Goal: Task Accomplishment & Management: Manage account settings

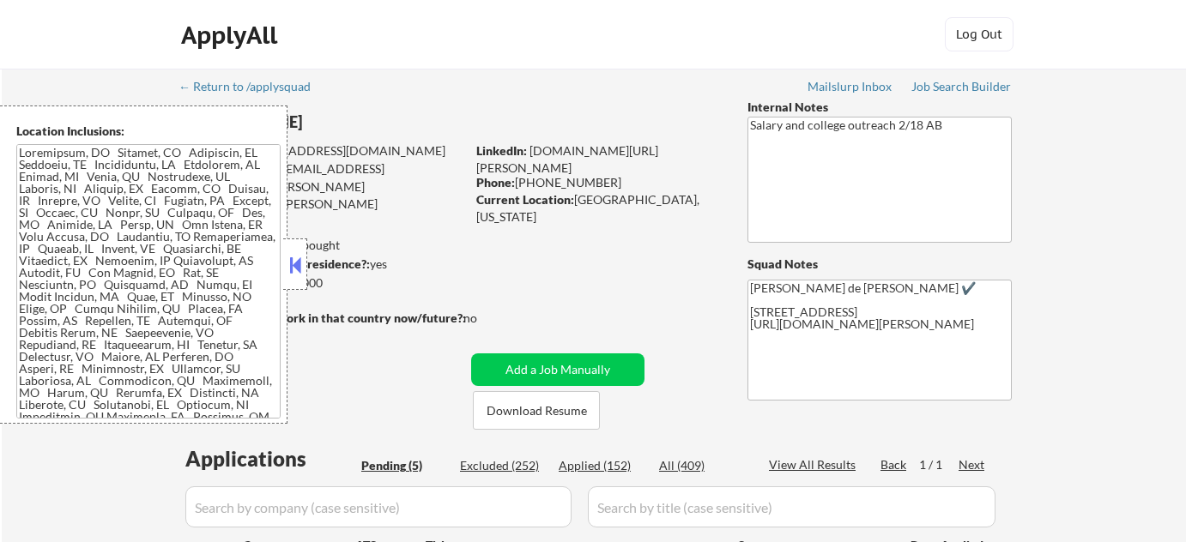
select select ""pending""
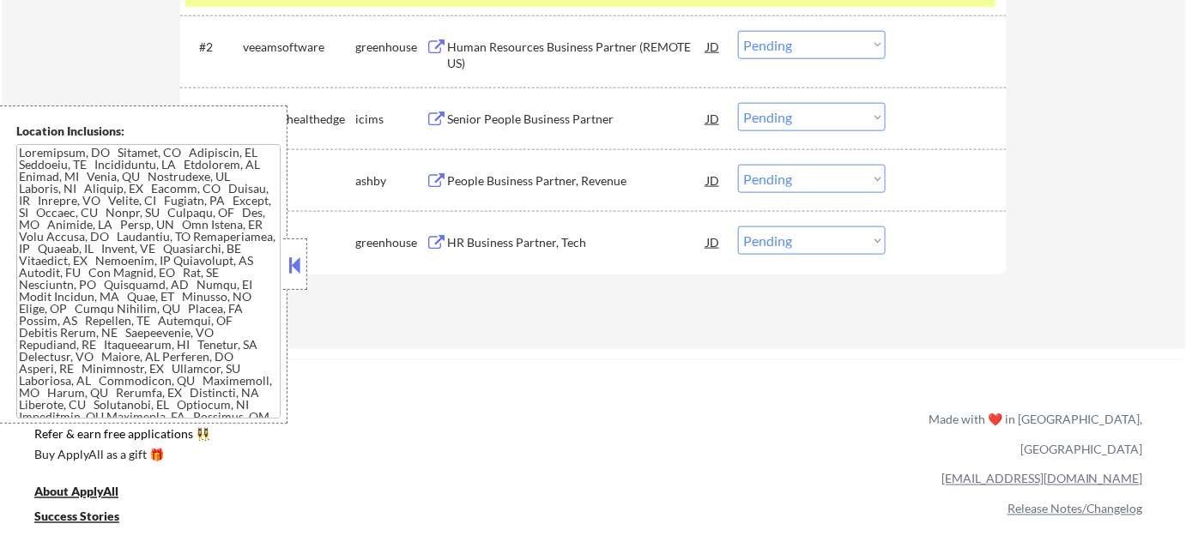
scroll to position [624, 0]
click at [304, 275] on button at bounding box center [295, 265] width 19 height 26
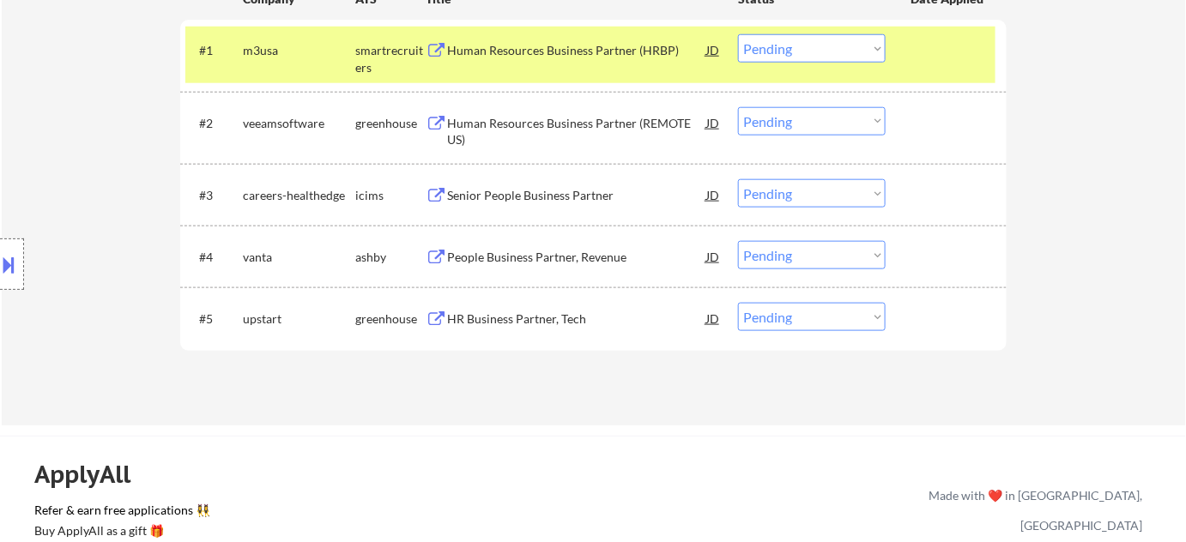
scroll to position [546, 0]
click at [494, 264] on div "People Business Partner, Revenue" at bounding box center [576, 258] width 259 height 17
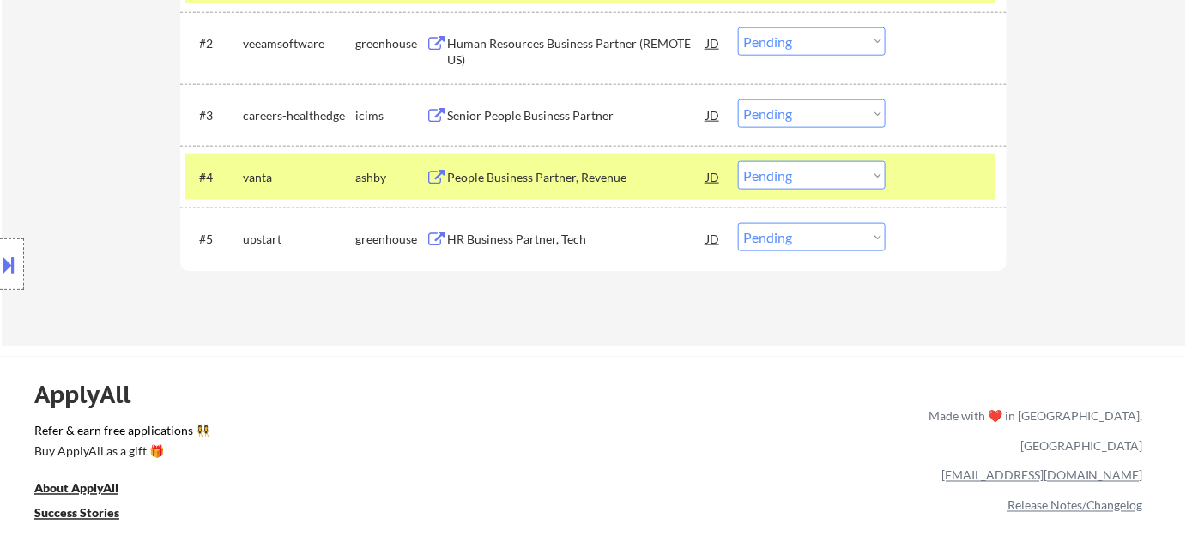
scroll to position [624, 0]
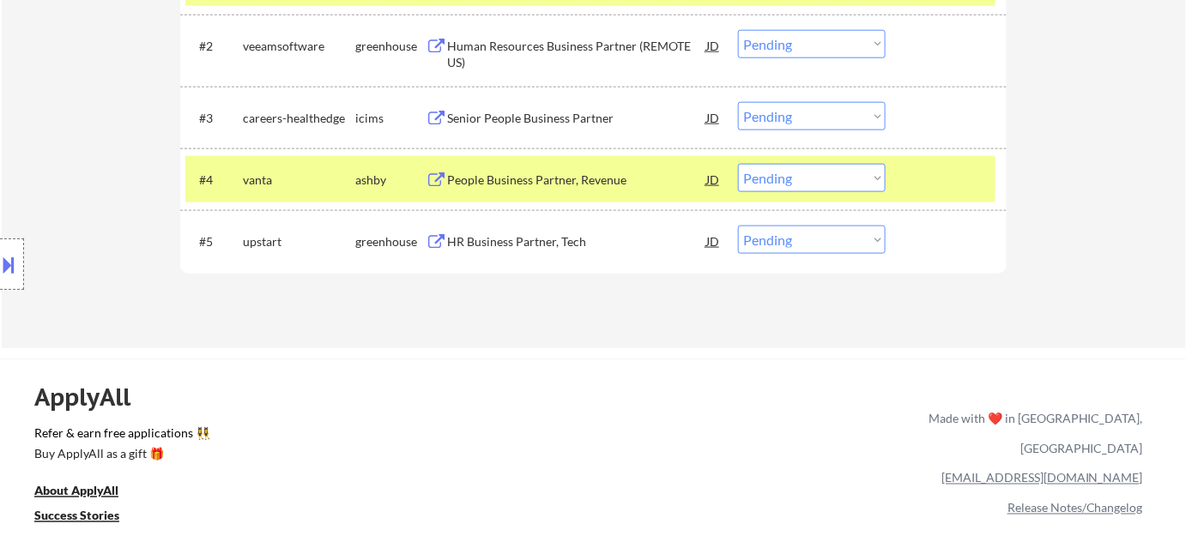
click at [801, 167] on select "Choose an option... Pending Applied Excluded (Questions) Excluded (Expired) Exc…" at bounding box center [812, 178] width 148 height 28
click at [738, 164] on select "Choose an option... Pending Applied Excluded (Questions) Excluded (Expired) Exc…" at bounding box center [812, 178] width 148 height 28
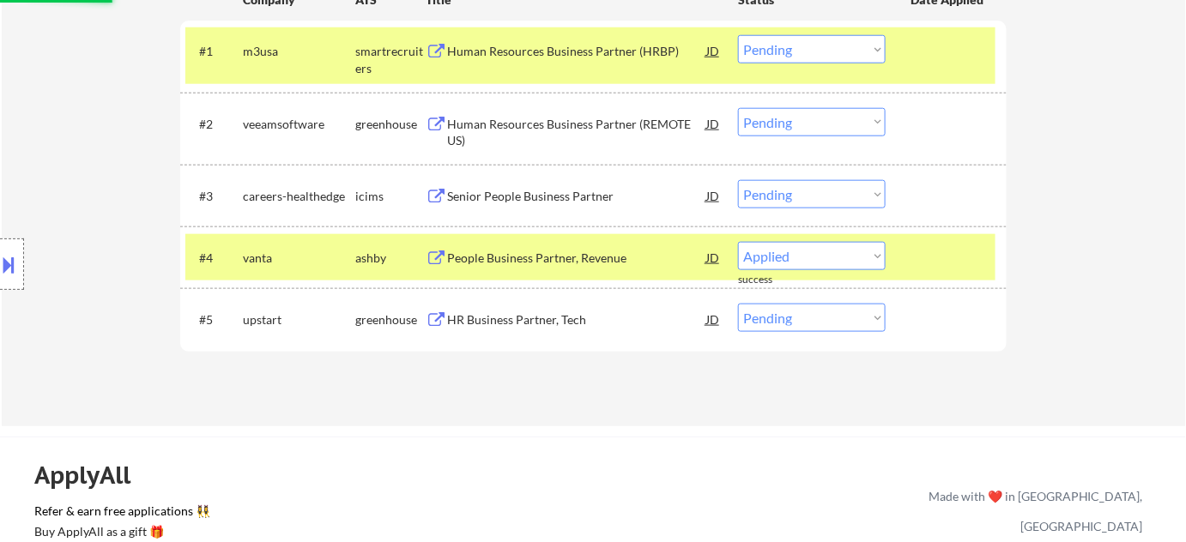
select select ""pending""
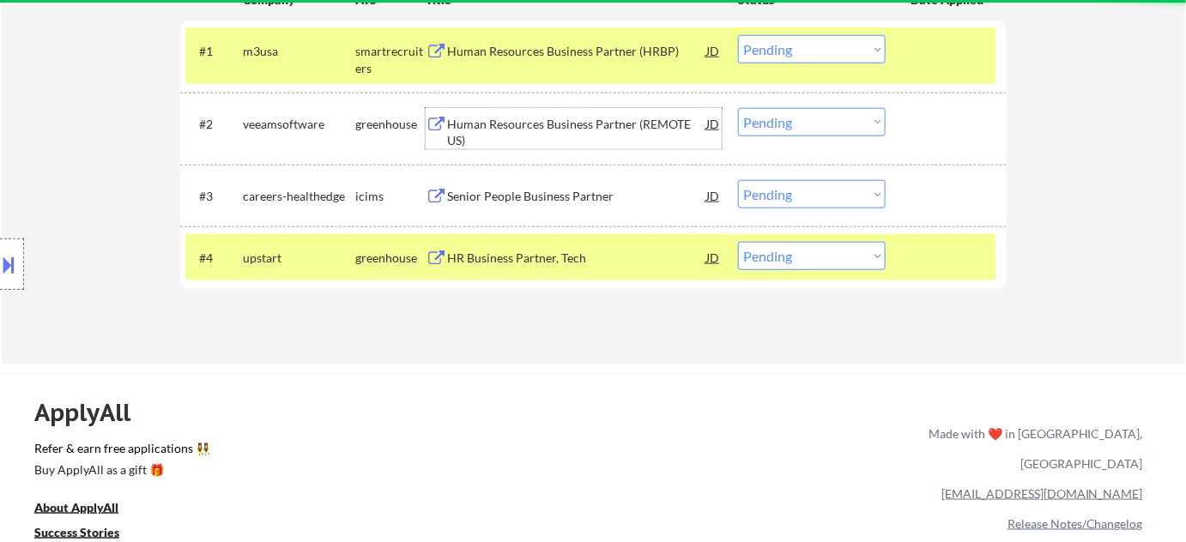
click at [621, 123] on div "Human Resources Business Partner (REMOTE US)" at bounding box center [576, 132] width 259 height 33
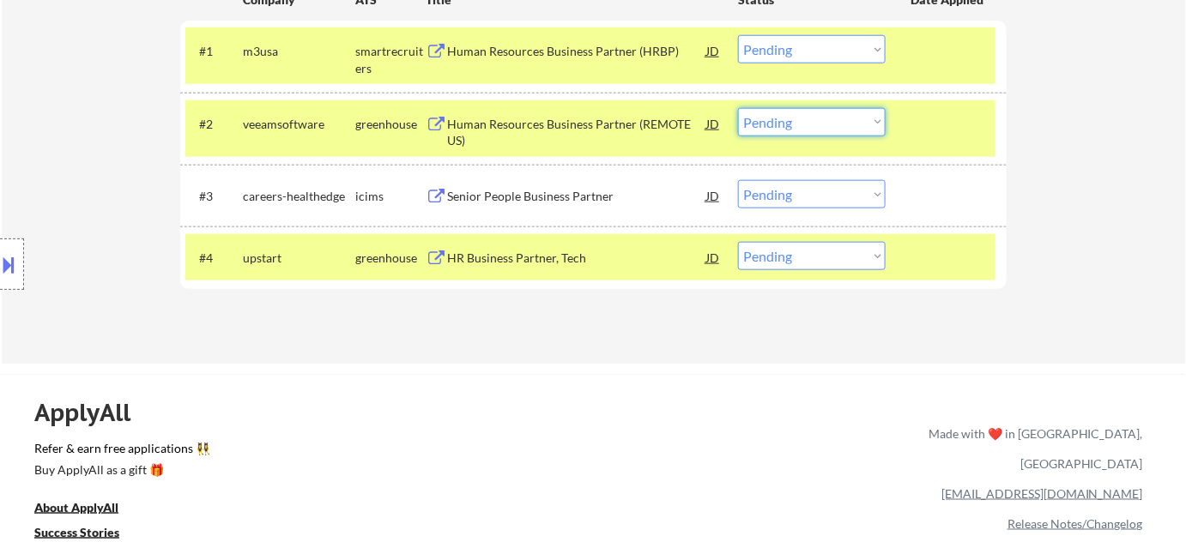
click at [808, 130] on select "Choose an option... Pending Applied Excluded (Questions) Excluded (Expired) Exc…" at bounding box center [812, 122] width 148 height 28
click at [738, 108] on select "Choose an option... Pending Applied Excluded (Questions) Excluded (Expired) Exc…" at bounding box center [812, 122] width 148 height 28
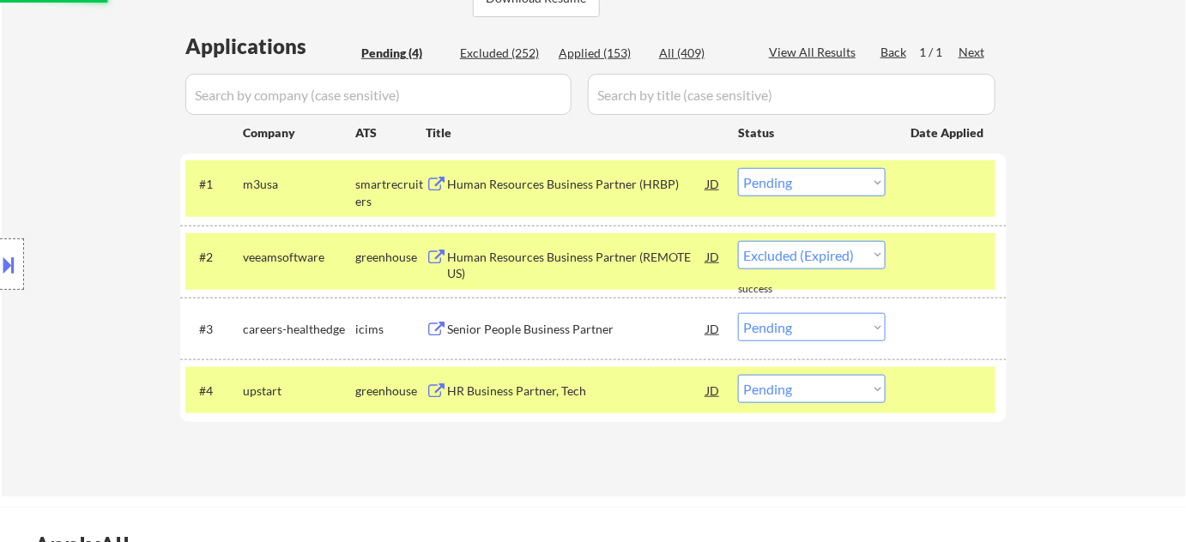
scroll to position [390, 0]
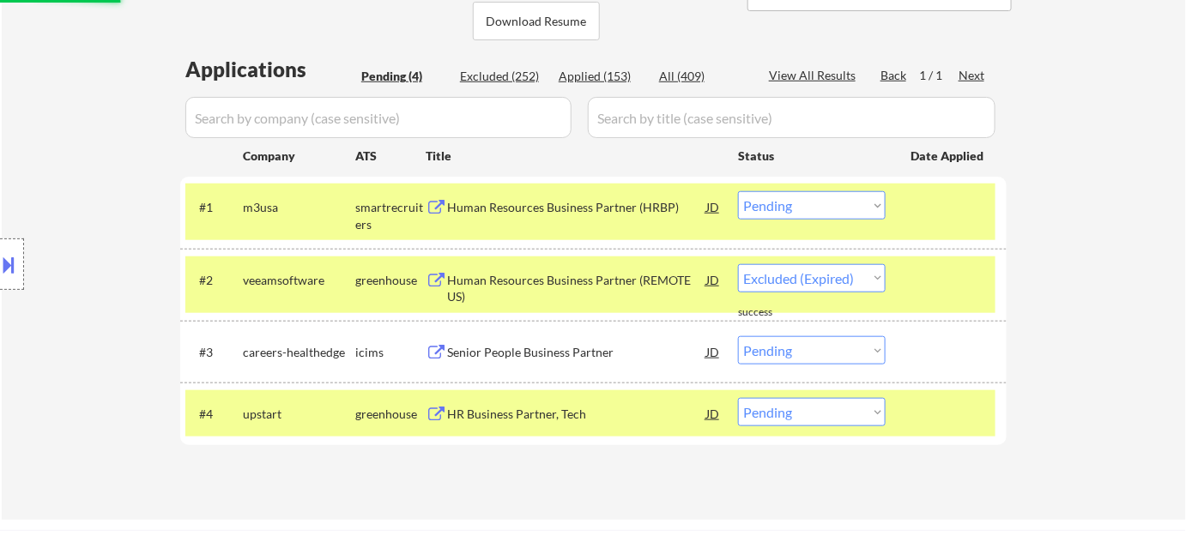
select select ""pending""
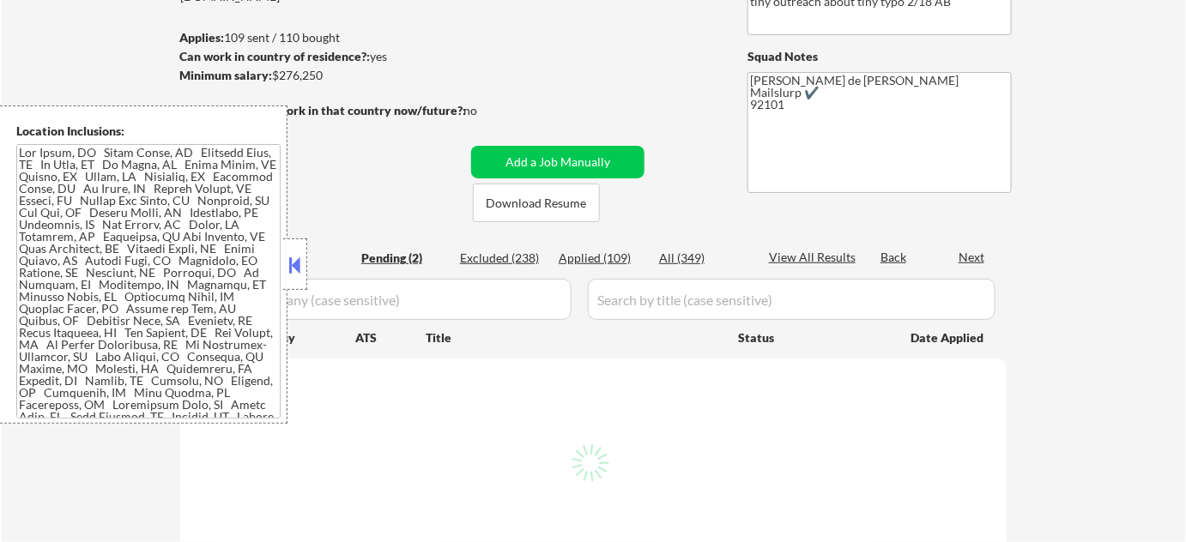
select select ""pending""
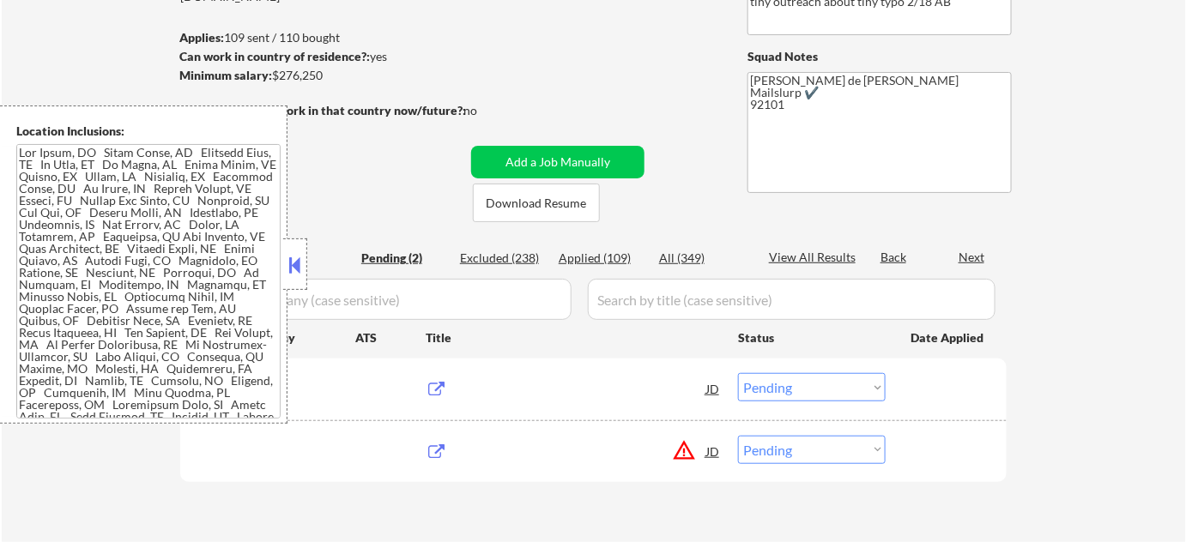
scroll to position [233, 0]
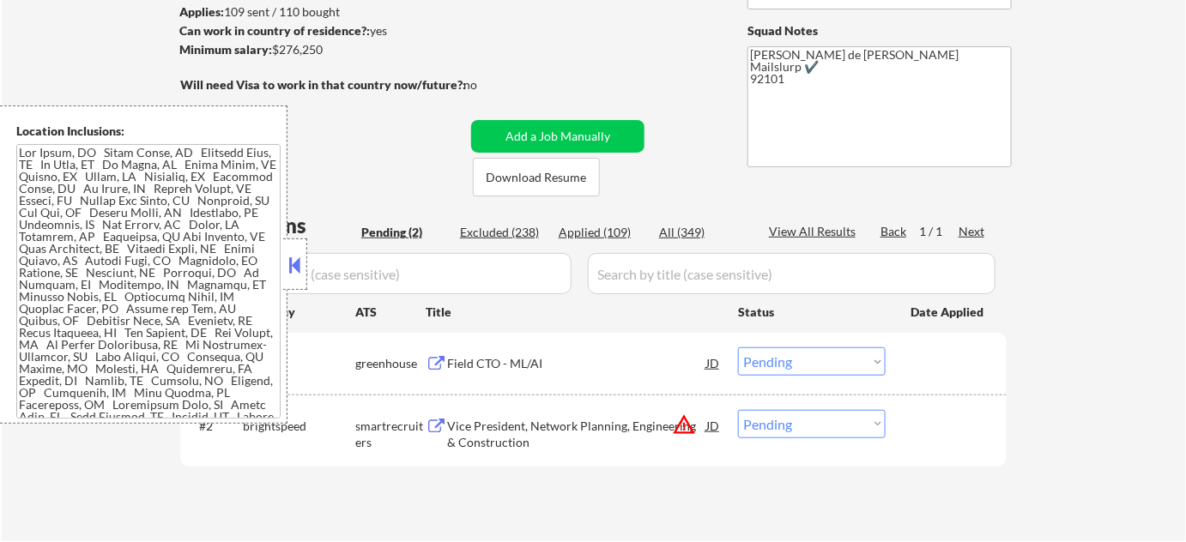
click at [297, 262] on button at bounding box center [295, 265] width 19 height 26
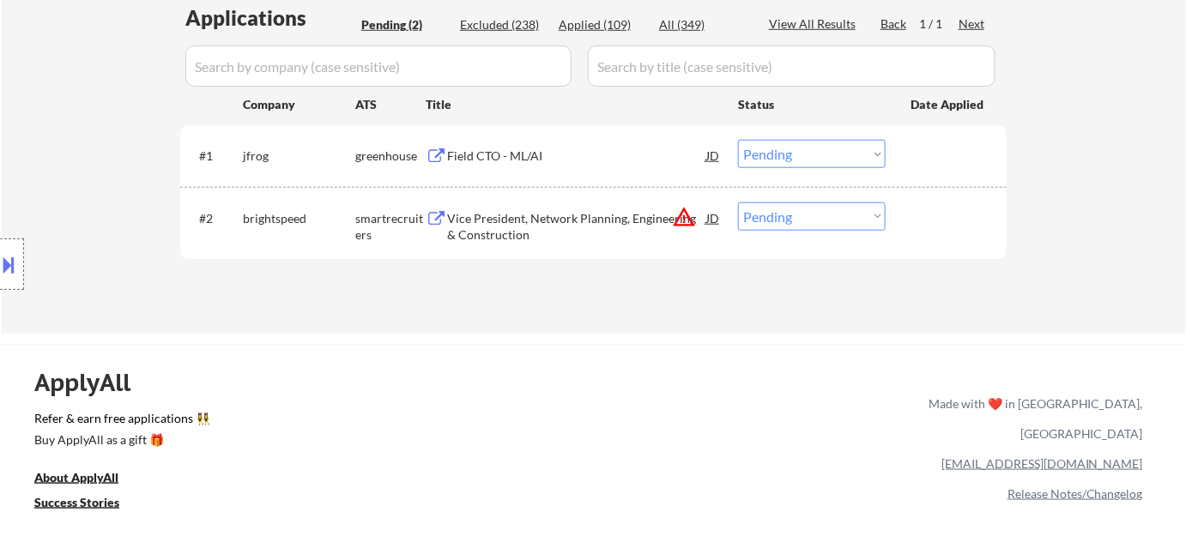
scroll to position [468, 0]
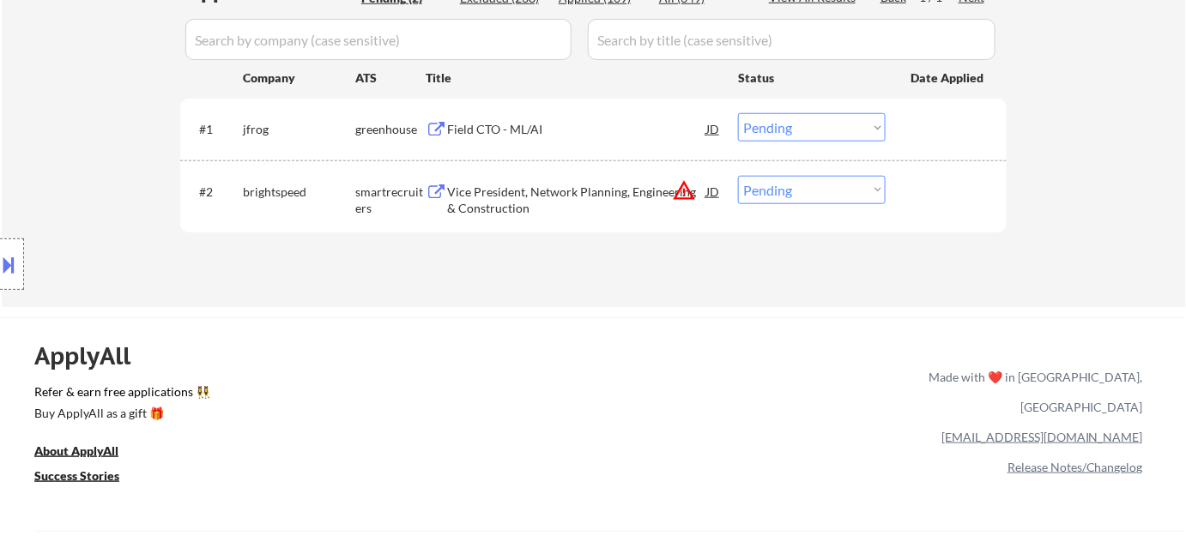
click at [531, 135] on div "Field CTO - ML/AI" at bounding box center [576, 129] width 259 height 17
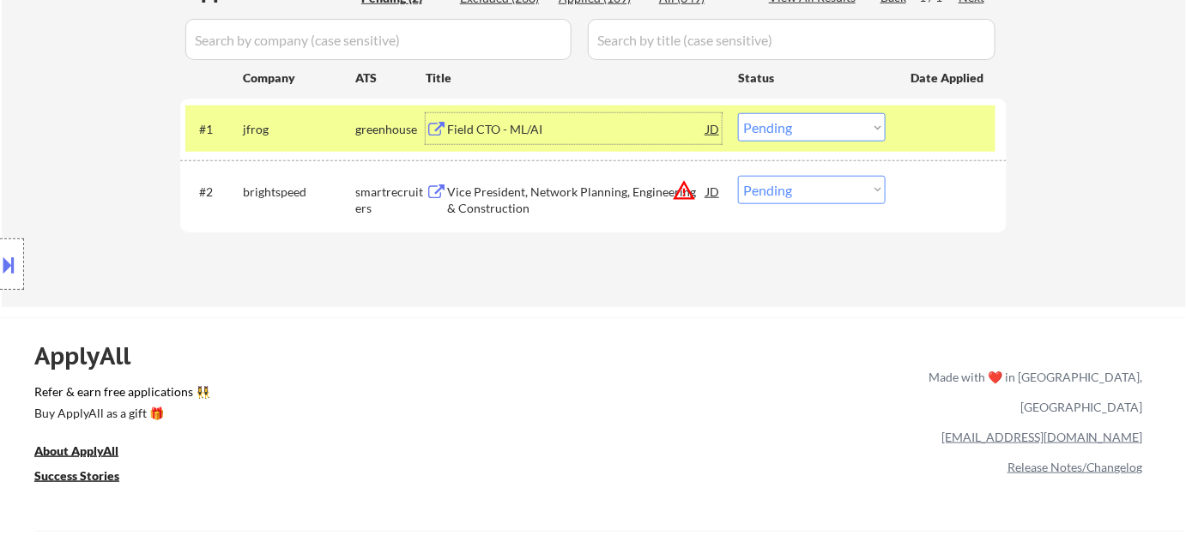
click at [836, 132] on select "Choose an option... Pending Applied Excluded (Questions) Excluded (Expired) Exc…" at bounding box center [812, 127] width 148 height 28
click at [738, 113] on select "Choose an option... Pending Applied Excluded (Questions) Excluded (Expired) Exc…" at bounding box center [812, 127] width 148 height 28
click at [684, 189] on button "warning_amber" at bounding box center [684, 191] width 24 height 24
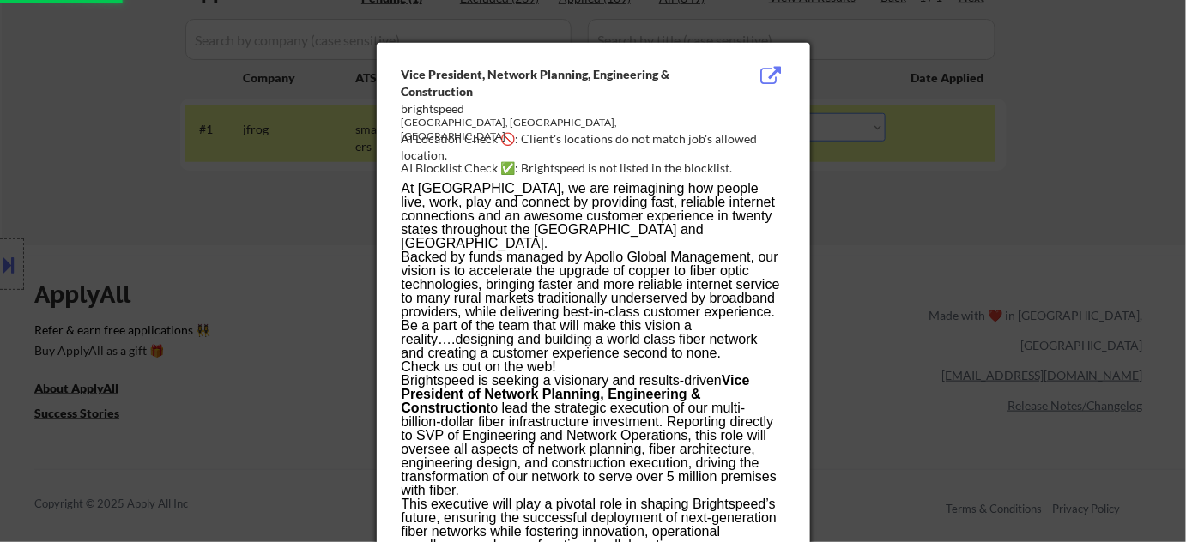
click at [886, 255] on div at bounding box center [593, 271] width 1186 height 542
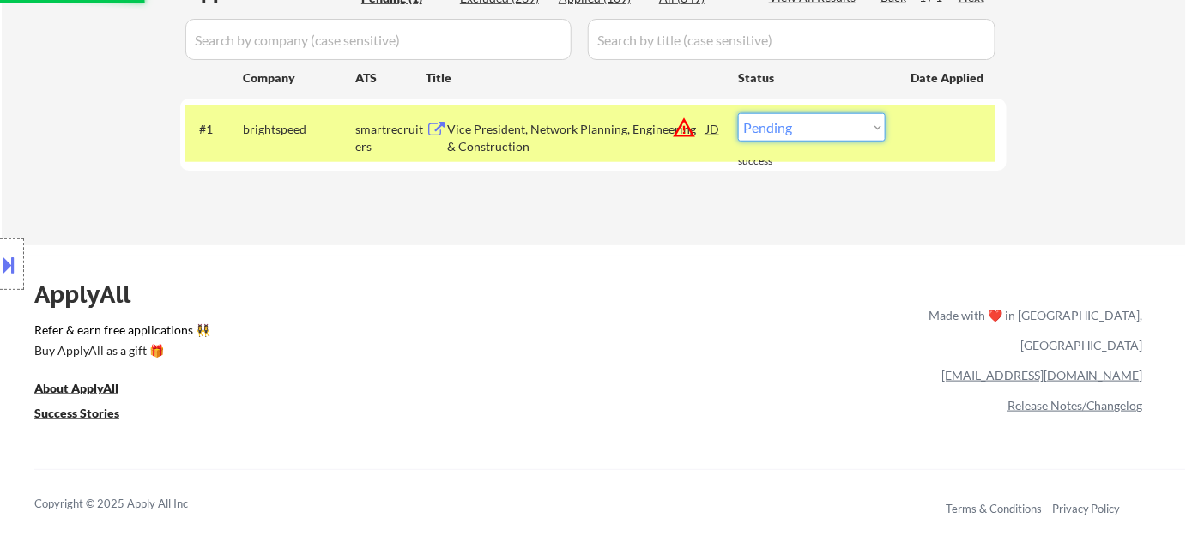
click at [834, 125] on select "Choose an option... Pending Applied Excluded (Questions) Excluded (Expired) Exc…" at bounding box center [812, 127] width 148 height 28
select select ""excluded__location_""
click at [738, 113] on select "Choose an option... Pending Applied Excluded (Questions) Excluded (Expired) Exc…" at bounding box center [812, 127] width 148 height 28
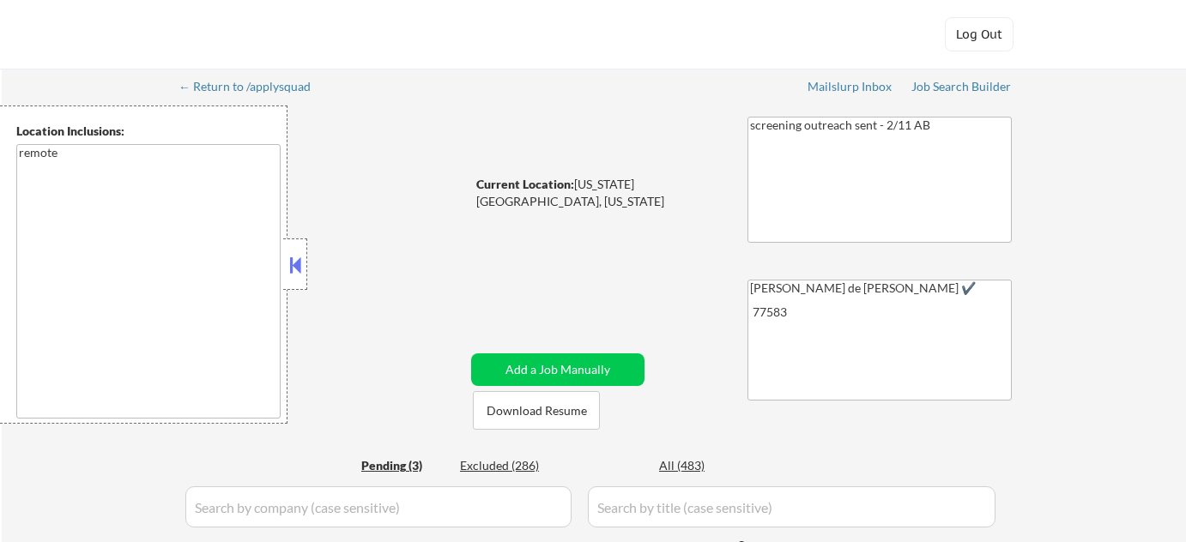
select select ""pending""
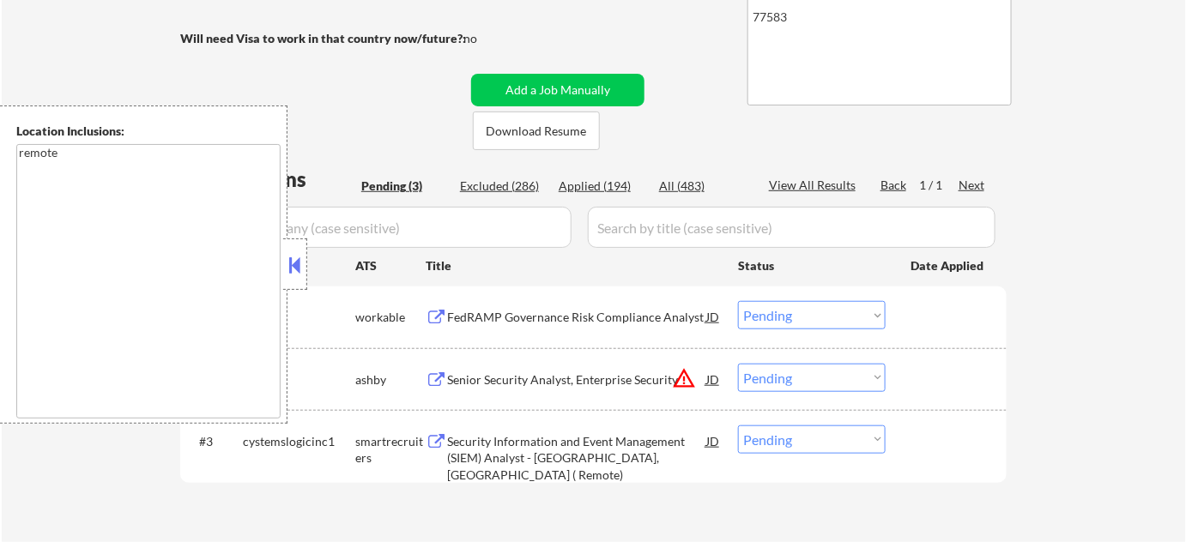
scroll to position [312, 0]
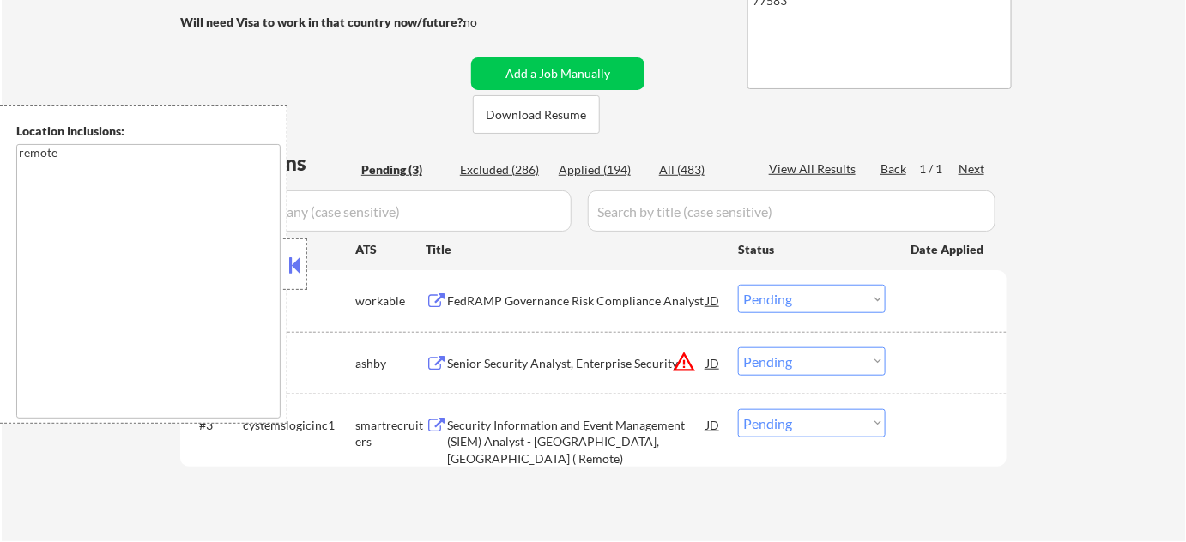
click at [293, 251] on div at bounding box center [295, 264] width 24 height 51
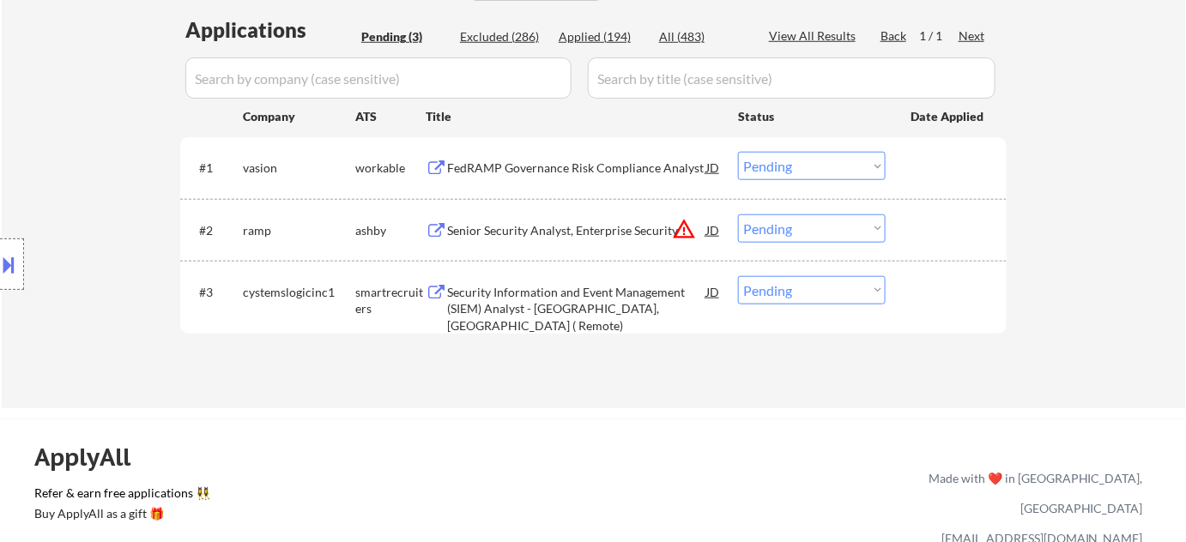
scroll to position [468, 0]
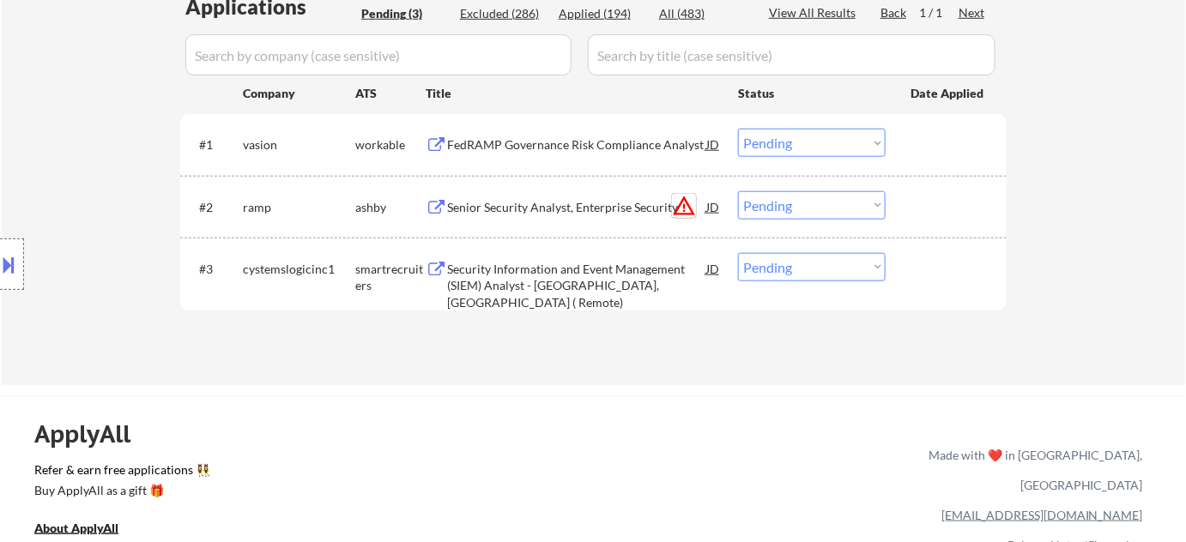
click at [688, 208] on button "warning_amber" at bounding box center [684, 206] width 24 height 24
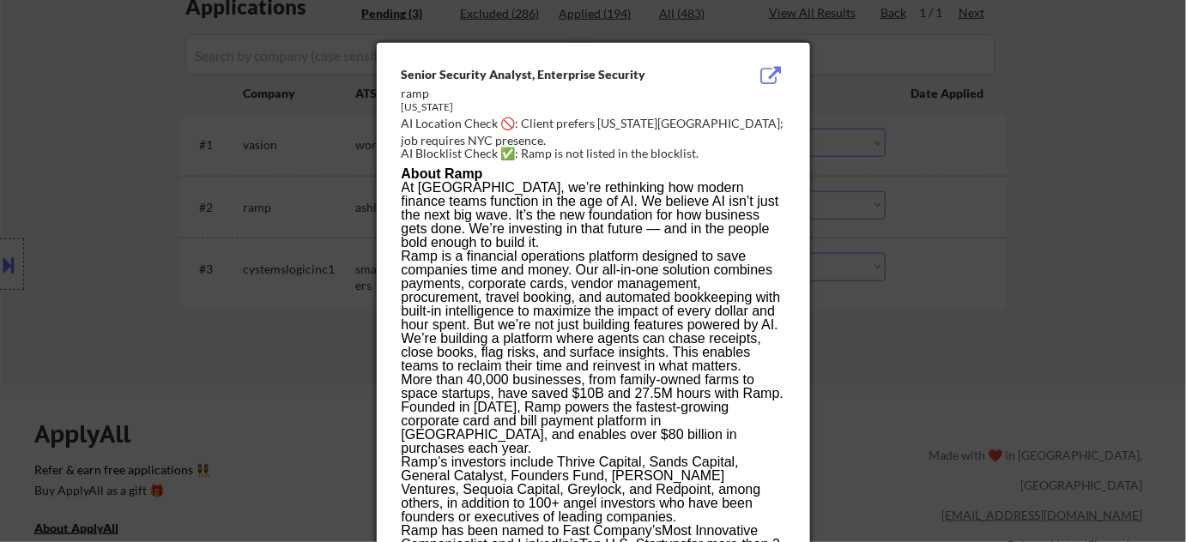
click at [984, 263] on div at bounding box center [593, 271] width 1186 height 542
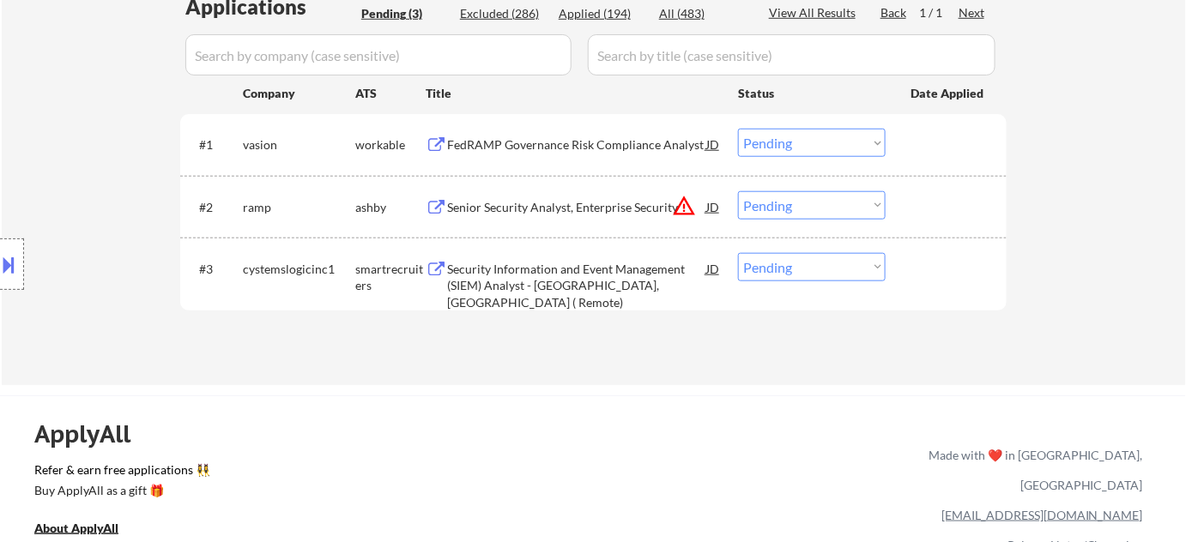
click at [827, 203] on select "Choose an option... Pending Applied Excluded (Questions) Excluded (Expired) Exc…" at bounding box center [812, 205] width 148 height 28
click at [738, 191] on select "Choose an option... Pending Applied Excluded (Questions) Excluded (Expired) Exc…" at bounding box center [812, 205] width 148 height 28
select select ""pending""
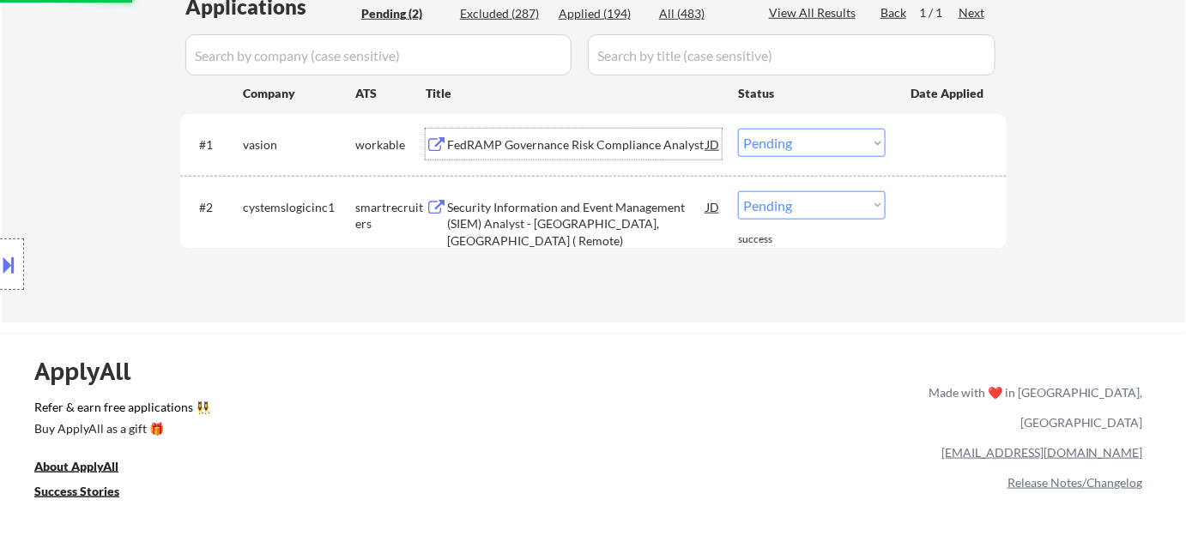
click at [615, 138] on div "FedRAMP Governance Risk Compliance Analyst" at bounding box center [576, 144] width 259 height 17
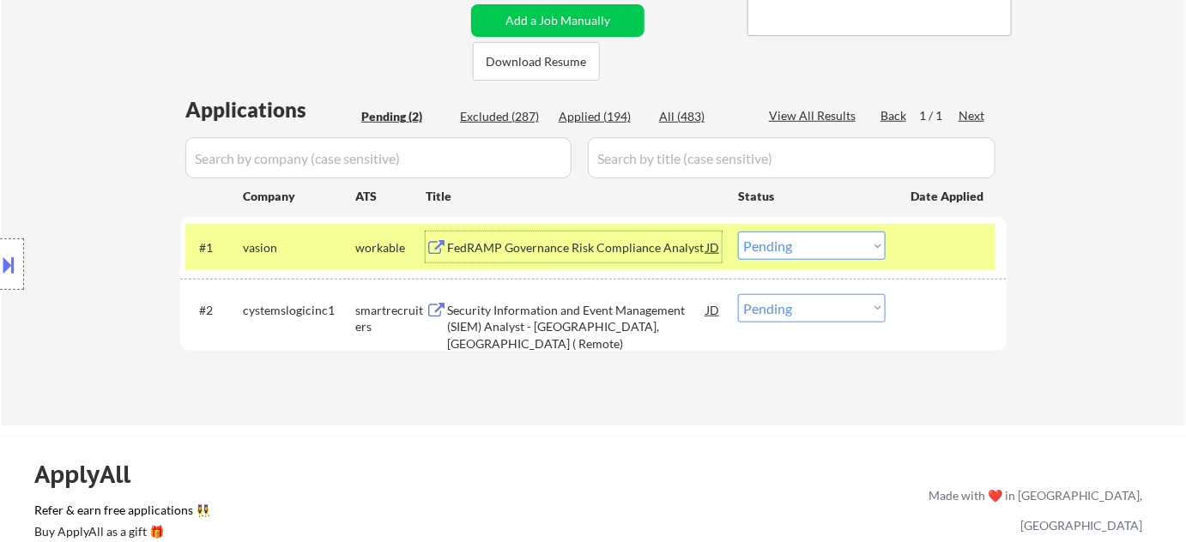
scroll to position [390, 0]
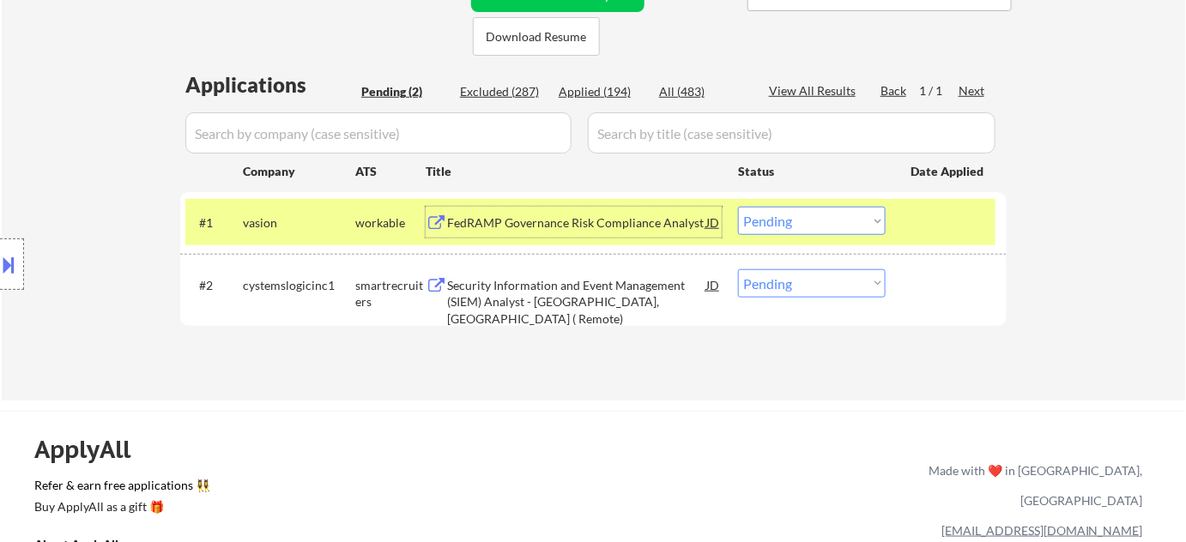
click at [814, 226] on select "Choose an option... Pending Applied Excluded (Questions) Excluded (Expired) Exc…" at bounding box center [812, 221] width 148 height 28
click at [738, 207] on select "Choose an option... Pending Applied Excluded (Questions) Excluded (Expired) Exc…" at bounding box center [812, 221] width 148 height 28
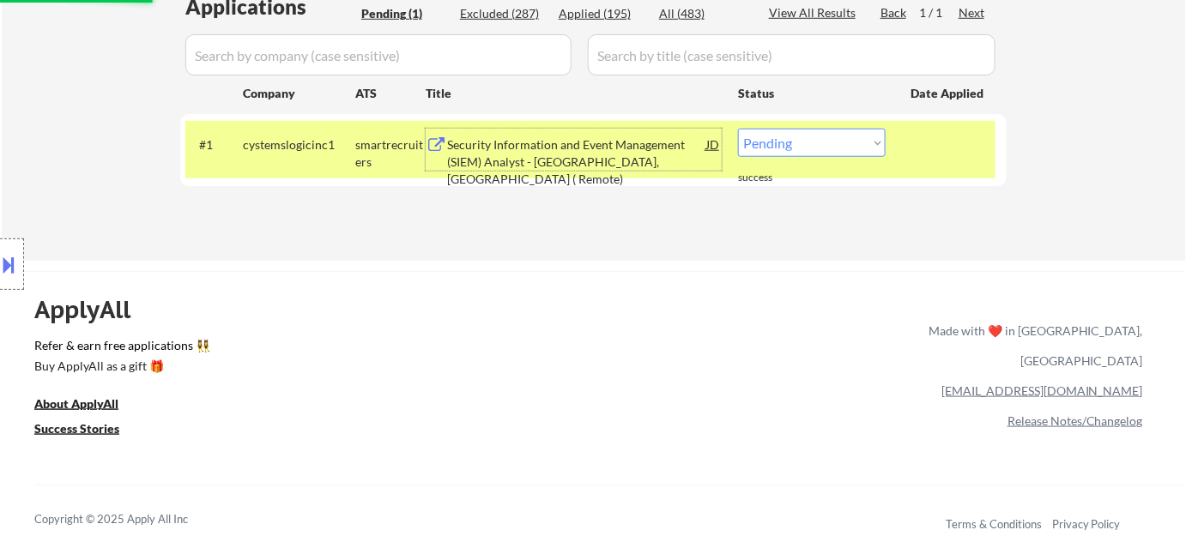
click at [565, 162] on div "Security Information and Event Management (SIEM) Analyst - County of Fairfax, V…" at bounding box center [576, 161] width 259 height 51
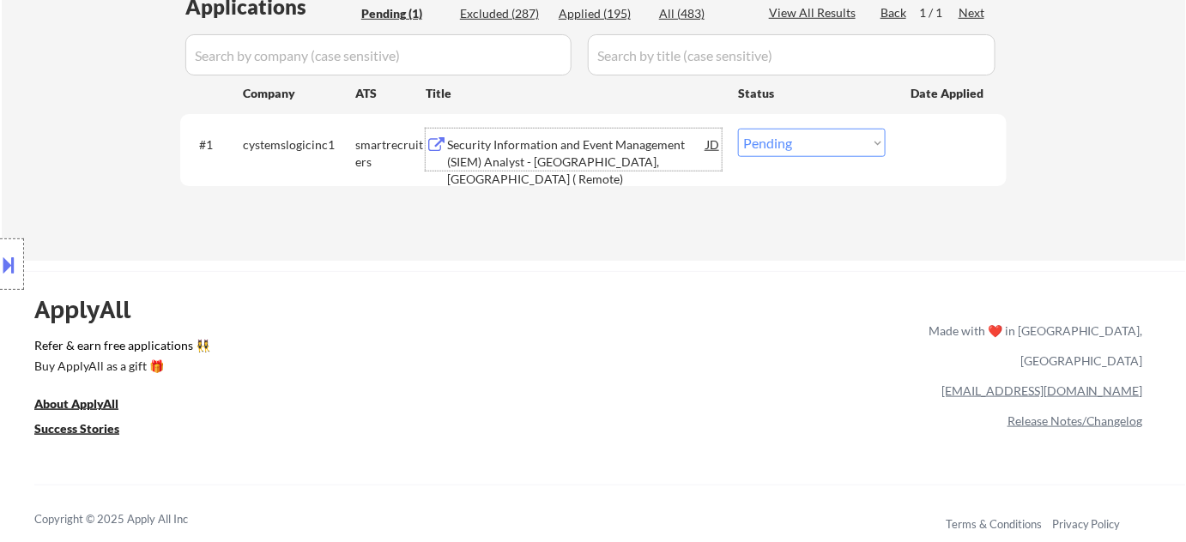
click at [874, 134] on select "Choose an option... Pending Applied Excluded (Questions) Excluded (Expired) Exc…" at bounding box center [812, 143] width 148 height 28
select select ""excluded__expired_""
click at [738, 129] on select "Choose an option... Pending Applied Excluded (Questions) Excluded (Expired) Exc…" at bounding box center [812, 143] width 148 height 28
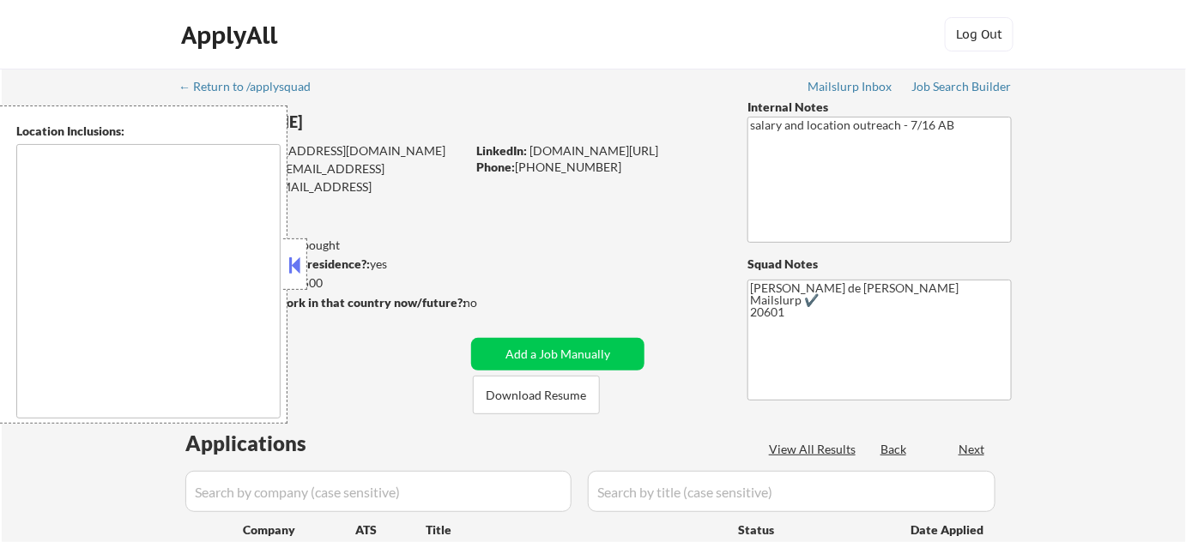
select select ""pending""
type textarea "Arlington, VA Alexandria, VA Silver Spring, MD Bethesda, MD Falls Church, VA Hy…"
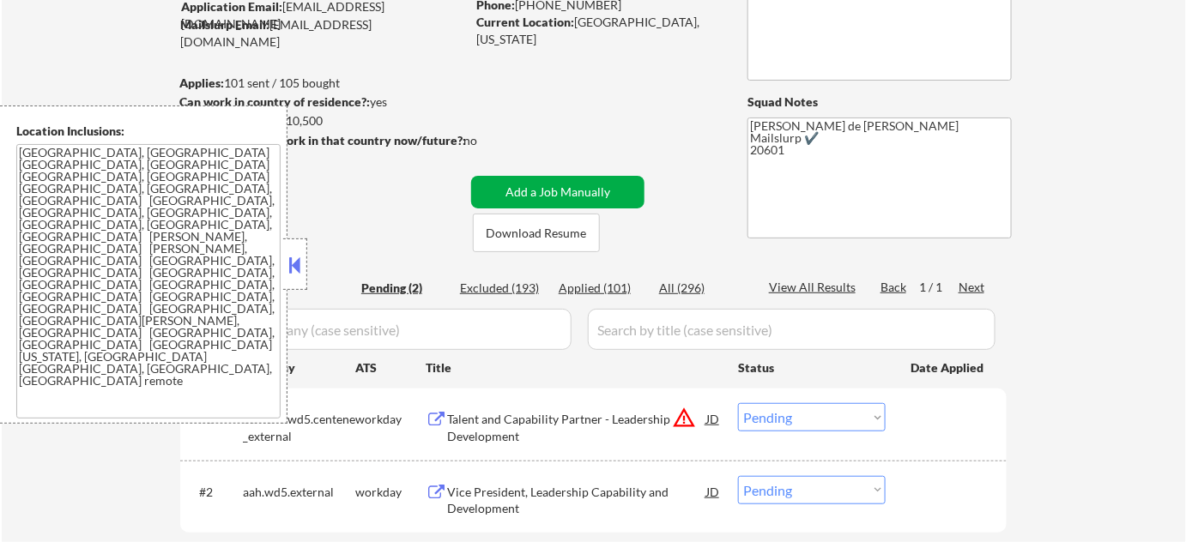
scroll to position [312, 0]
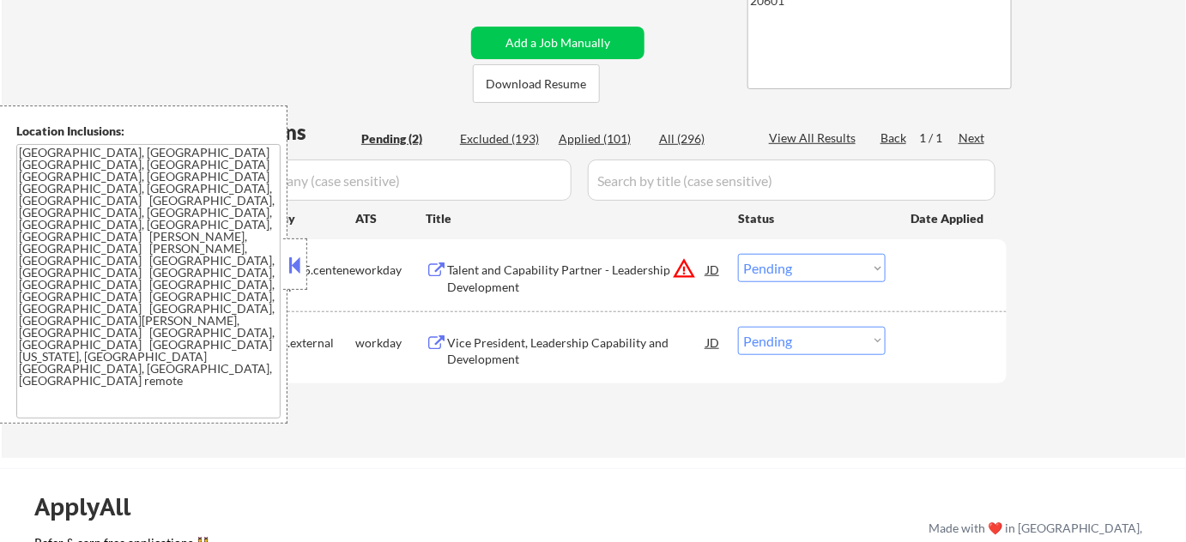
click at [297, 266] on button at bounding box center [295, 265] width 19 height 26
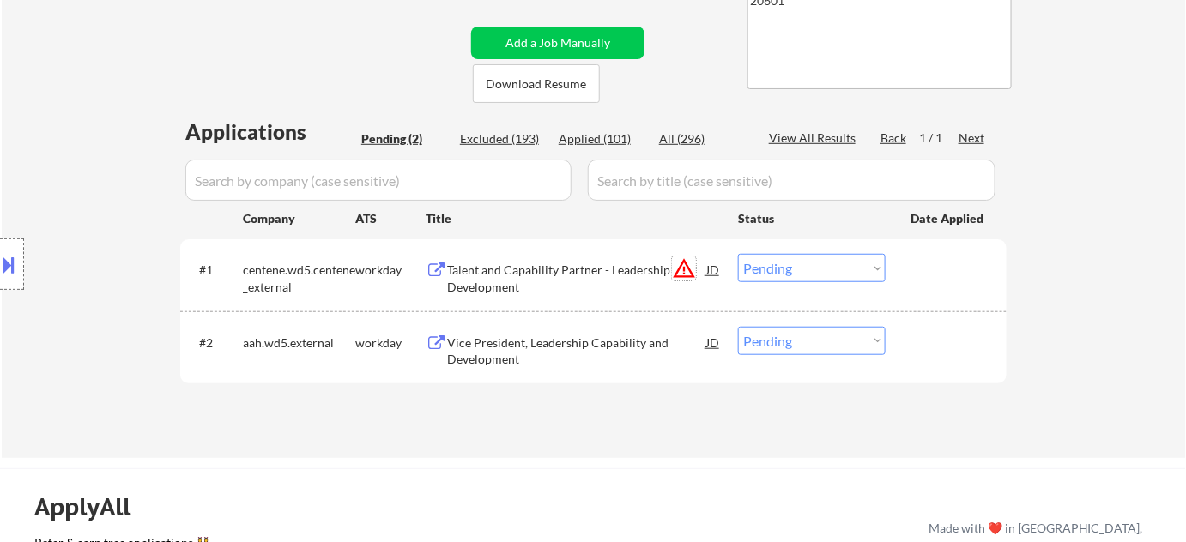
click at [684, 267] on button "warning_amber" at bounding box center [684, 269] width 24 height 24
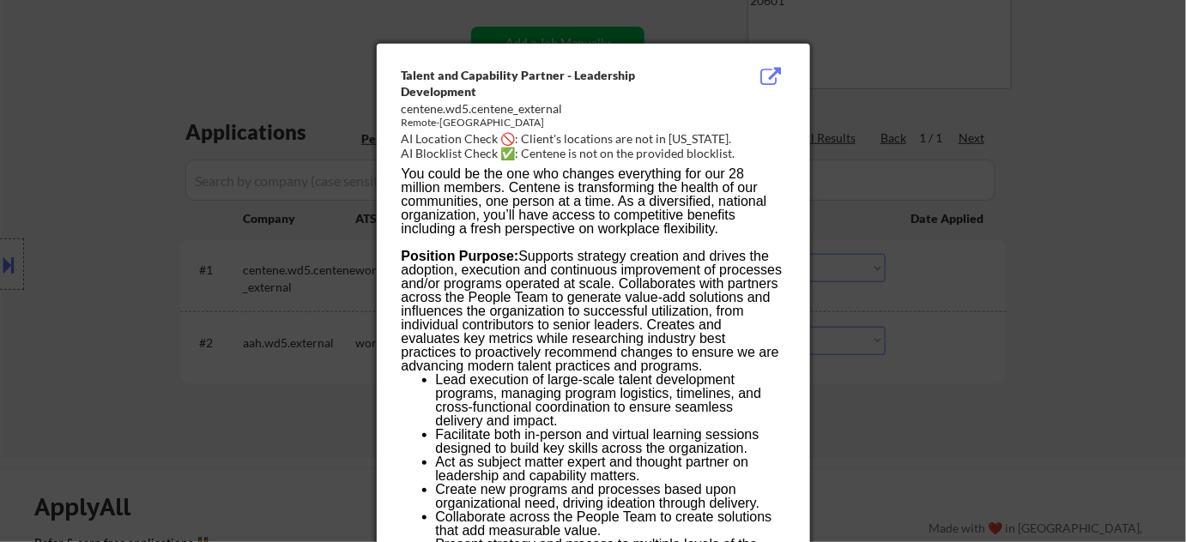
click at [1159, 302] on div at bounding box center [593, 271] width 1186 height 542
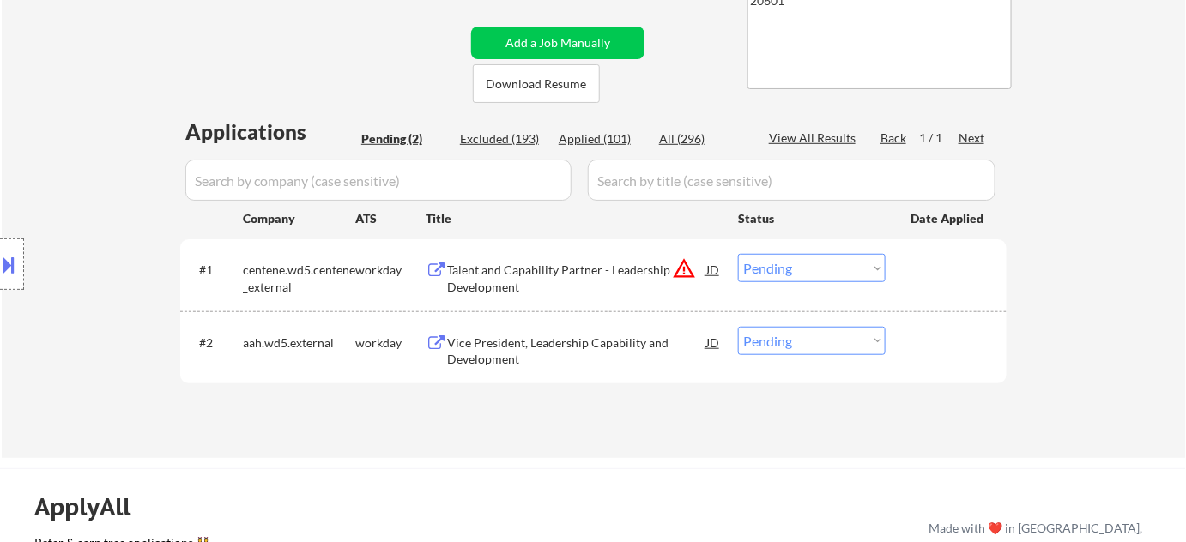
click at [824, 264] on select "Choose an option... Pending Applied Excluded (Questions) Excluded (Expired) Exc…" at bounding box center [812, 268] width 148 height 28
click at [738, 254] on select "Choose an option... Pending Applied Excluded (Questions) Excluded (Expired) Exc…" at bounding box center [812, 268] width 148 height 28
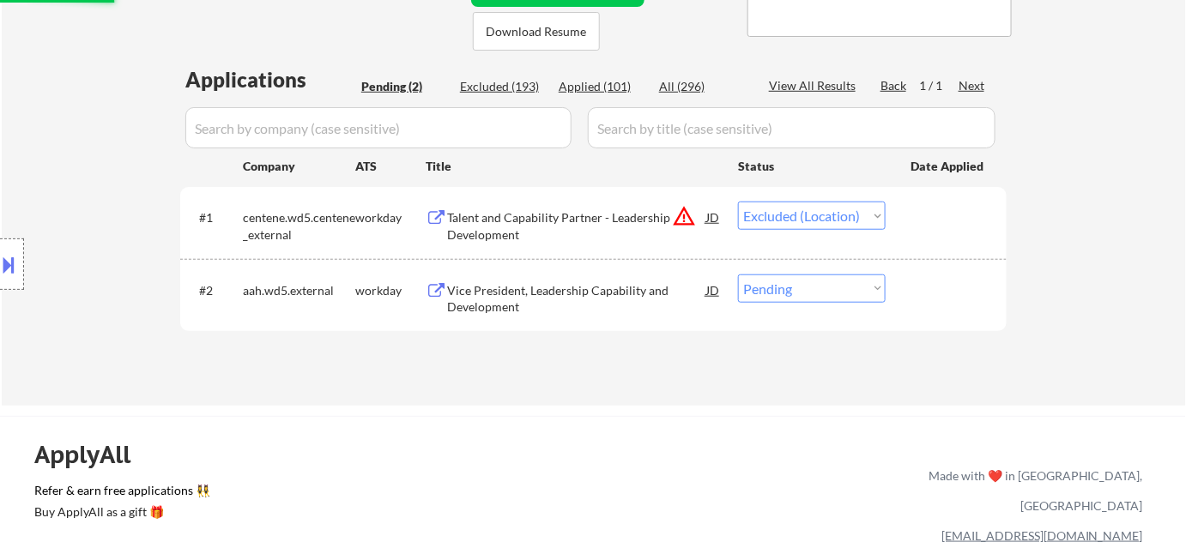
scroll to position [390, 0]
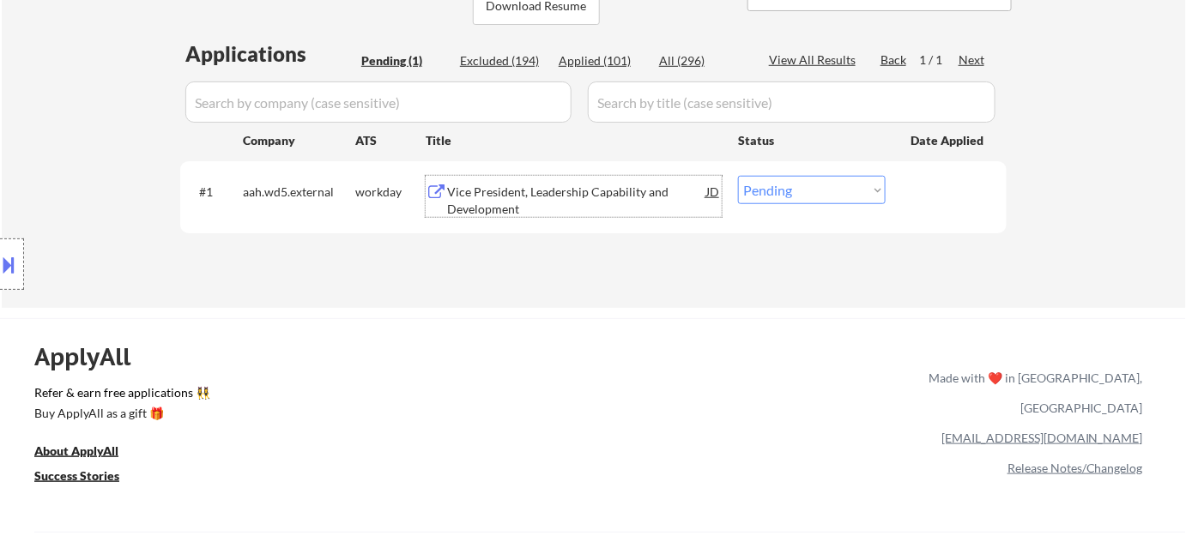
click at [513, 209] on div "Vice President, Leadership Capability and Development" at bounding box center [576, 200] width 259 height 33
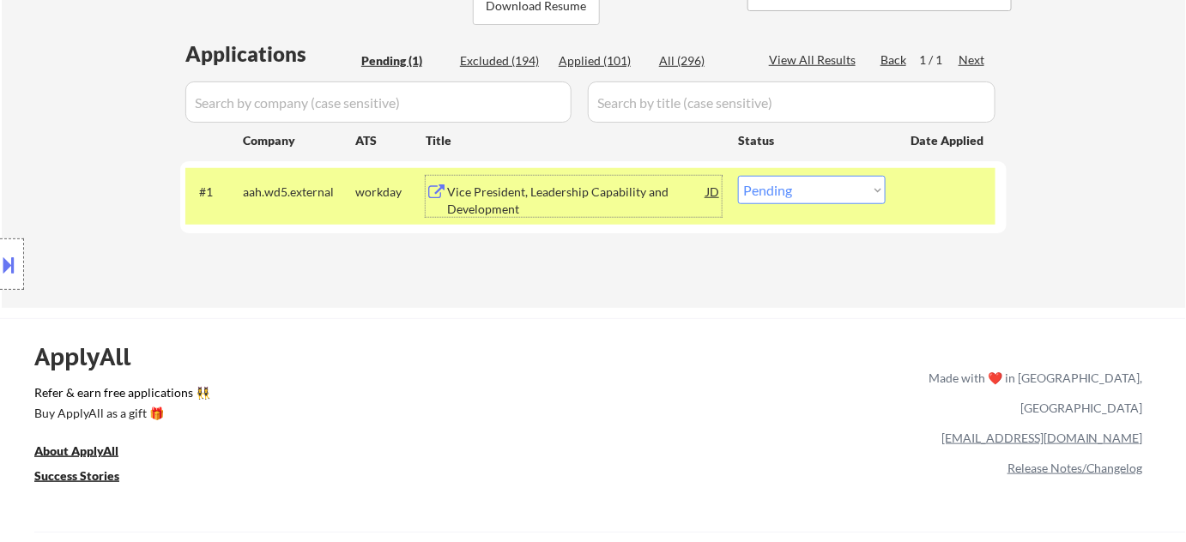
click at [846, 183] on select "Choose an option... Pending Applied Excluded (Questions) Excluded (Expired) Exc…" at bounding box center [812, 190] width 148 height 28
select select ""excluded__other_""
click at [738, 176] on select "Choose an option... Pending Applied Excluded (Questions) Excluded (Expired) Exc…" at bounding box center [812, 190] width 148 height 28
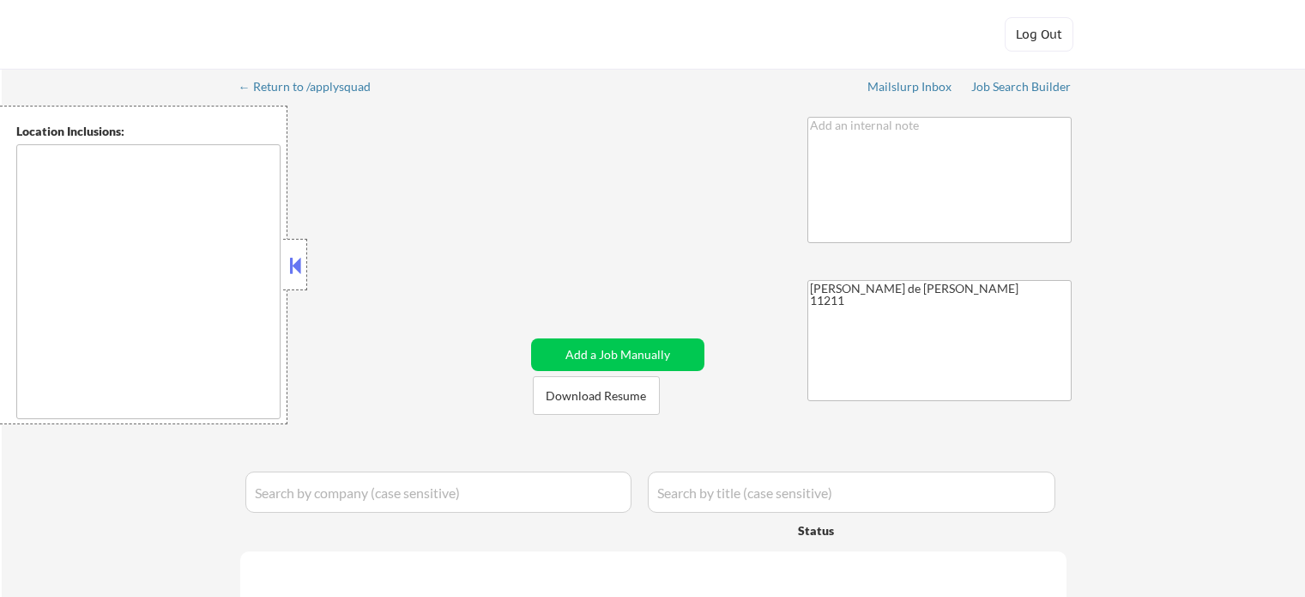
type textarea "[US_STATE], [GEOGRAPHIC_DATA] [GEOGRAPHIC_DATA], [GEOGRAPHIC_DATA] [GEOGRAPHIC_…"
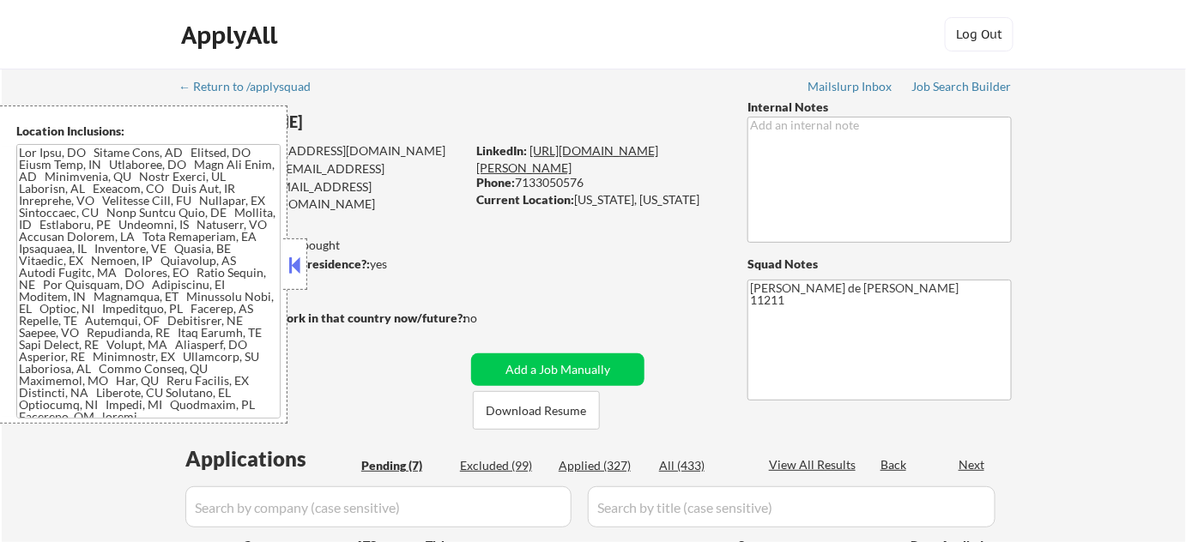
select select ""pending""
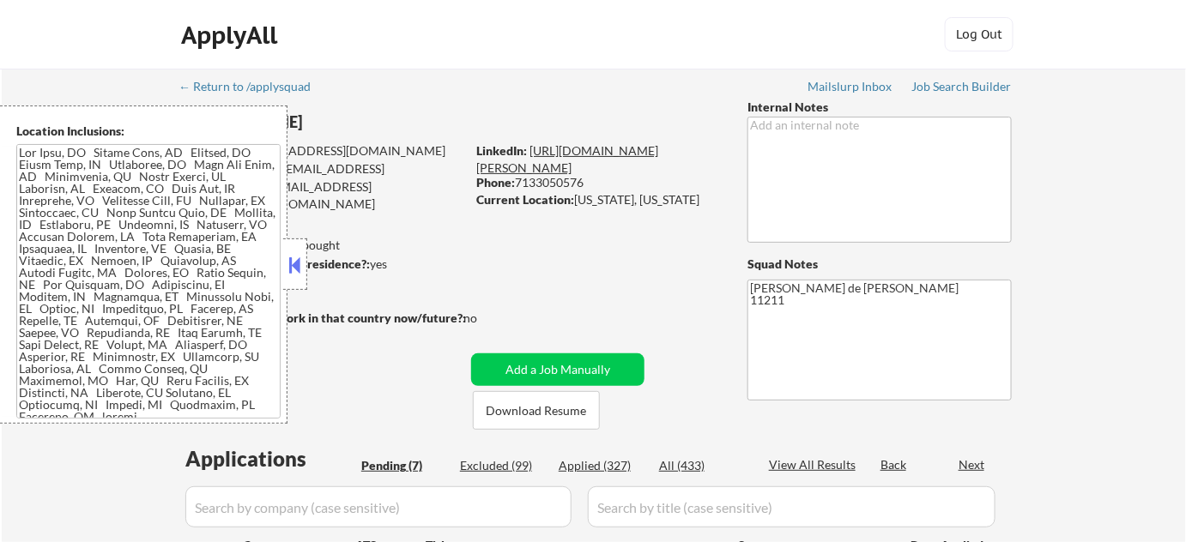
select select ""pending""
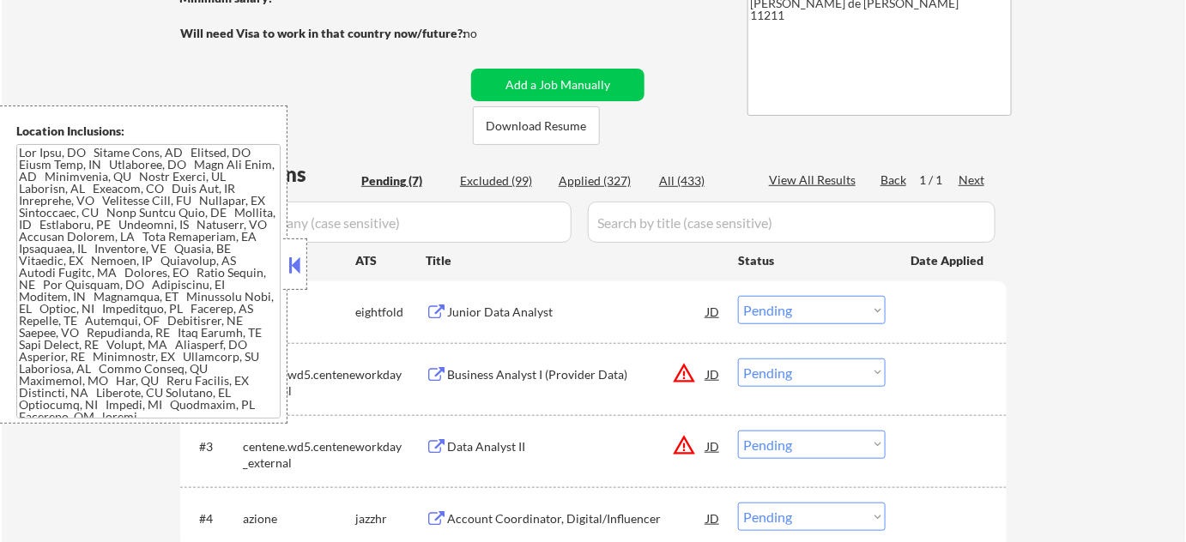
scroll to position [312, 0]
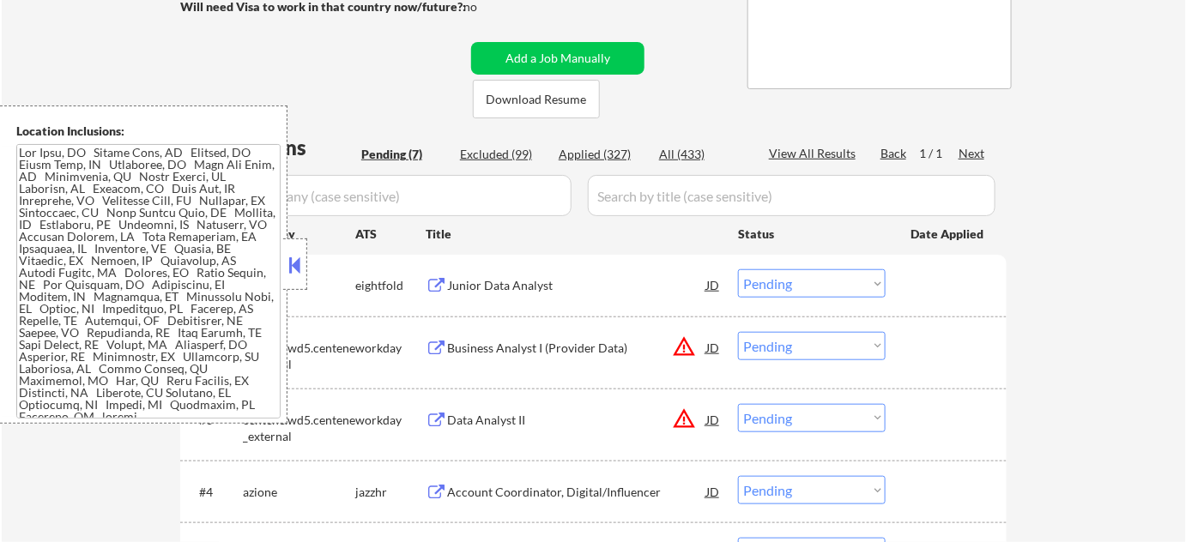
click at [295, 270] on button at bounding box center [295, 265] width 19 height 26
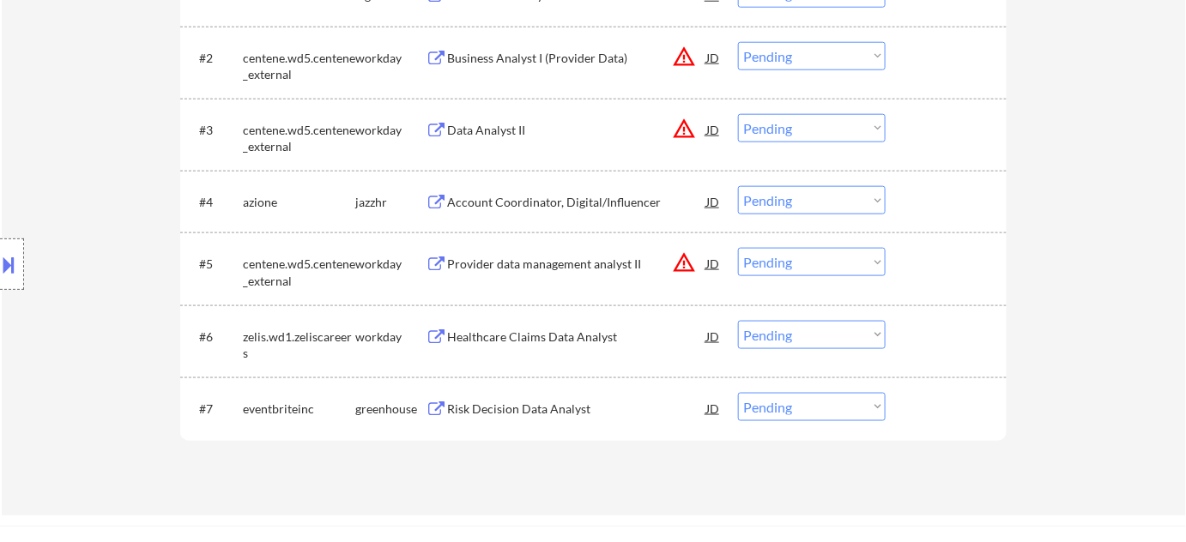
scroll to position [624, 0]
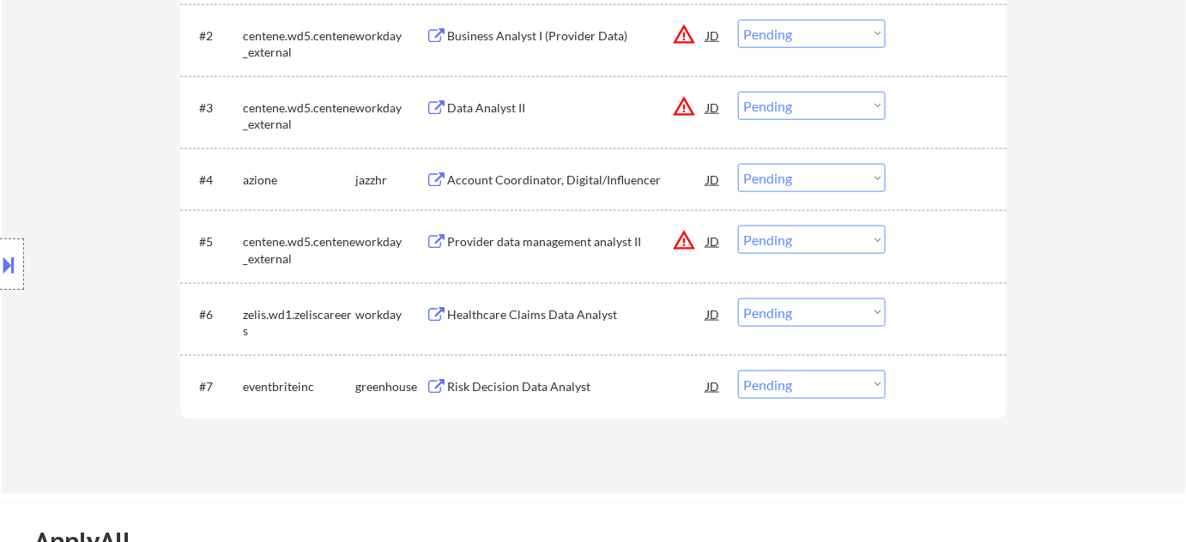
click at [567, 391] on div "Risk Decision Data Analyst" at bounding box center [576, 387] width 259 height 17
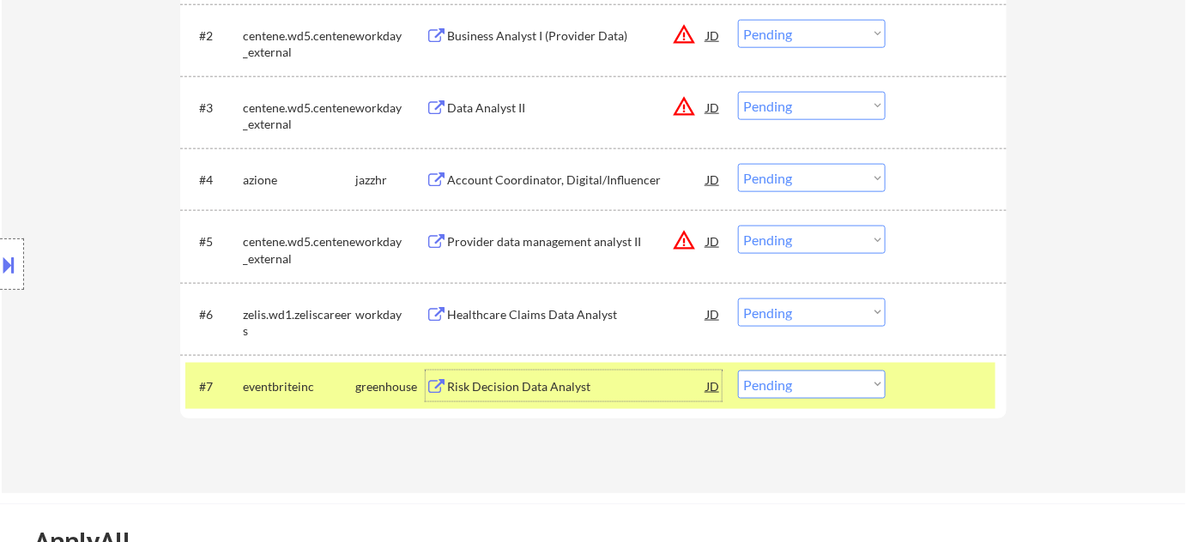
click at [682, 244] on button "warning_amber" at bounding box center [684, 240] width 24 height 24
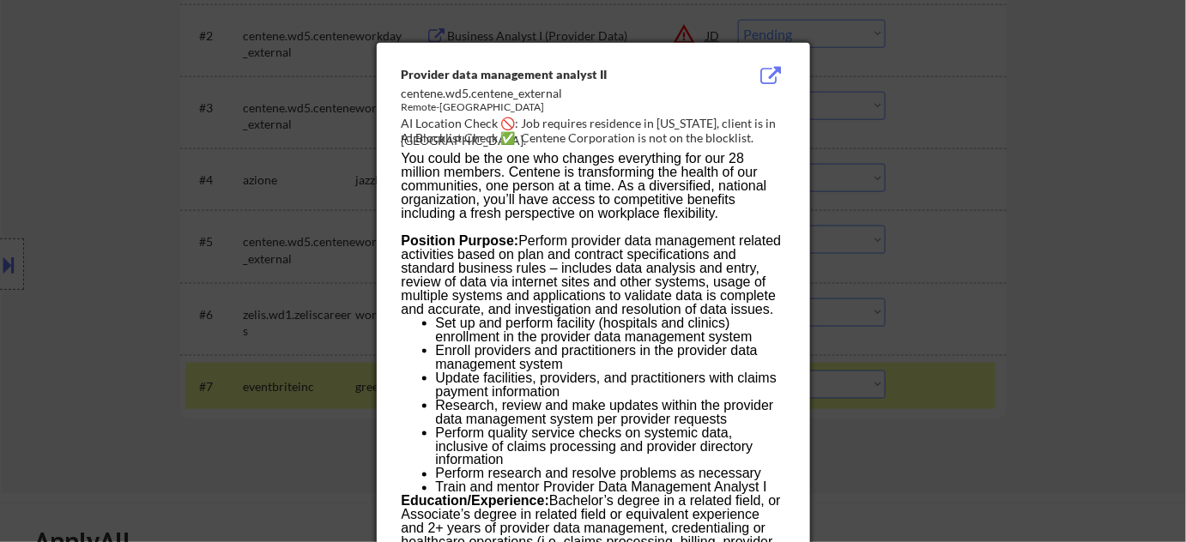
click at [1045, 276] on div at bounding box center [593, 271] width 1186 height 542
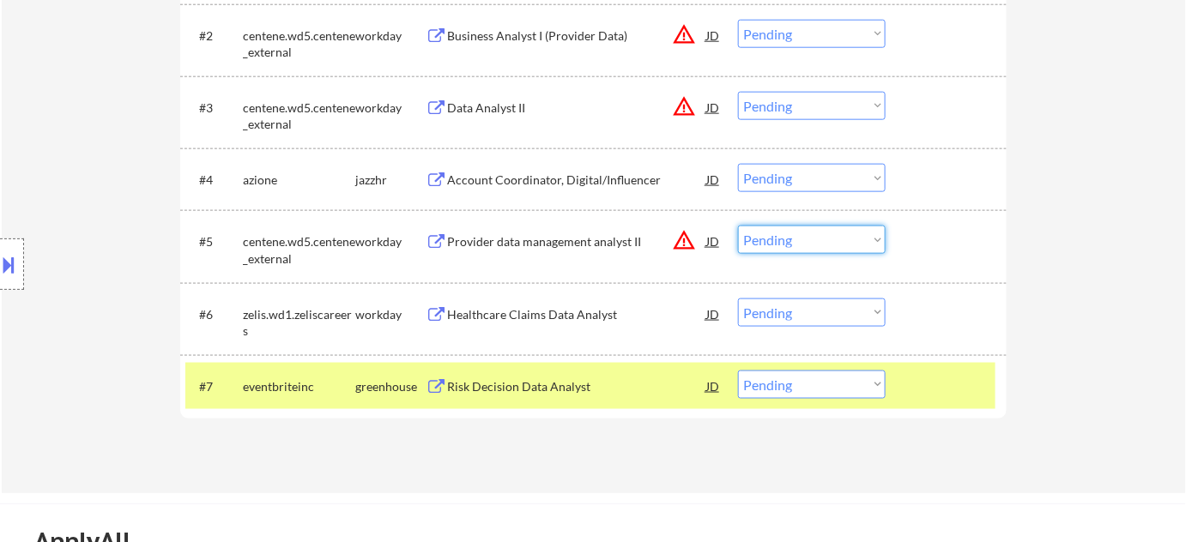
drag, startPoint x: 847, startPoint y: 237, endPoint x: 845, endPoint y: 251, distance: 14.0
click at [847, 237] on select "Choose an option... Pending Applied Excluded (Questions) Excluded (Expired) Exc…" at bounding box center [812, 240] width 148 height 28
click at [738, 226] on select "Choose an option... Pending Applied Excluded (Questions) Excluded (Expired) Exc…" at bounding box center [812, 240] width 148 height 28
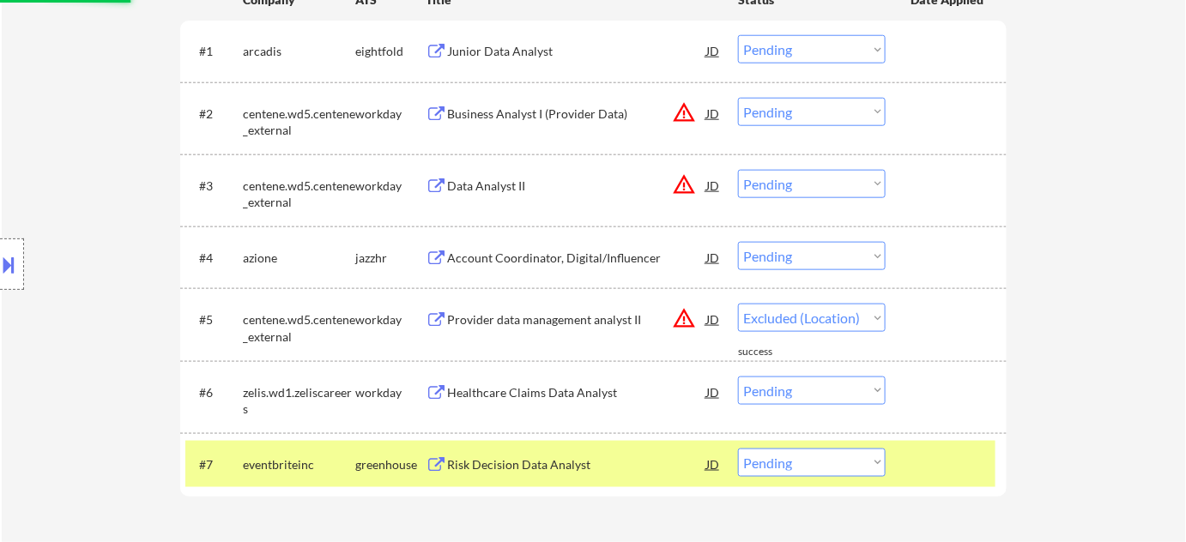
select select ""pending""
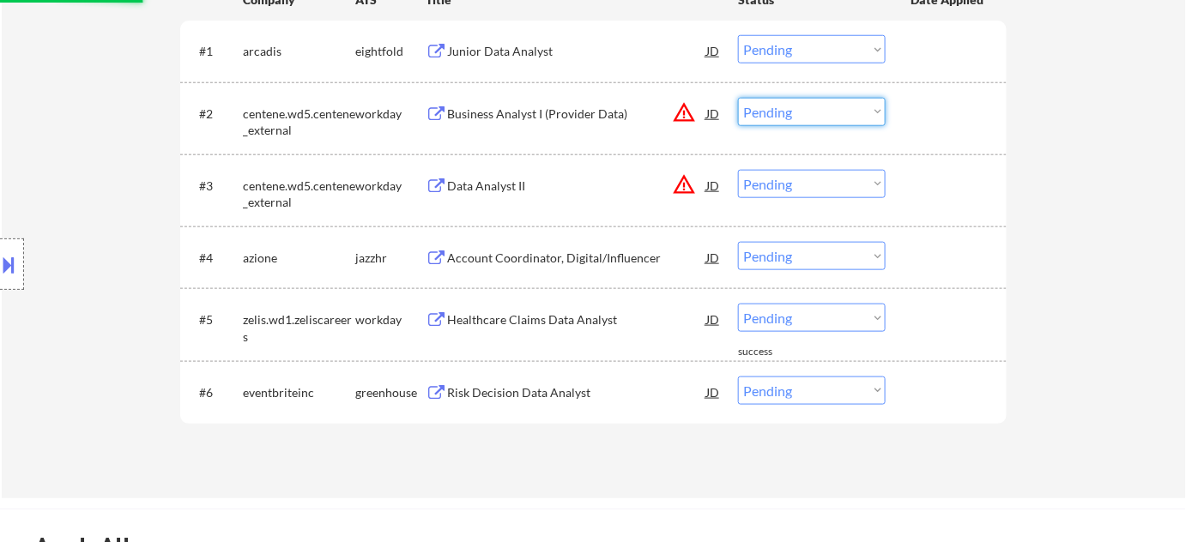
drag, startPoint x: 811, startPoint y: 113, endPoint x: 819, endPoint y: 123, distance: 12.2
click at [811, 113] on select "Choose an option... Pending Applied Excluded (Questions) Excluded (Expired) Exc…" at bounding box center [812, 112] width 148 height 28
click at [738, 98] on select "Choose an option... Pending Applied Excluded (Questions) Excluded (Expired) Exc…" at bounding box center [812, 112] width 148 height 28
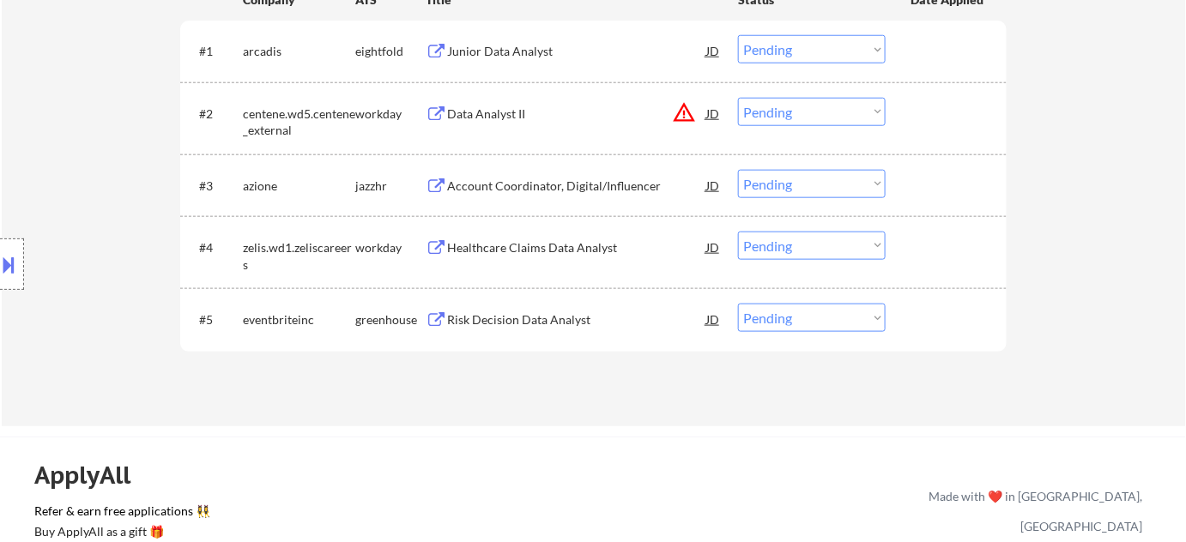
click at [814, 106] on select "Choose an option... Pending Applied Excluded (Questions) Excluded (Expired) Exc…" at bounding box center [812, 112] width 148 height 28
click at [738, 98] on select "Choose an option... Pending Applied Excluded (Questions) Excluded (Expired) Exc…" at bounding box center [812, 112] width 148 height 28
click at [535, 246] on div "Healthcare Claims Data Analyst" at bounding box center [576, 247] width 259 height 17
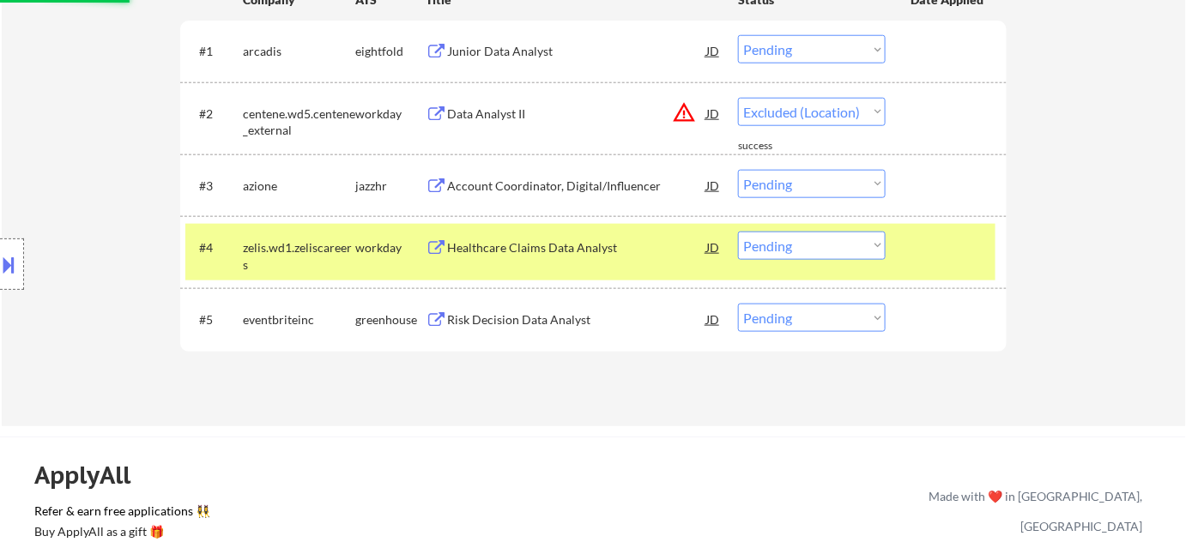
select select ""pending""
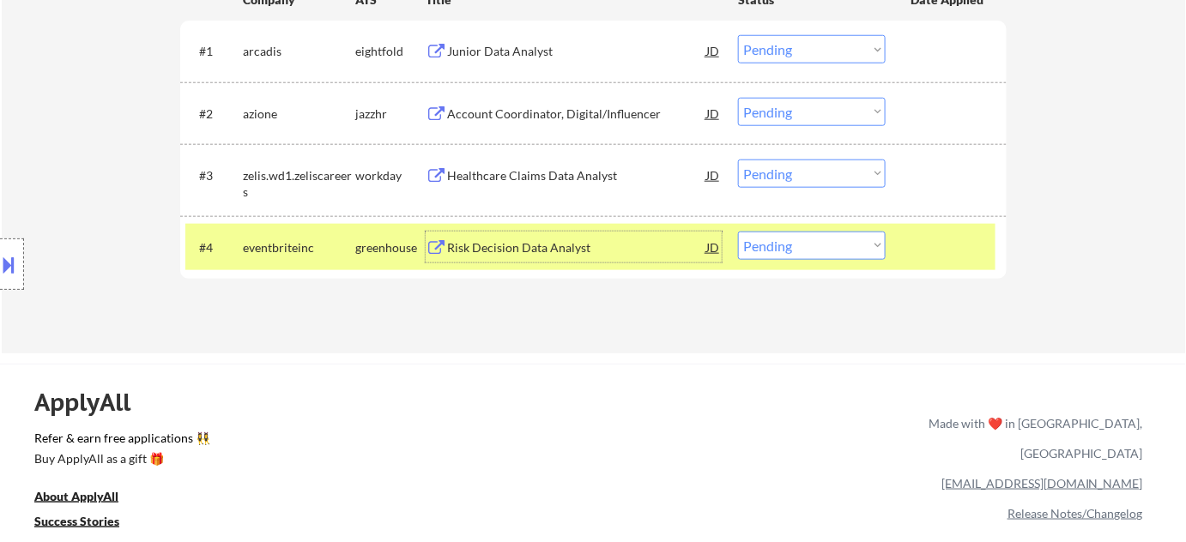
click at [826, 182] on select "Choose an option... Pending Applied Excluded (Questions) Excluded (Expired) Exc…" at bounding box center [812, 174] width 148 height 28
click at [738, 160] on select "Choose an option... Pending Applied Excluded (Questions) Excluded (Expired) Exc…" at bounding box center [812, 174] width 148 height 28
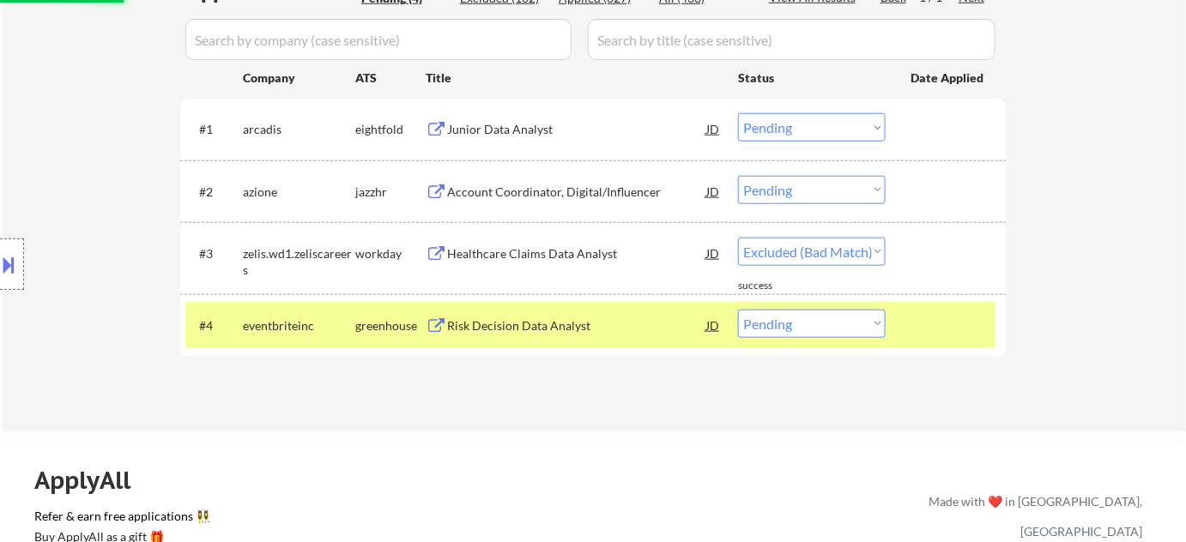
select select ""pending""
click at [547, 132] on div "Junior Data Analyst" at bounding box center [576, 129] width 259 height 17
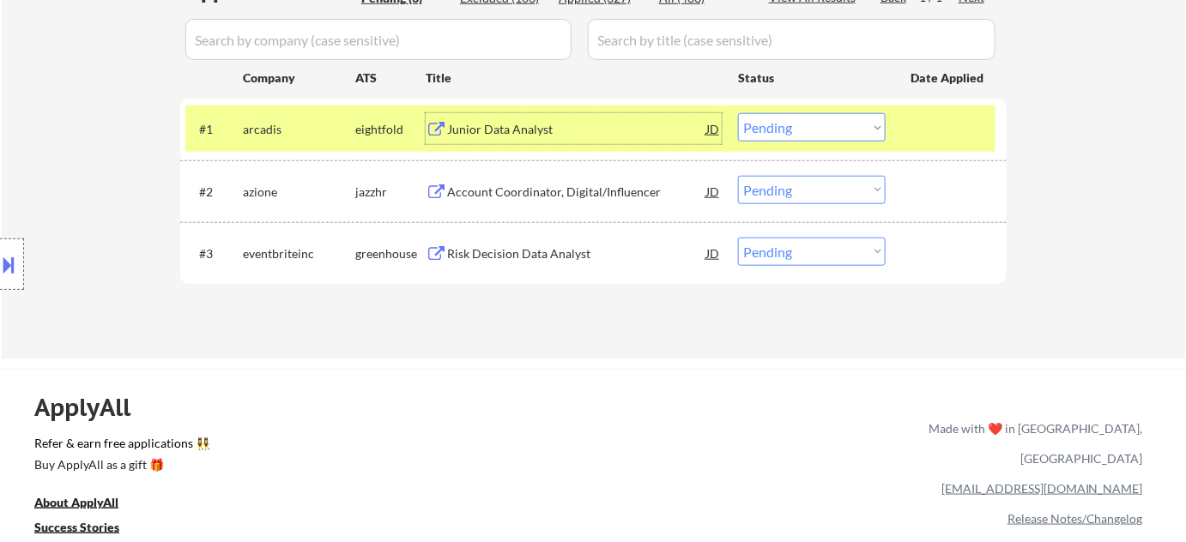
click at [820, 130] on select "Choose an option... Pending Applied Excluded (Questions) Excluded (Expired) Exc…" at bounding box center [812, 127] width 148 height 28
click at [738, 113] on select "Choose an option... Pending Applied Excluded (Questions) Excluded (Expired) Exc…" at bounding box center [812, 127] width 148 height 28
select select ""pending""
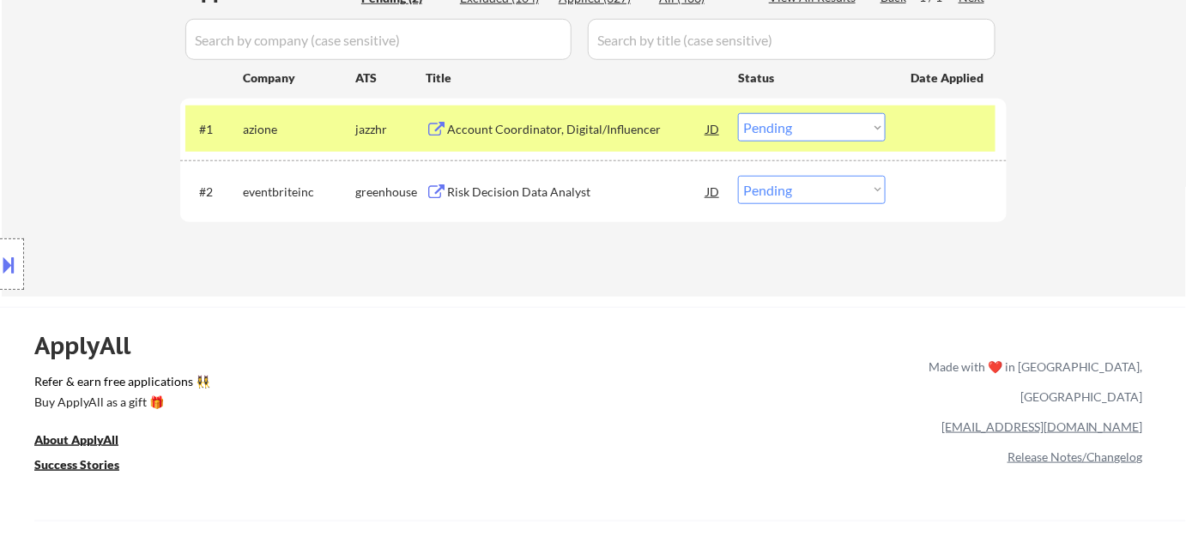
click at [512, 190] on div "Risk Decision Data Analyst" at bounding box center [576, 192] width 259 height 17
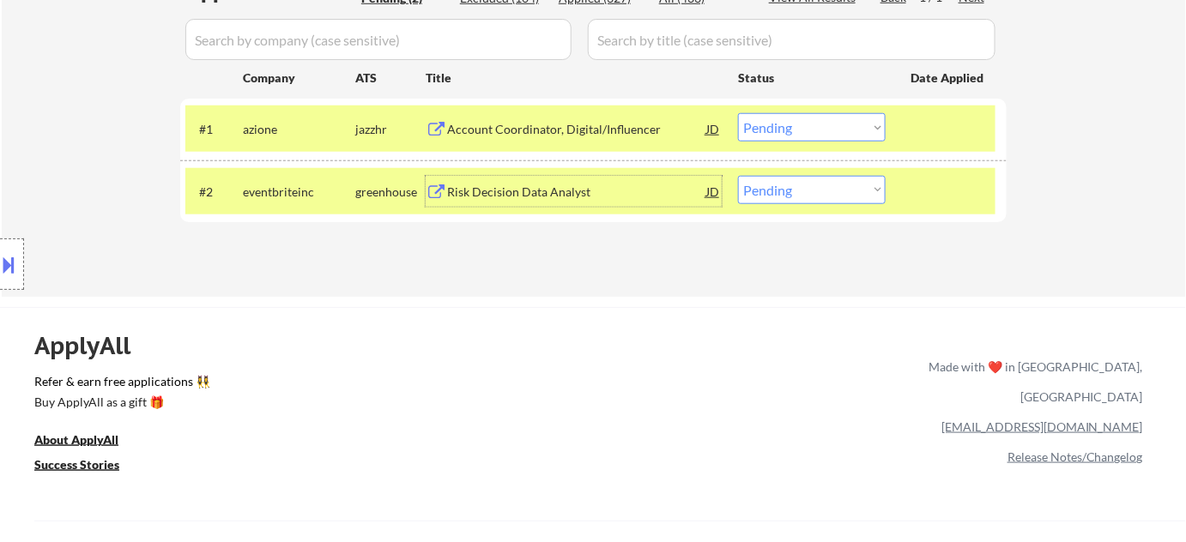
drag, startPoint x: 780, startPoint y: 183, endPoint x: 780, endPoint y: 194, distance: 11.2
click at [780, 183] on select "Choose an option... Pending Applied Excluded (Questions) Excluded (Expired) Exc…" at bounding box center [812, 190] width 148 height 28
select select ""applied""
click at [738, 176] on select "Choose an option... Pending Applied Excluded (Questions) Excluded (Expired) Exc…" at bounding box center [812, 190] width 148 height 28
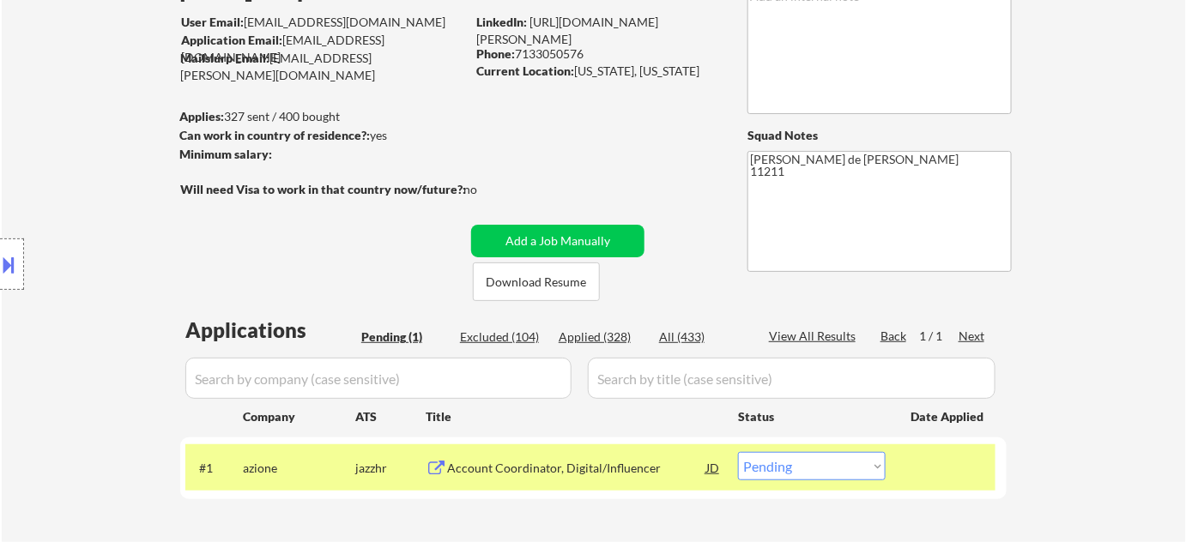
scroll to position [155, 0]
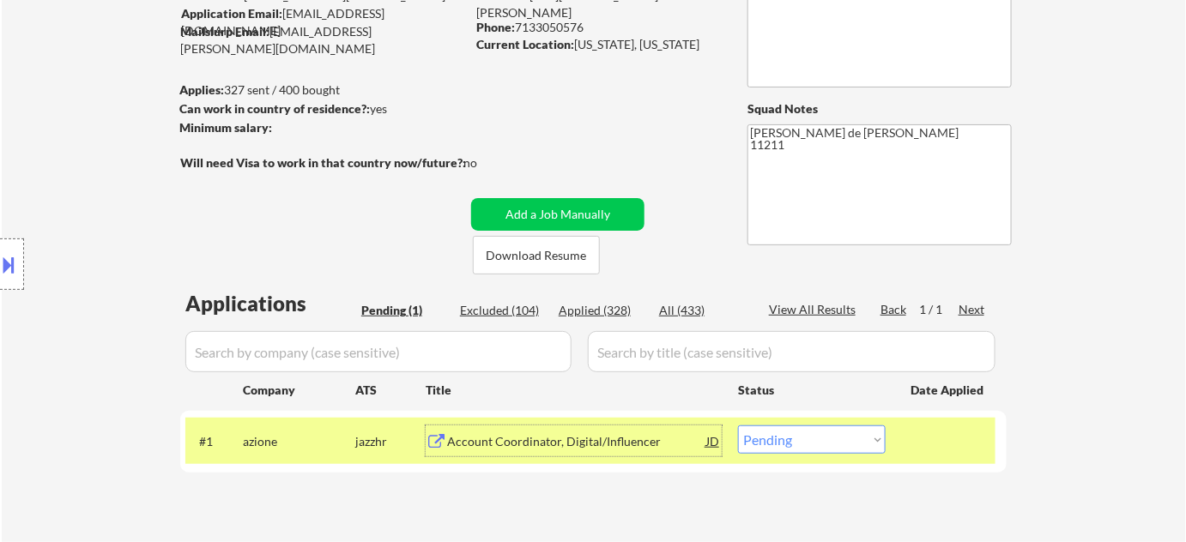
click at [592, 434] on div "Account Coordinator, Digital/Influencer" at bounding box center [576, 441] width 259 height 17
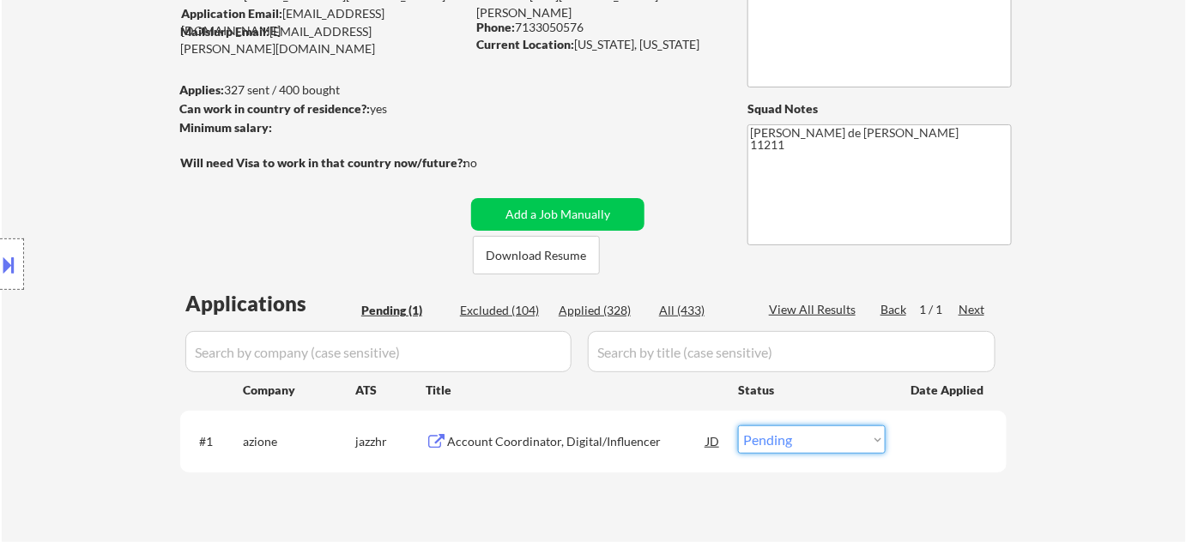
click at [795, 441] on select "Choose an option... Pending Applied Excluded (Questions) Excluded (Expired) Exc…" at bounding box center [812, 440] width 148 height 28
select select ""excluded__bad_match_""
click at [738, 426] on select "Choose an option... Pending Applied Excluded (Questions) Excluded (Expired) Exc…" at bounding box center [812, 440] width 148 height 28
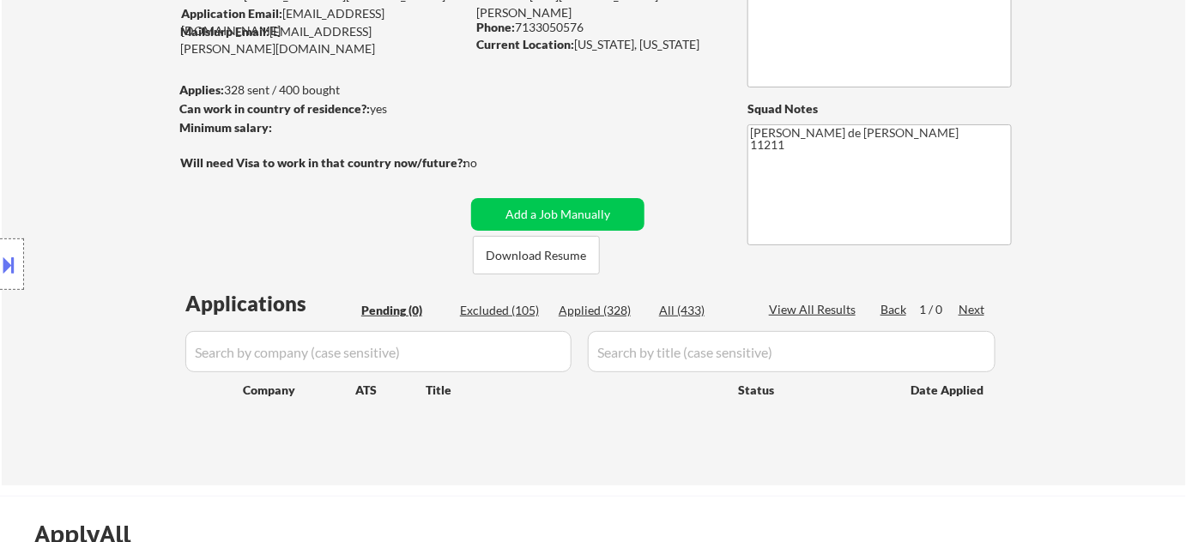
scroll to position [233, 0]
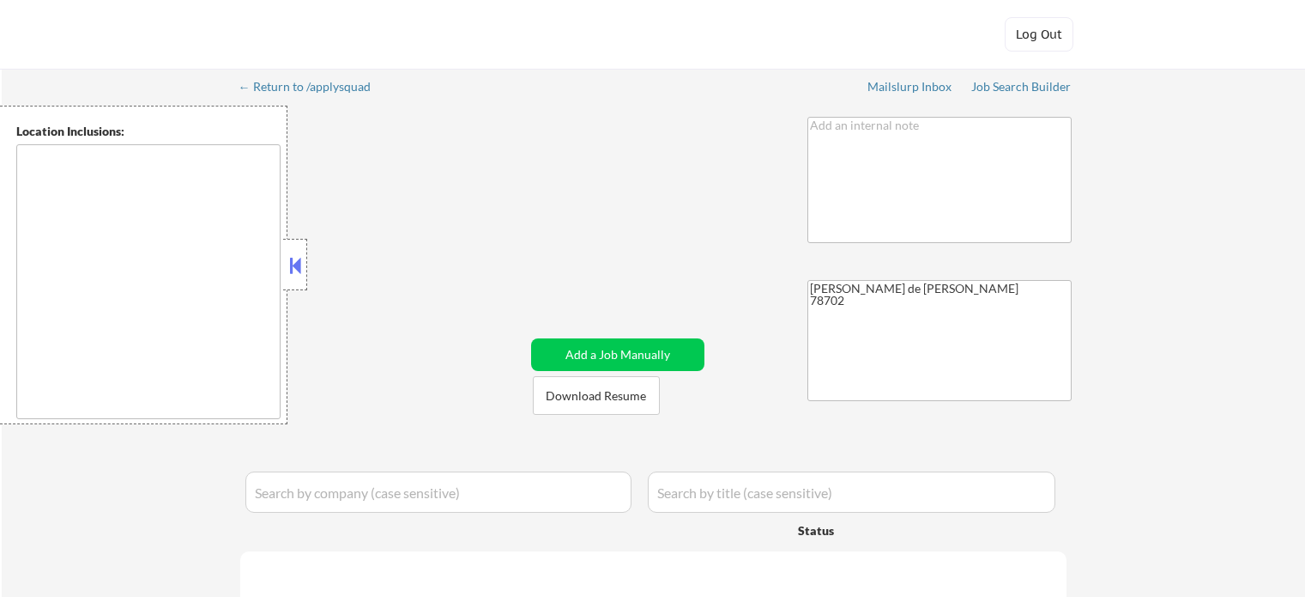
type textarea "[GEOGRAPHIC_DATA], [GEOGRAPHIC_DATA] [GEOGRAPHIC_DATA], [GEOGRAPHIC_DATA] [GEOG…"
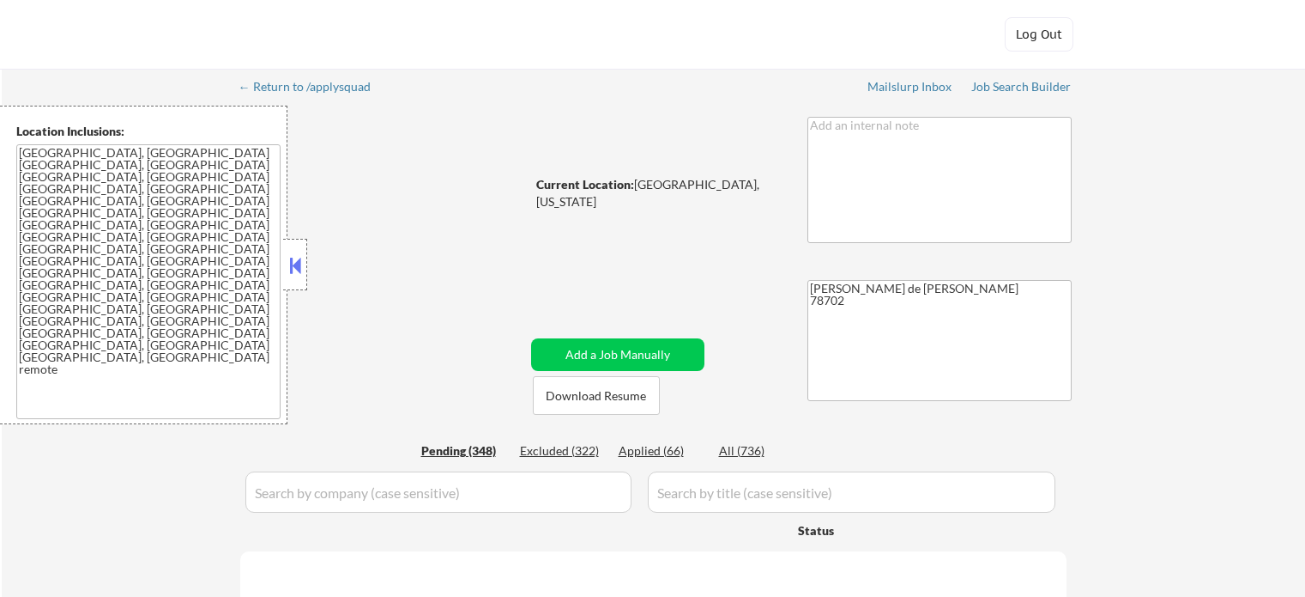
select select ""pending""
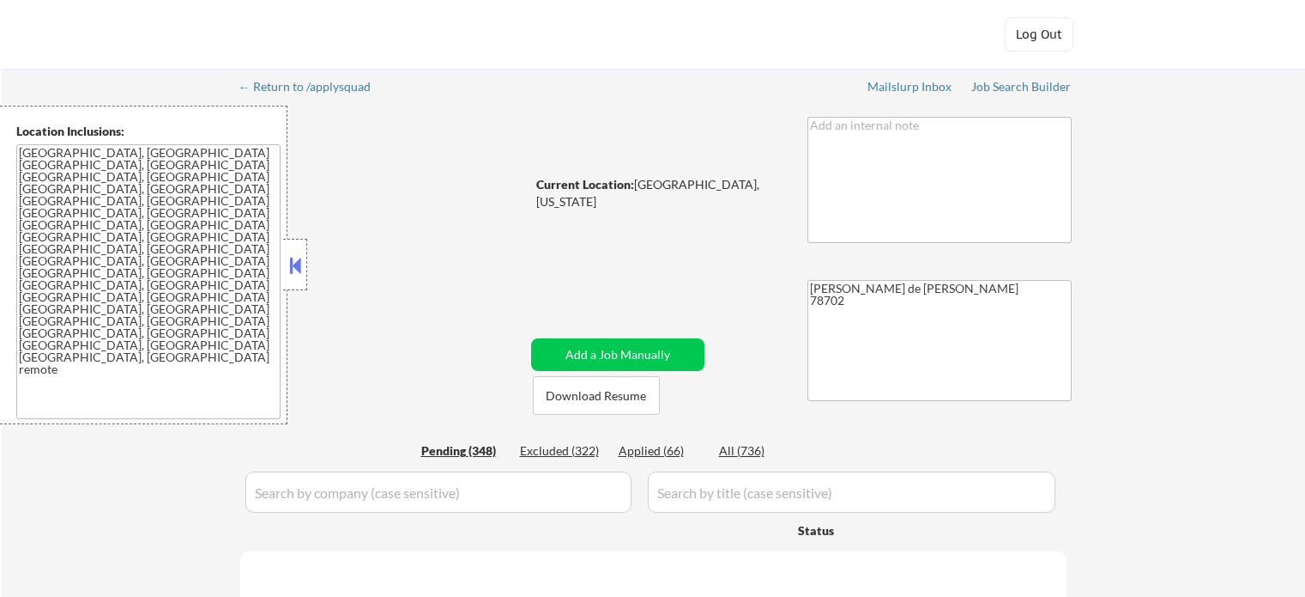
select select ""pending""
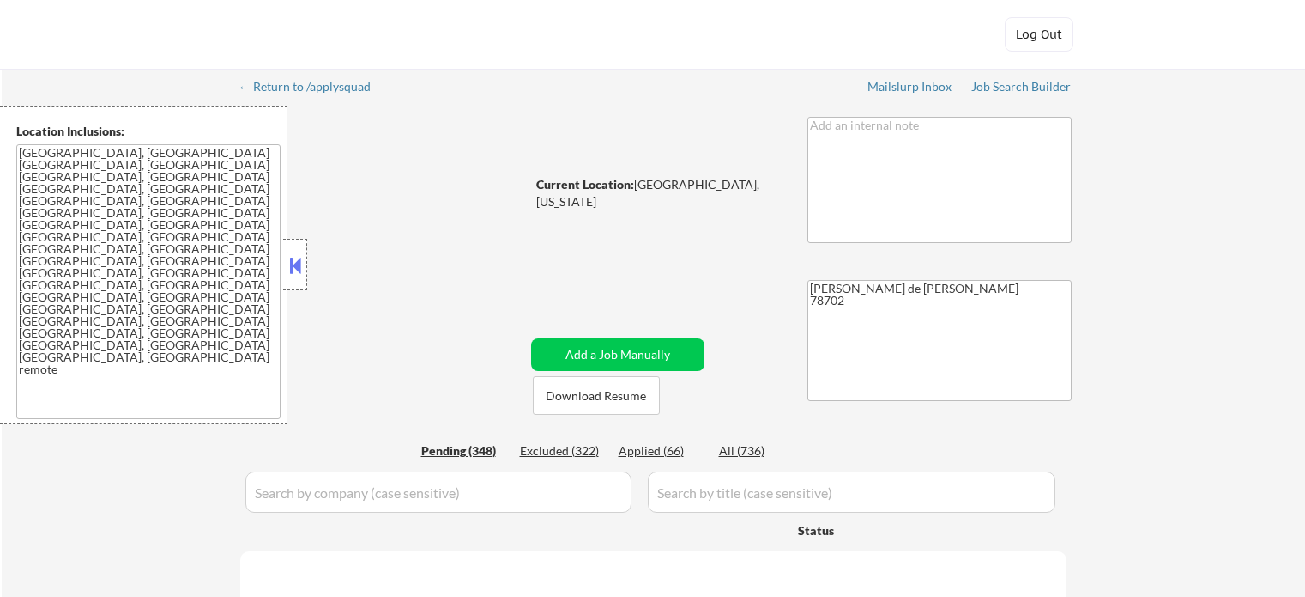
select select ""pending""
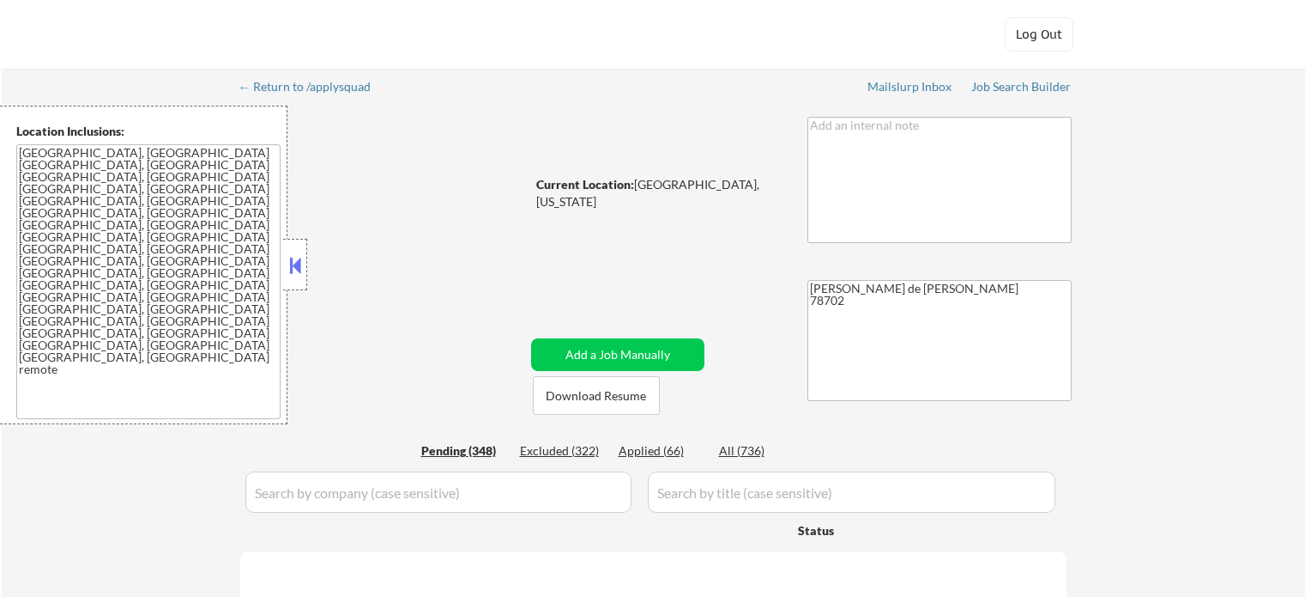
select select ""pending""
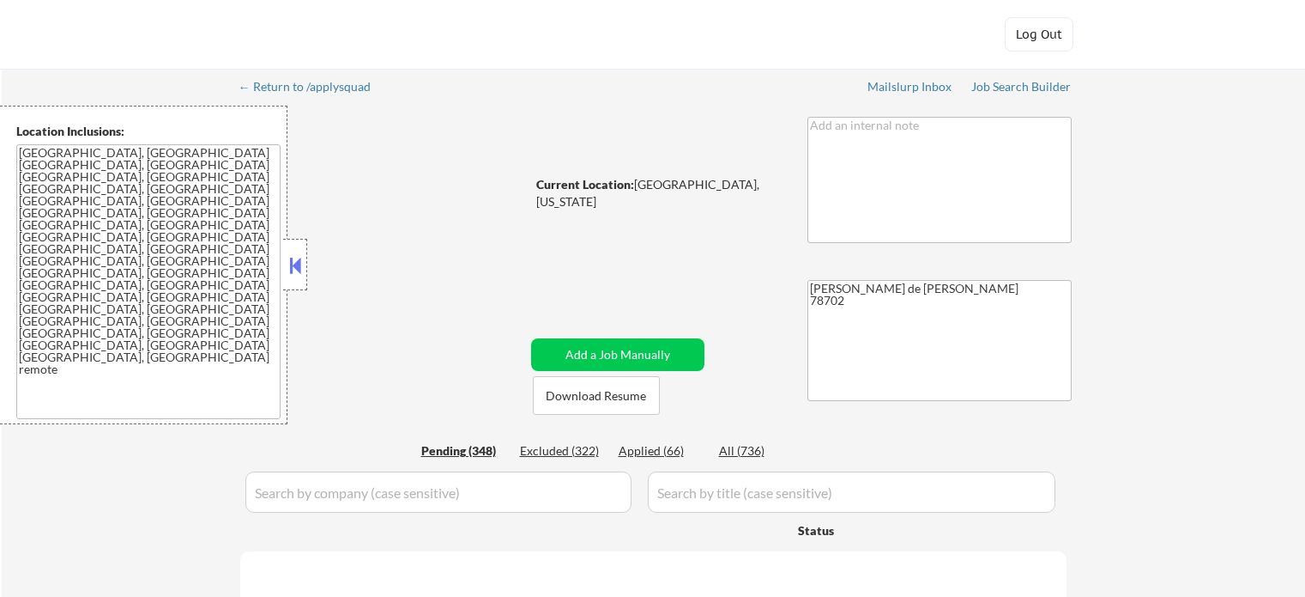
select select ""pending""
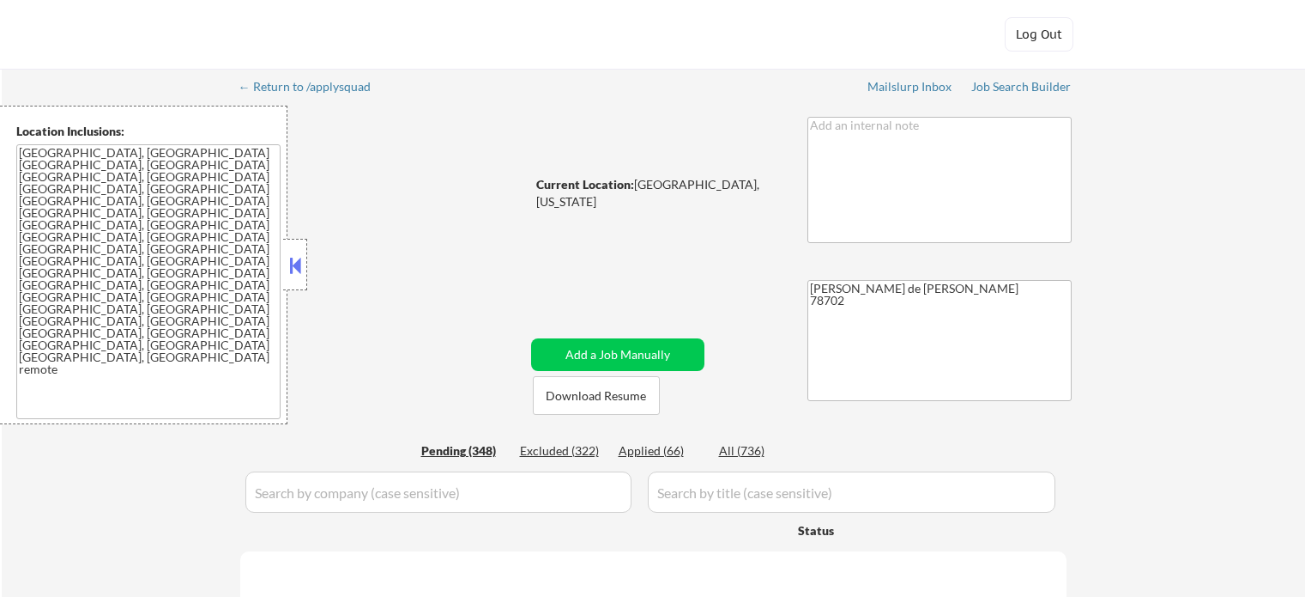
select select ""pending""
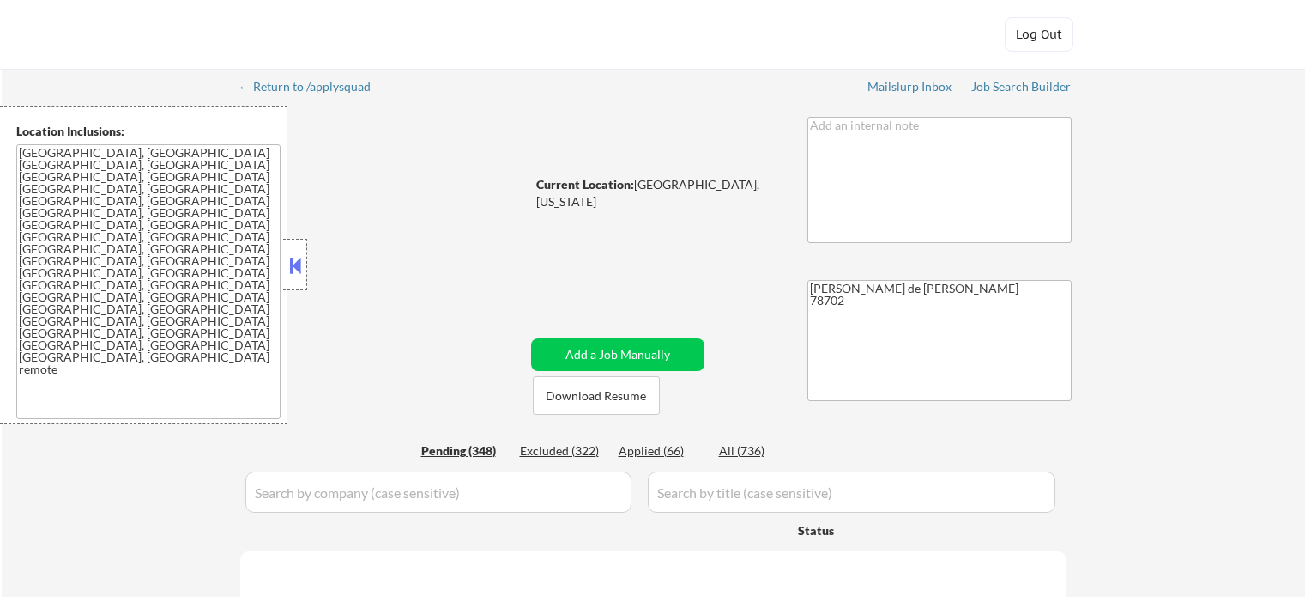
select select ""pending""
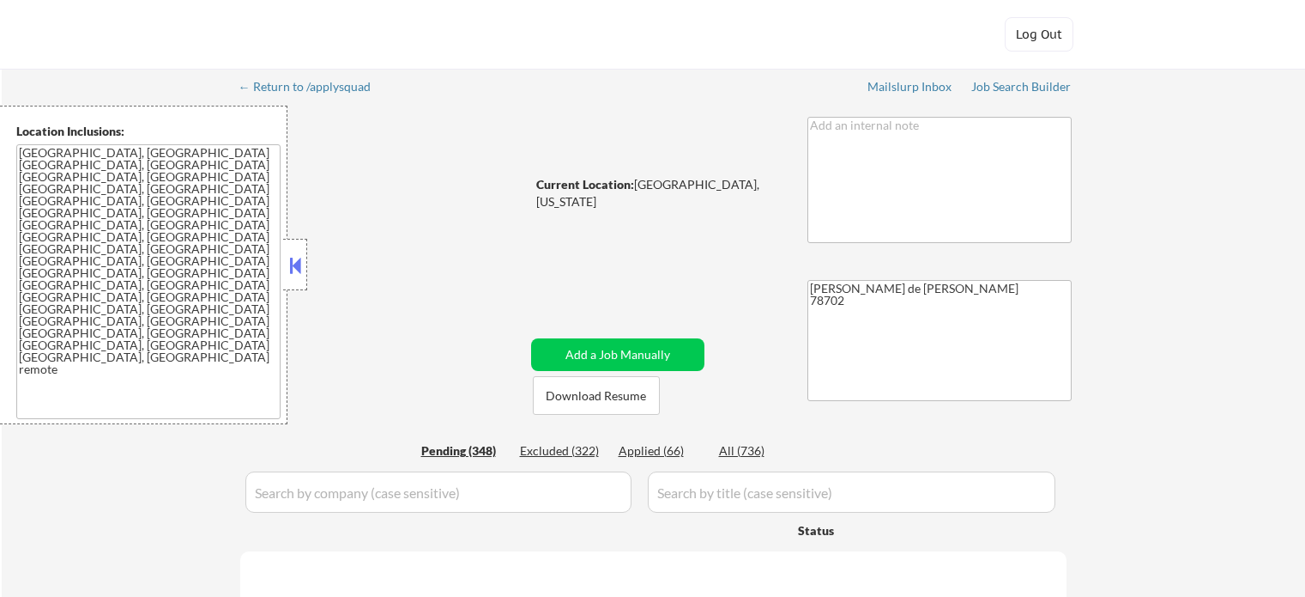
select select ""pending""
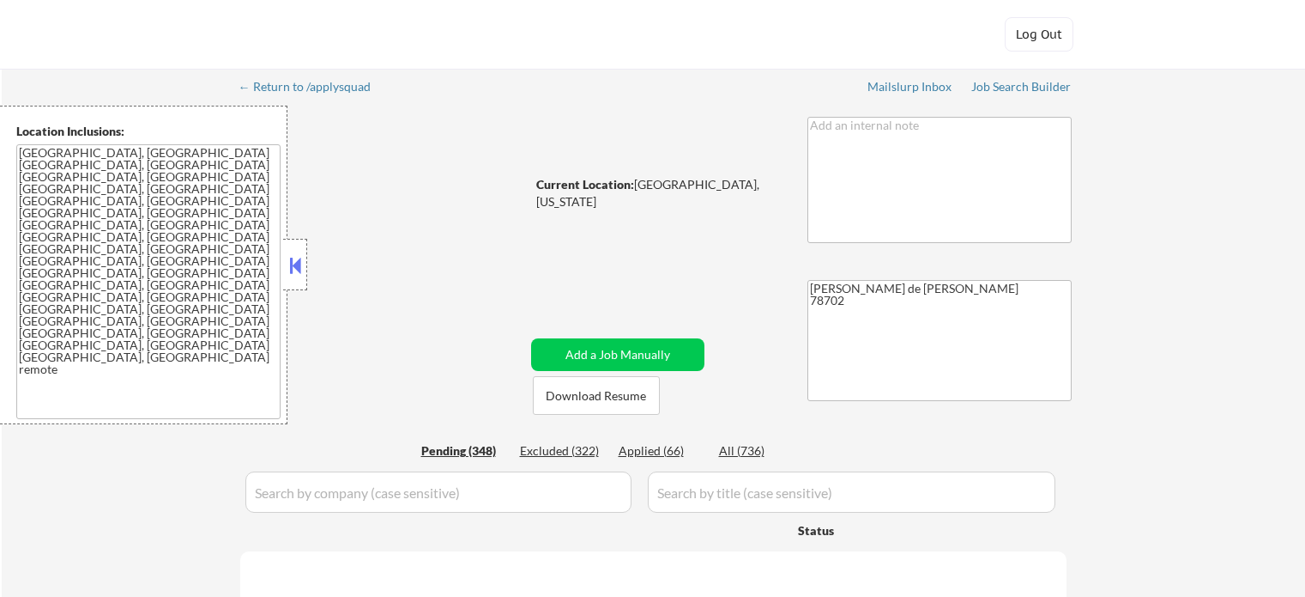
select select ""pending""
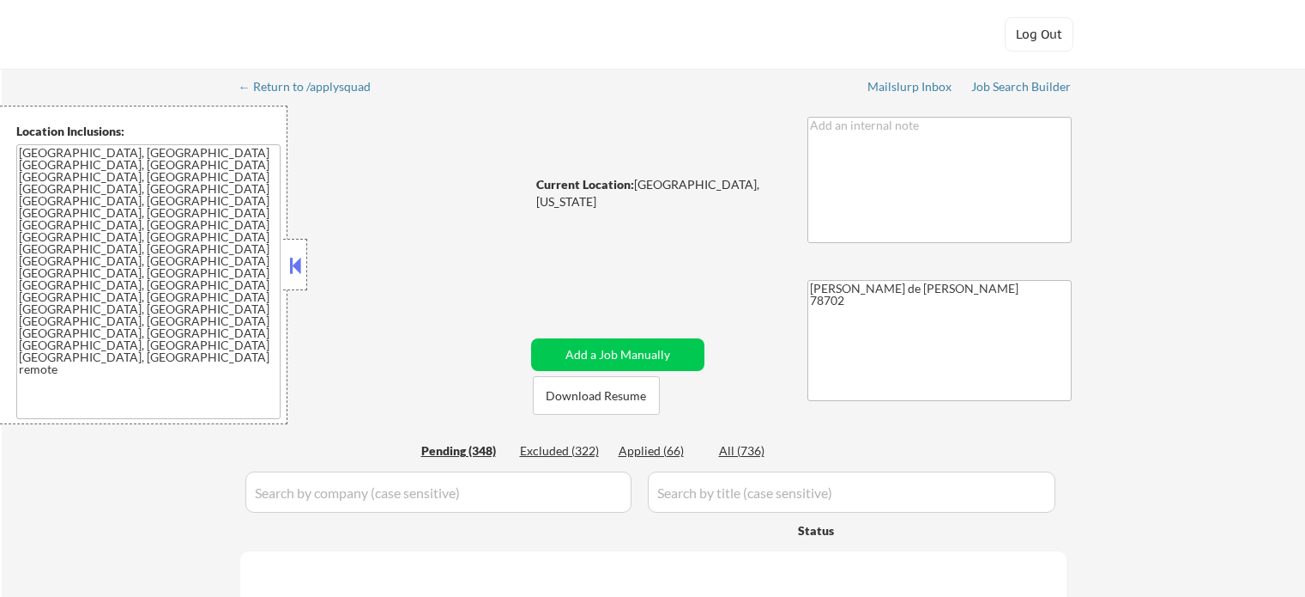
select select ""pending""
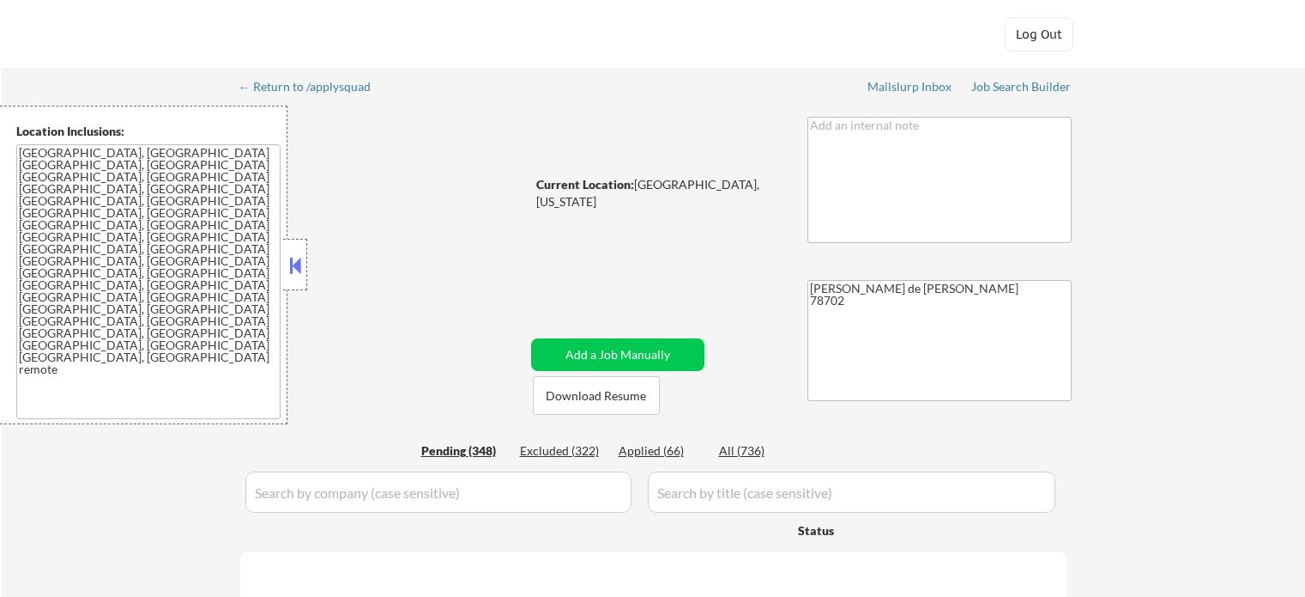
select select ""pending""
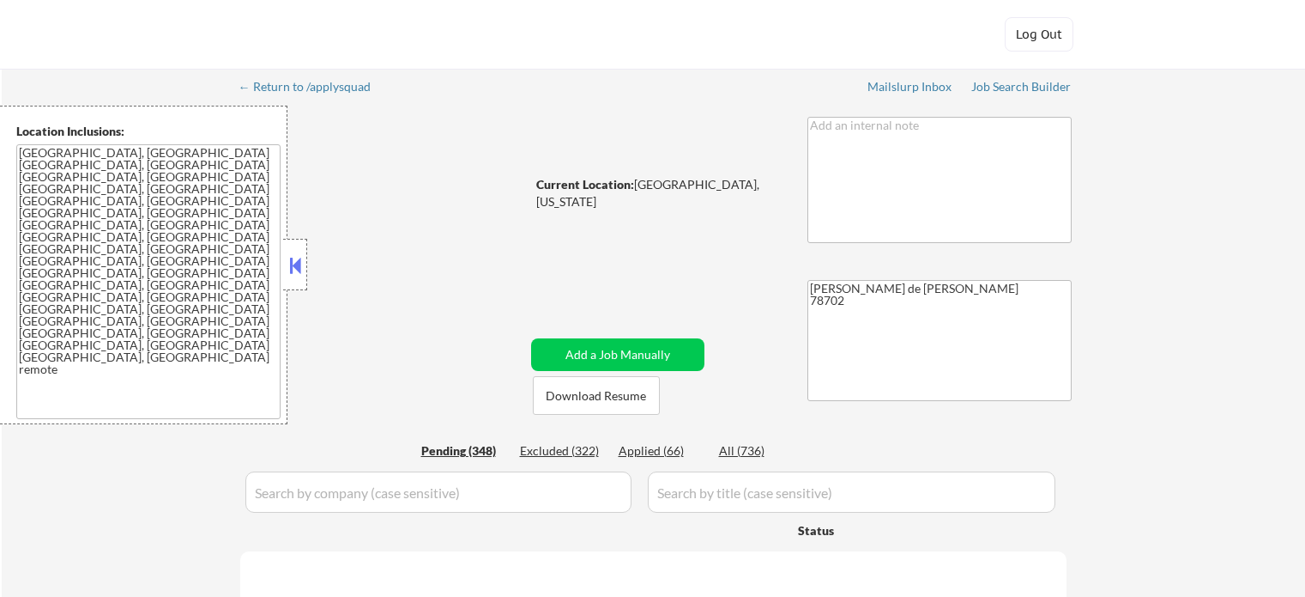
select select ""pending""
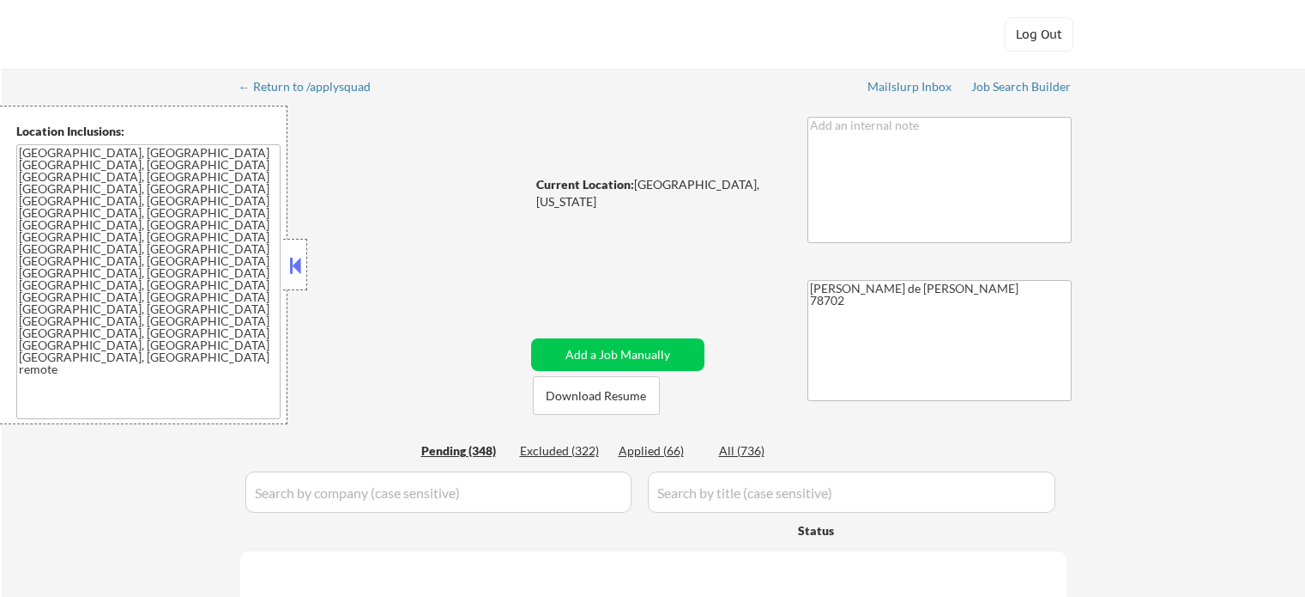
select select ""pending""
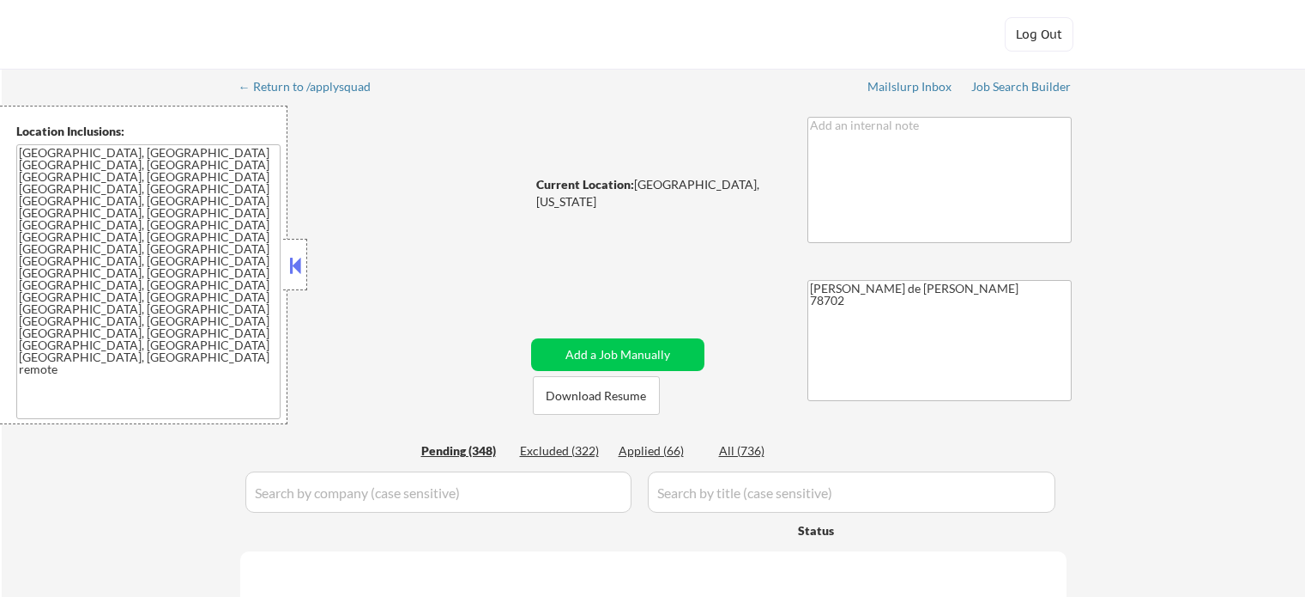
select select ""pending""
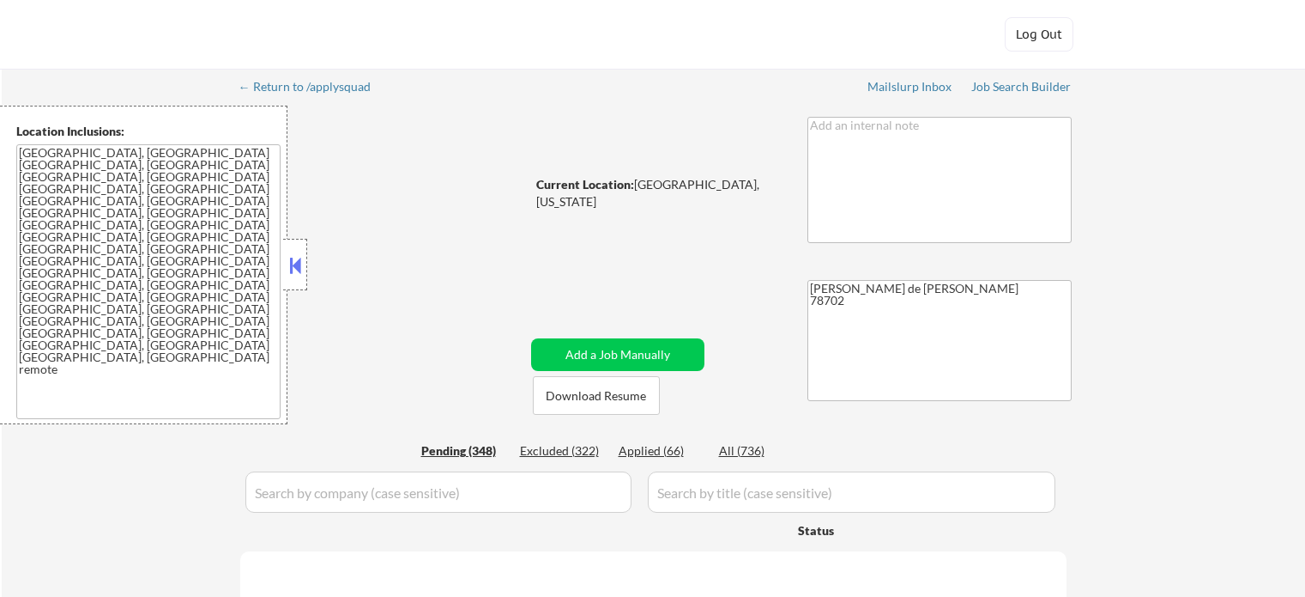
select select ""pending""
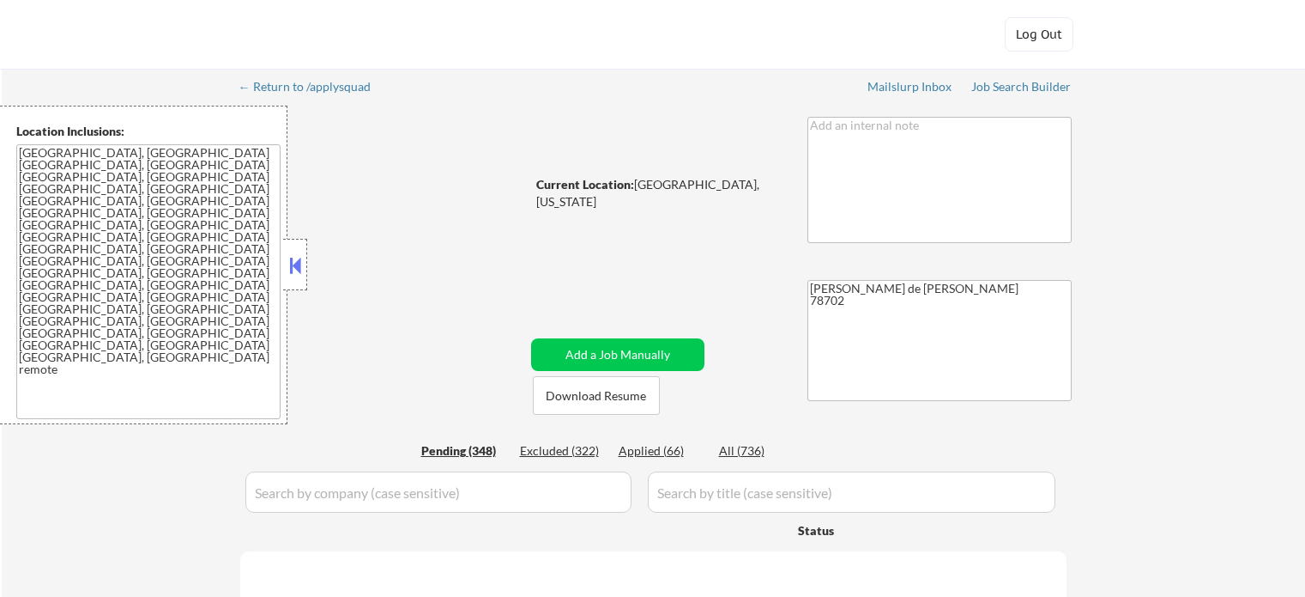
select select ""pending""
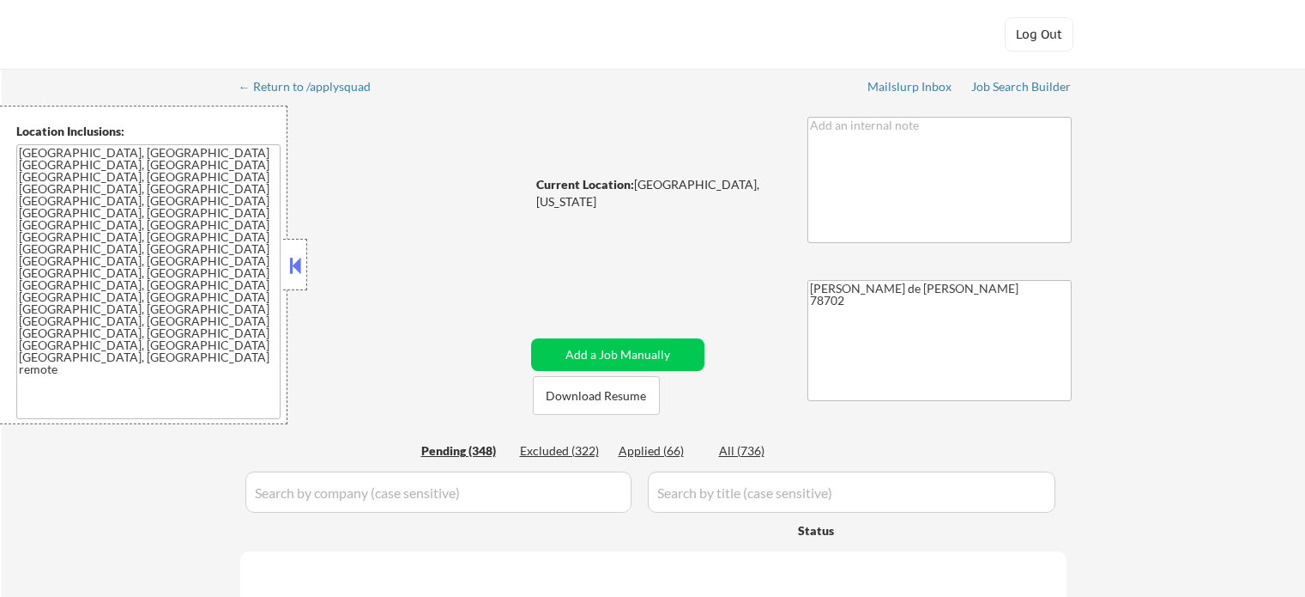
select select ""pending""
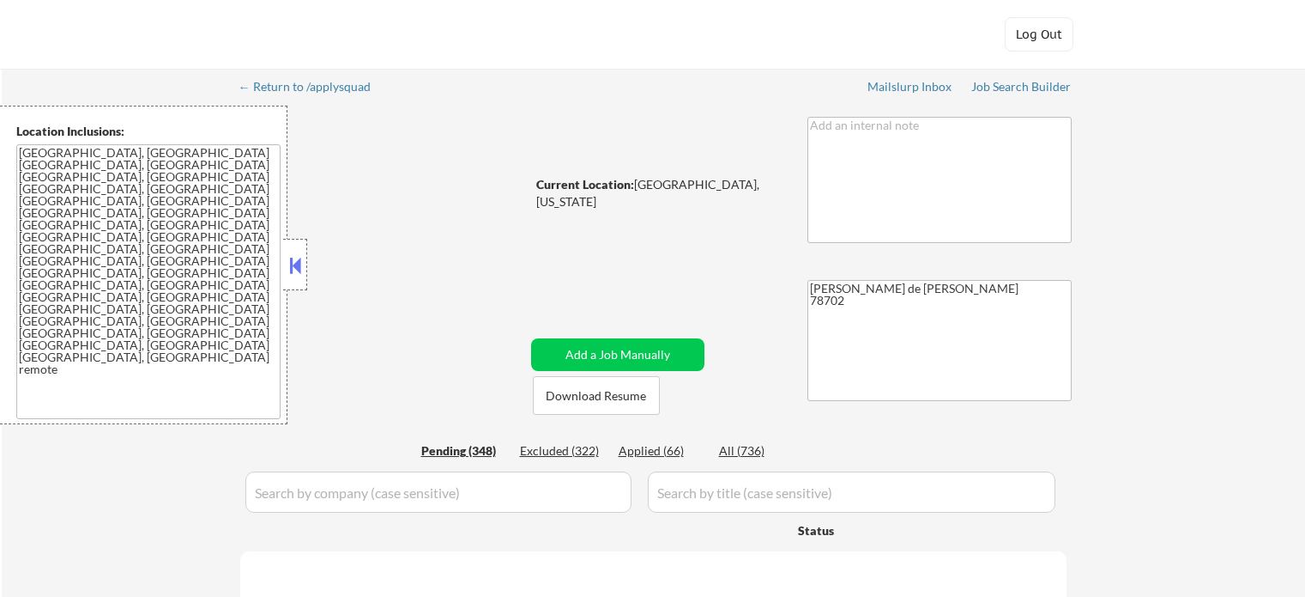
select select ""pending""
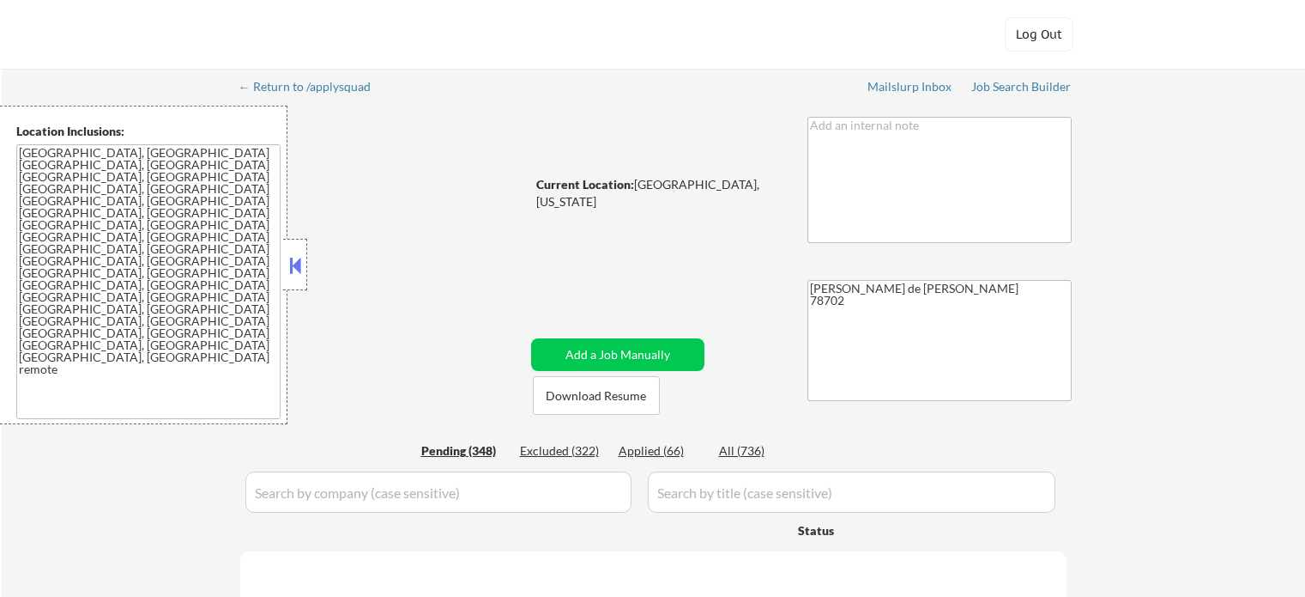
select select ""pending""
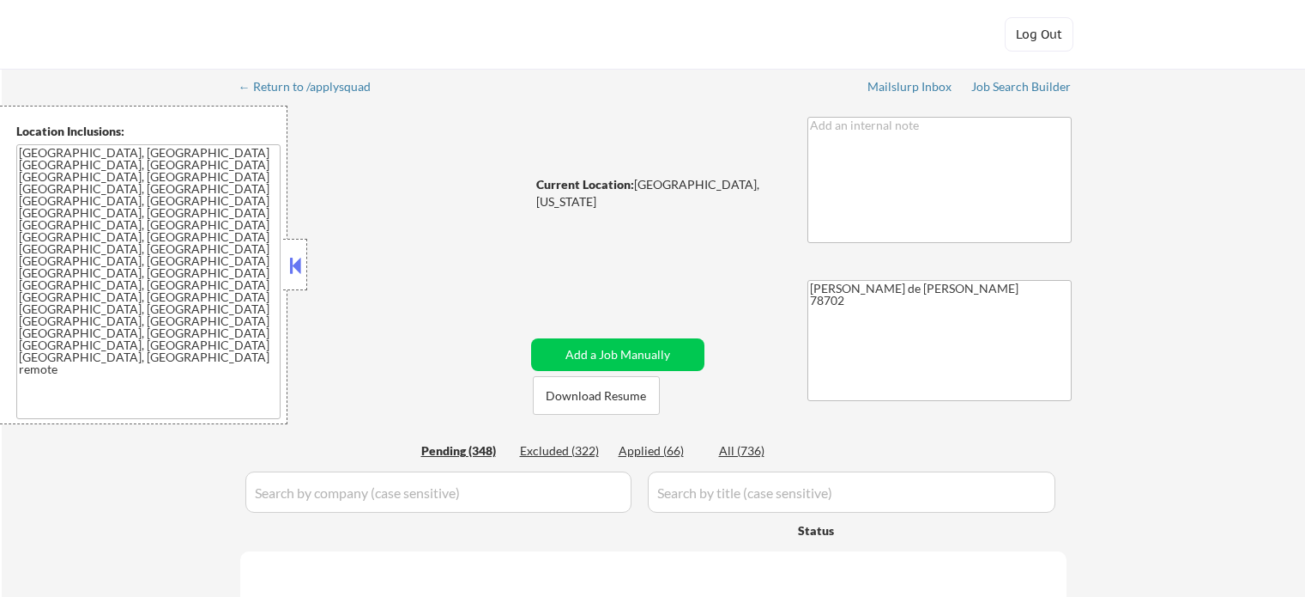
select select ""pending""
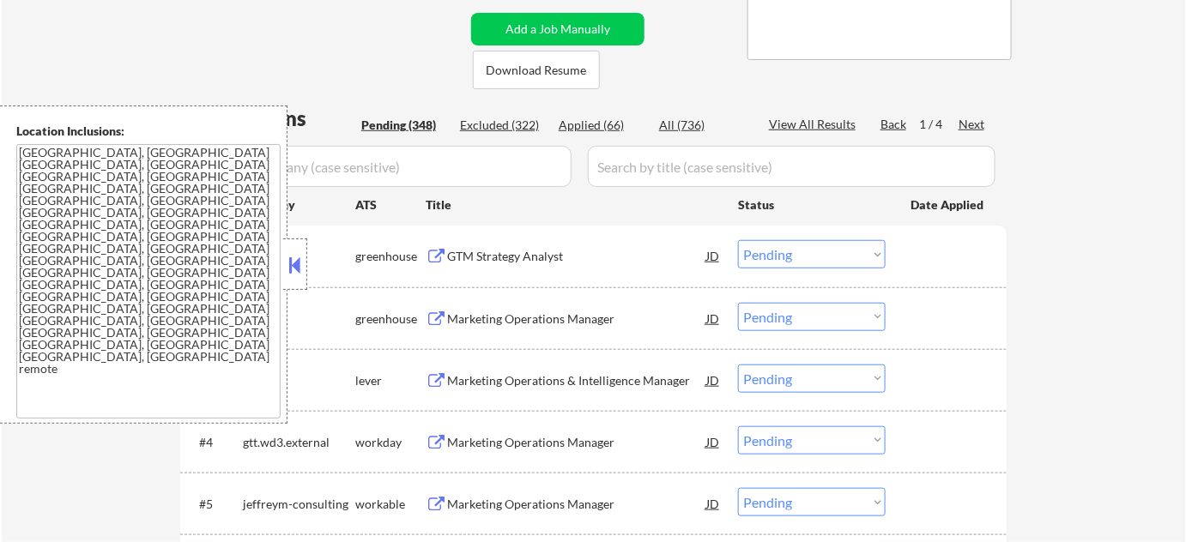
scroll to position [390, 0]
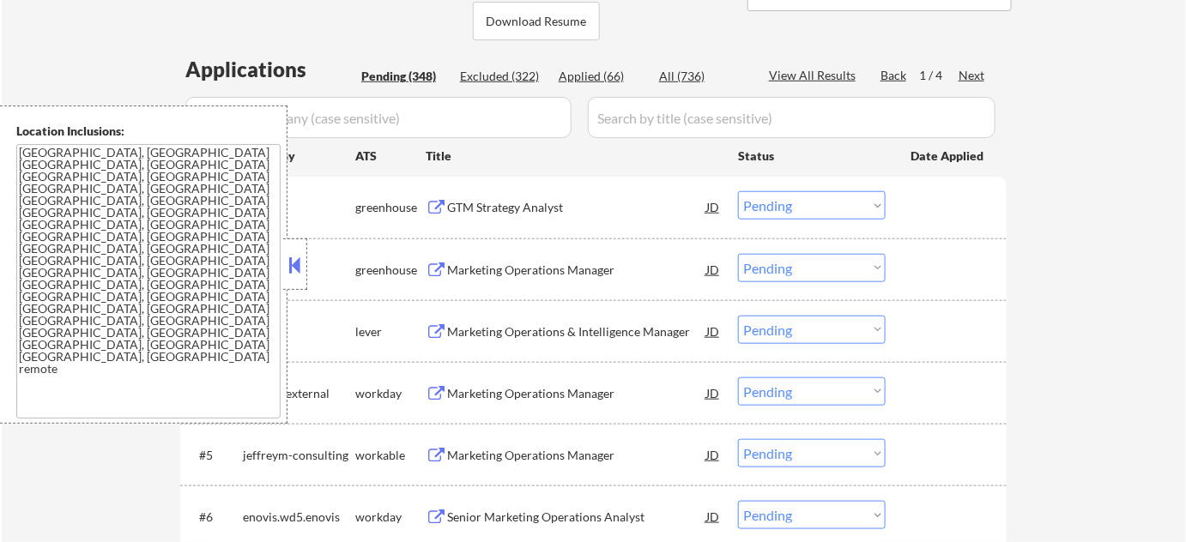
click at [300, 259] on button at bounding box center [295, 265] width 19 height 26
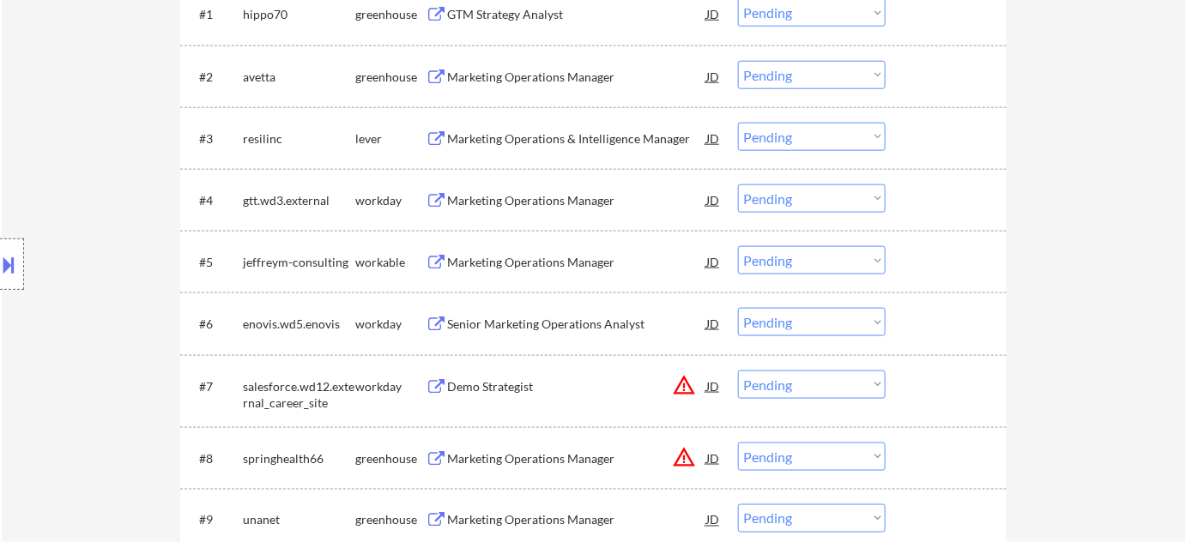
scroll to position [624, 0]
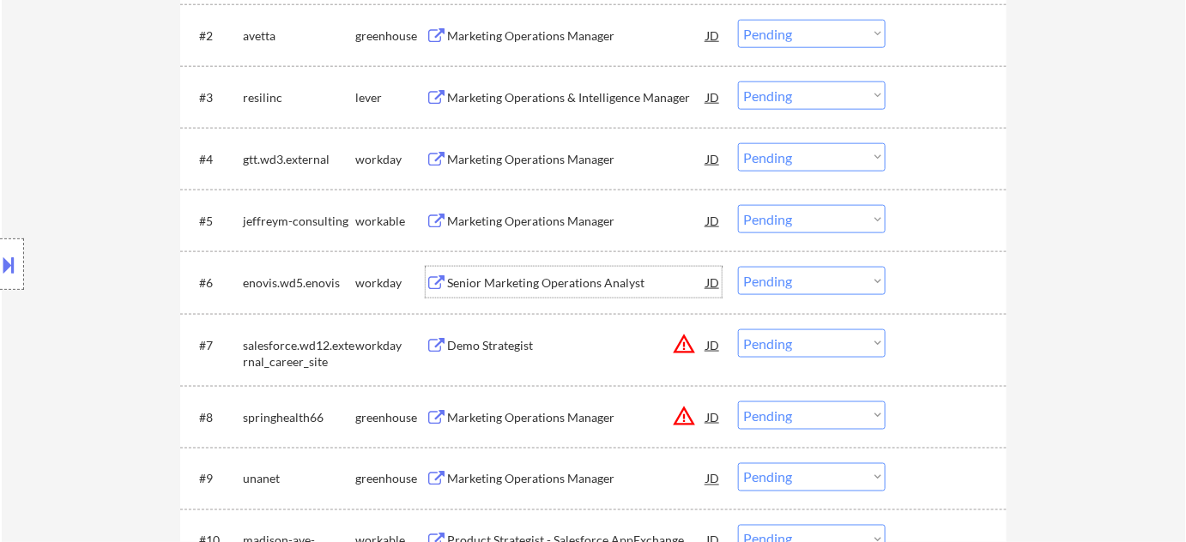
click at [584, 288] on div "Senior Marketing Operations Analyst" at bounding box center [576, 283] width 259 height 17
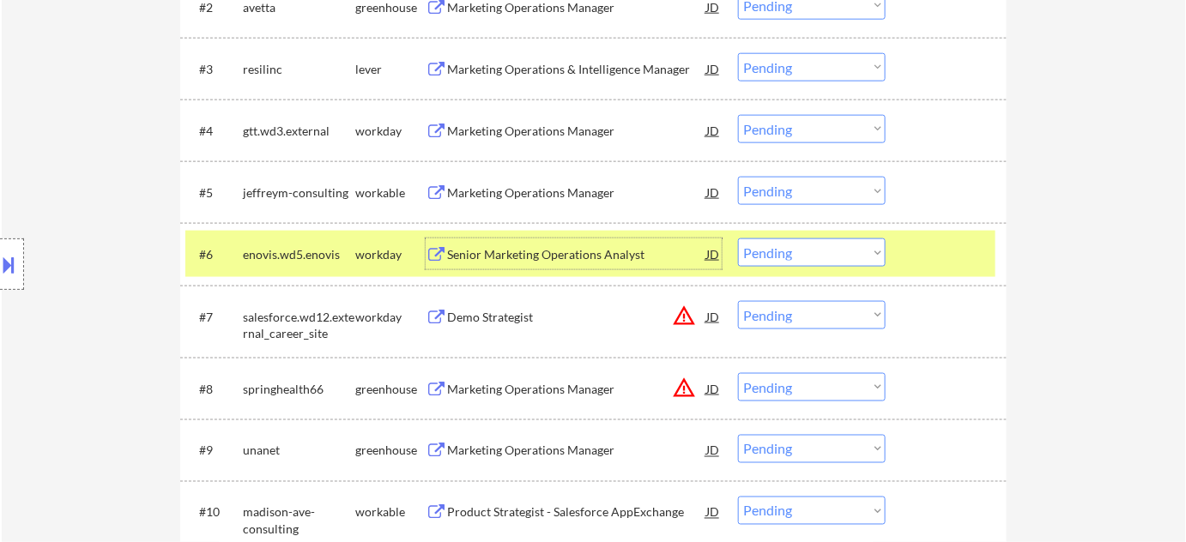
scroll to position [780, 0]
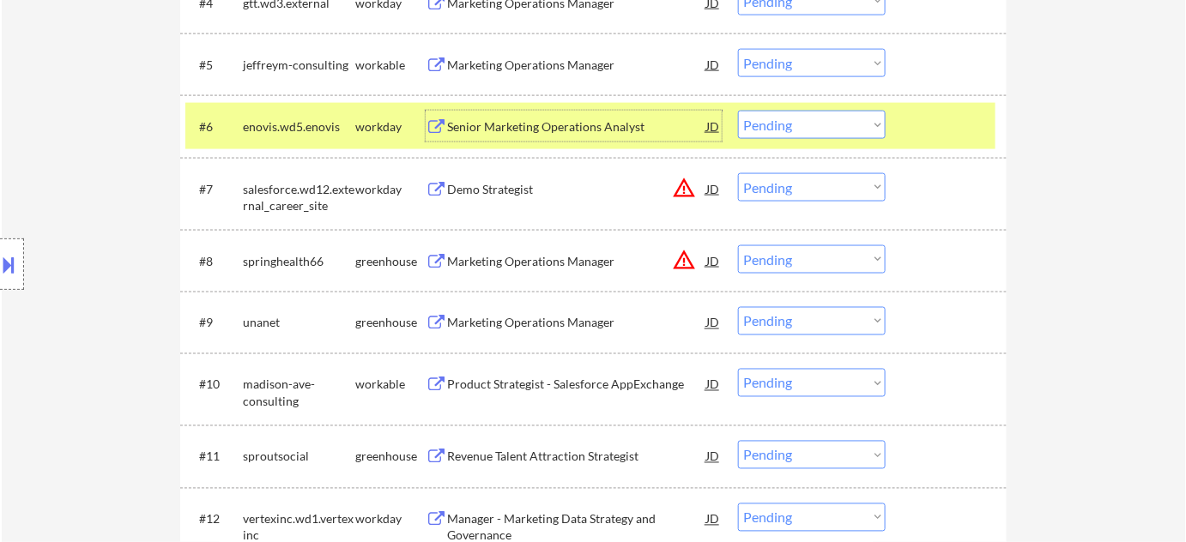
click at [687, 187] on button "warning_amber" at bounding box center [684, 188] width 24 height 24
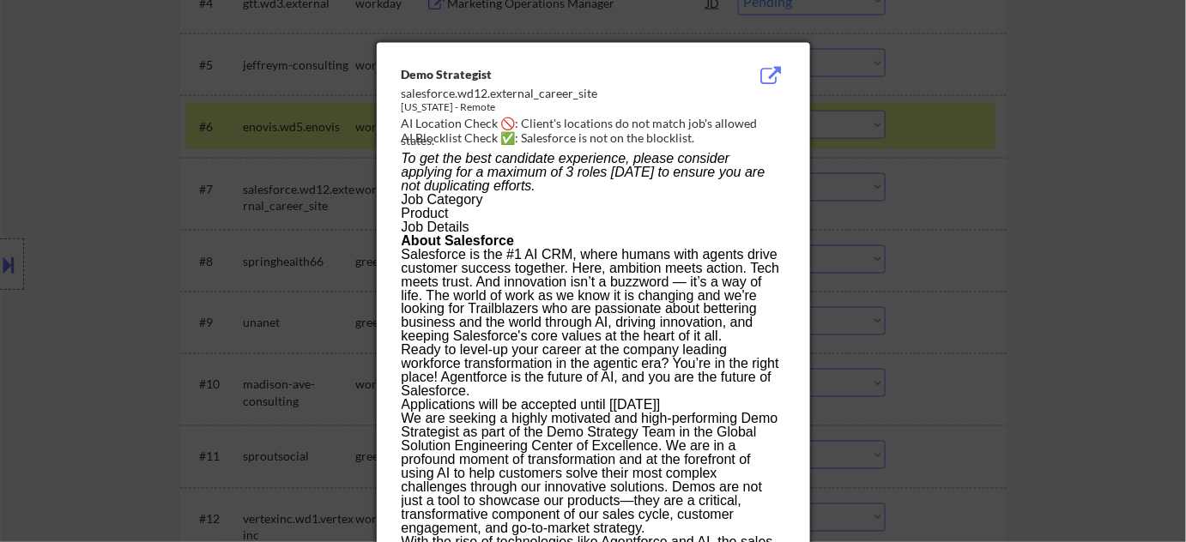
click at [971, 245] on div at bounding box center [593, 271] width 1186 height 542
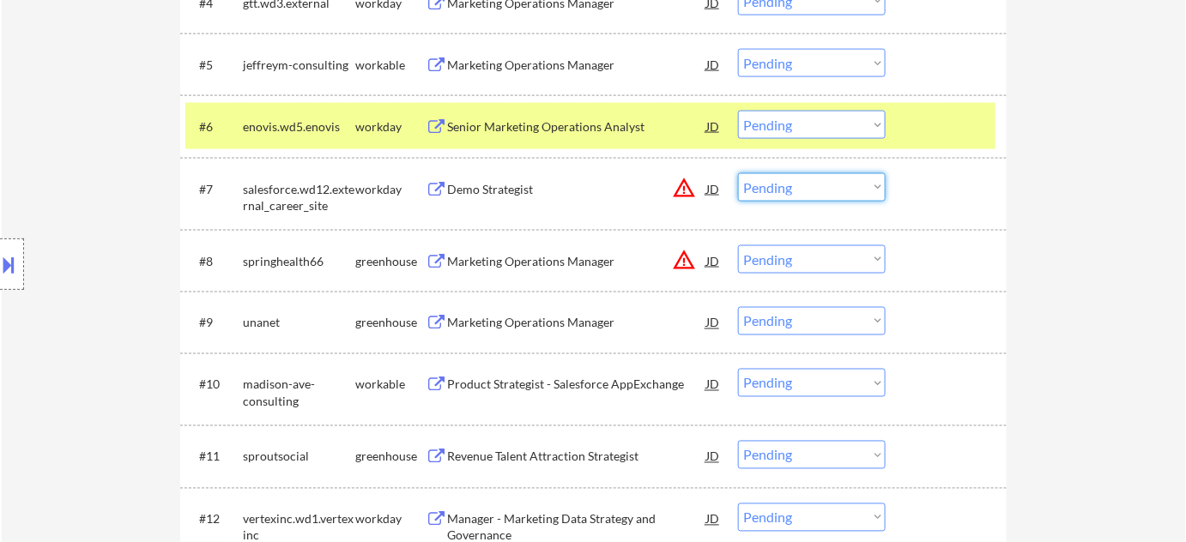
drag, startPoint x: 784, startPoint y: 185, endPoint x: 794, endPoint y: 200, distance: 17.4
click at [784, 185] on select "Choose an option... Pending Applied Excluded (Questions) Excluded (Expired) Exc…" at bounding box center [812, 187] width 148 height 28
click at [738, 173] on select "Choose an option... Pending Applied Excluded (Questions) Excluded (Expired) Exc…" at bounding box center [812, 187] width 148 height 28
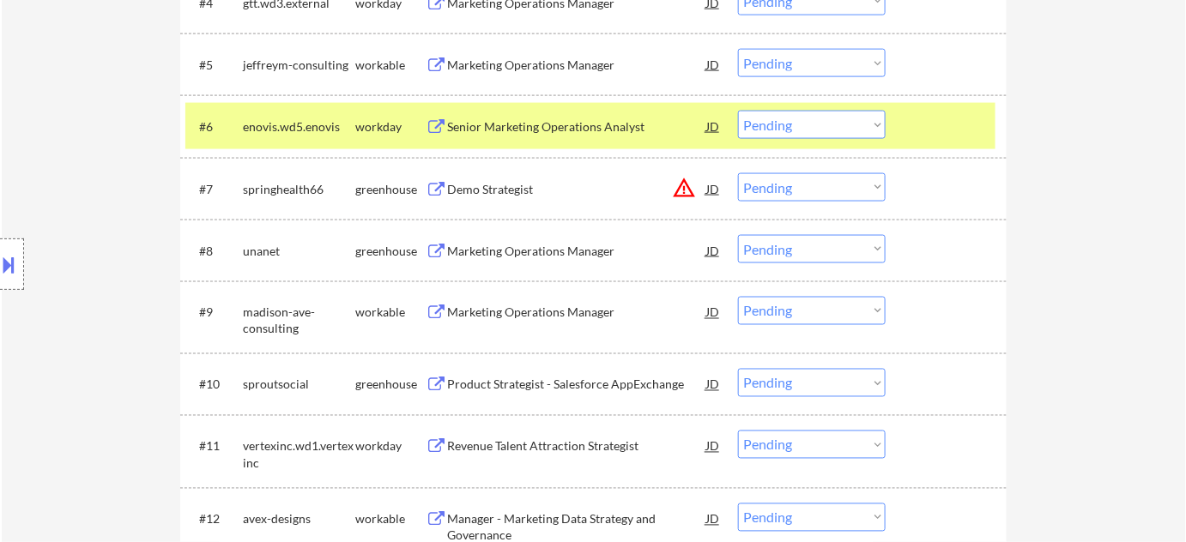
click at [515, 187] on div "Demo Strategist" at bounding box center [576, 189] width 259 height 17
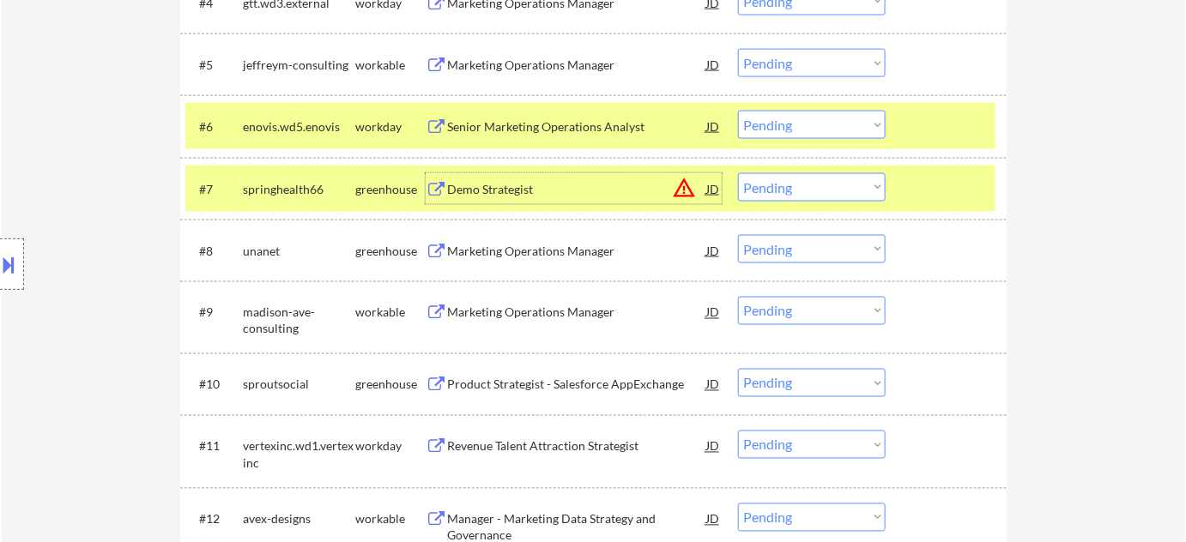
click at [841, 184] on select "Choose an option... Pending Applied Excluded (Questions) Excluded (Expired) Exc…" at bounding box center [812, 187] width 148 height 28
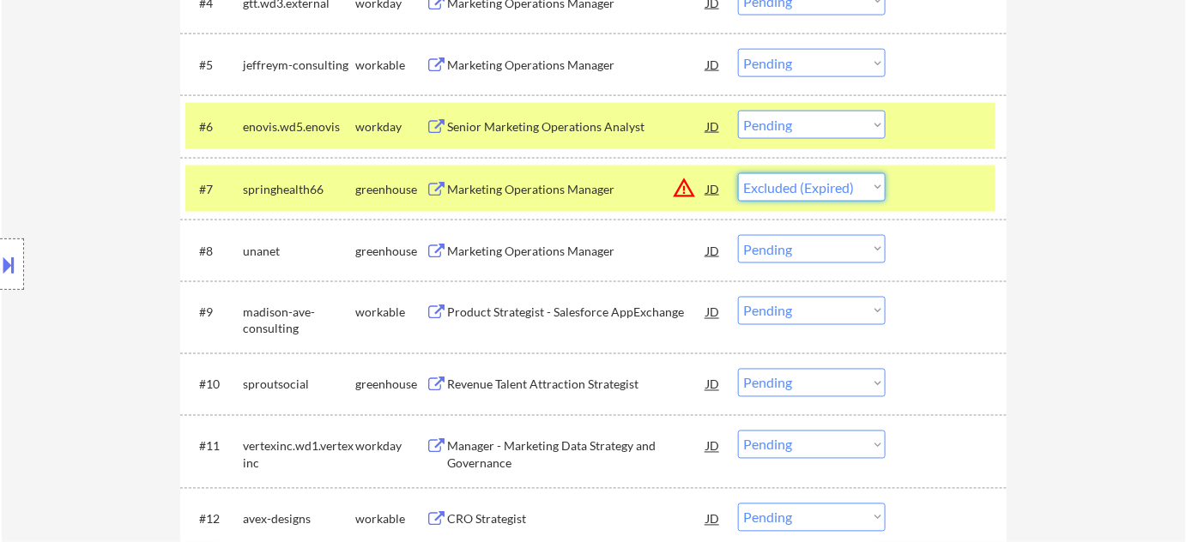
click at [738, 173] on select "Choose an option... Pending Applied Excluded (Questions) Excluded (Expired) Exc…" at bounding box center [812, 187] width 148 height 28
select select ""pending""
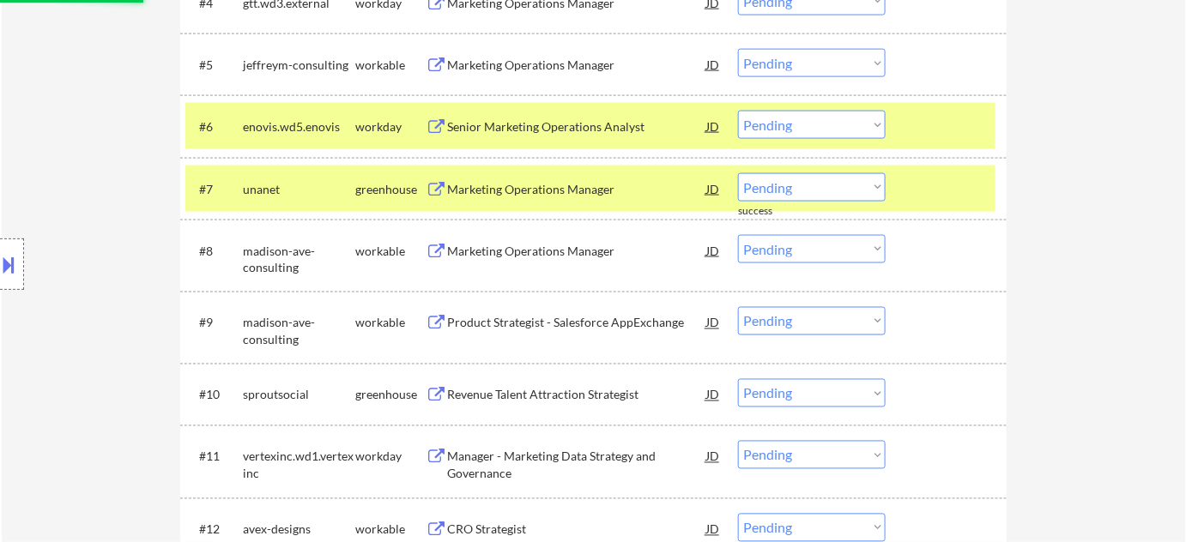
scroll to position [858, 0]
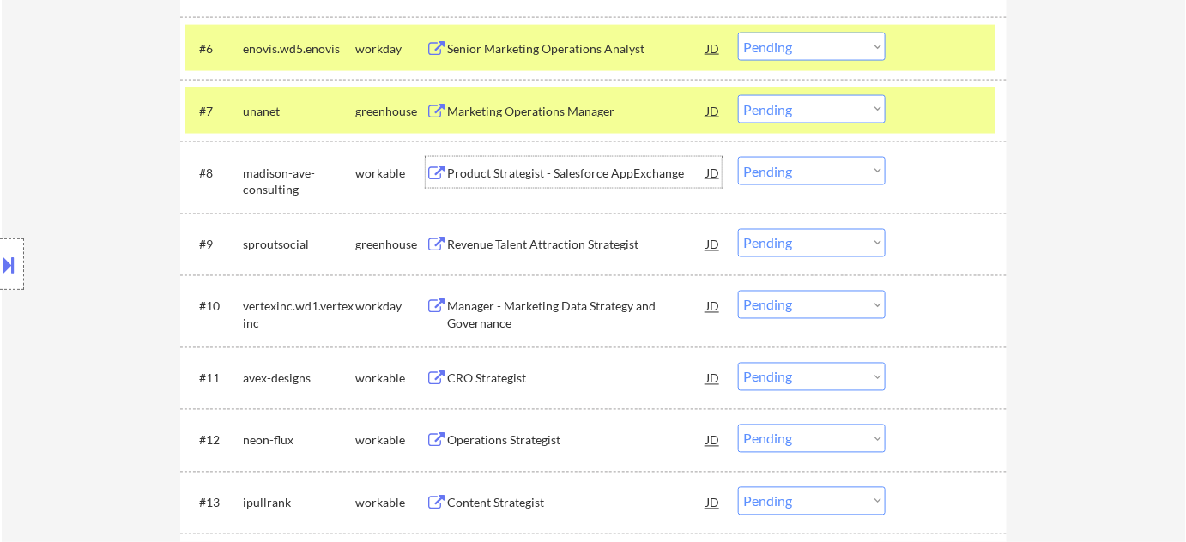
click at [609, 175] on div "Product Strategist - Salesforce AppExchange" at bounding box center [576, 173] width 259 height 17
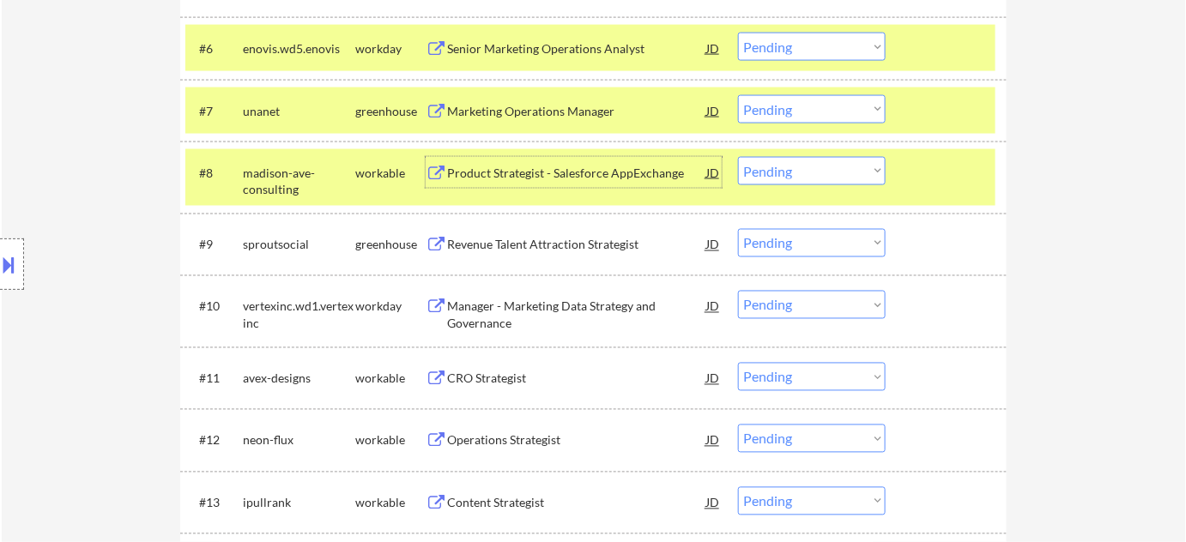
click at [801, 182] on select "Choose an option... Pending Applied Excluded (Questions) Excluded (Expired) Exc…" at bounding box center [812, 171] width 148 height 28
click at [738, 157] on select "Choose an option... Pending Applied Excluded (Questions) Excluded (Expired) Exc…" at bounding box center [812, 171] width 148 height 28
click at [588, 246] on div "Revenue Talent Attraction Strategist" at bounding box center [576, 245] width 259 height 17
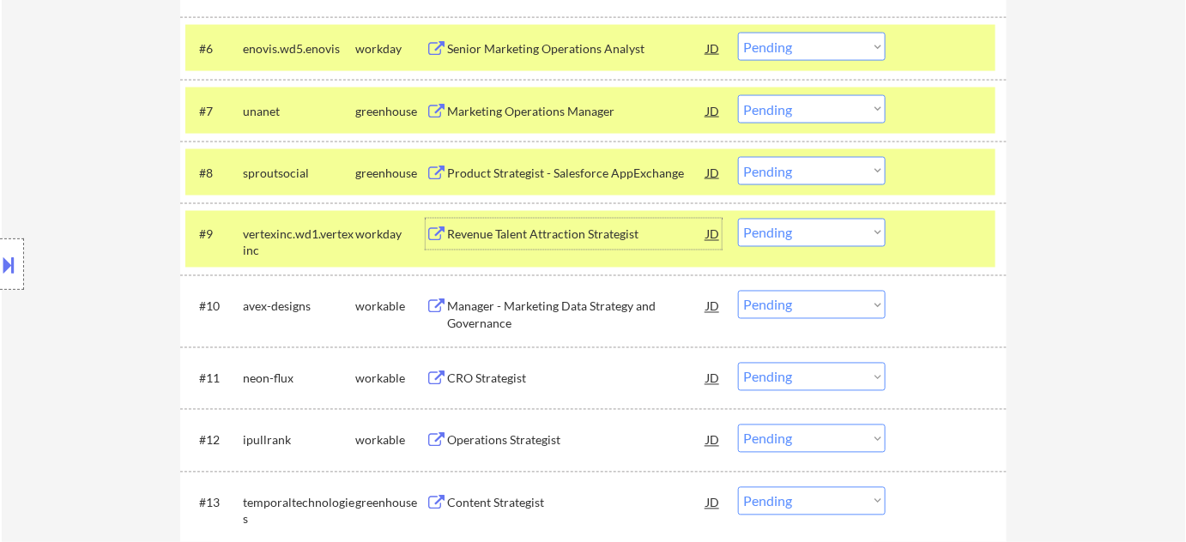
click at [775, 184] on select "Choose an option... Pending Applied Excluded (Questions) Excluded (Expired) Exc…" at bounding box center [812, 171] width 148 height 28
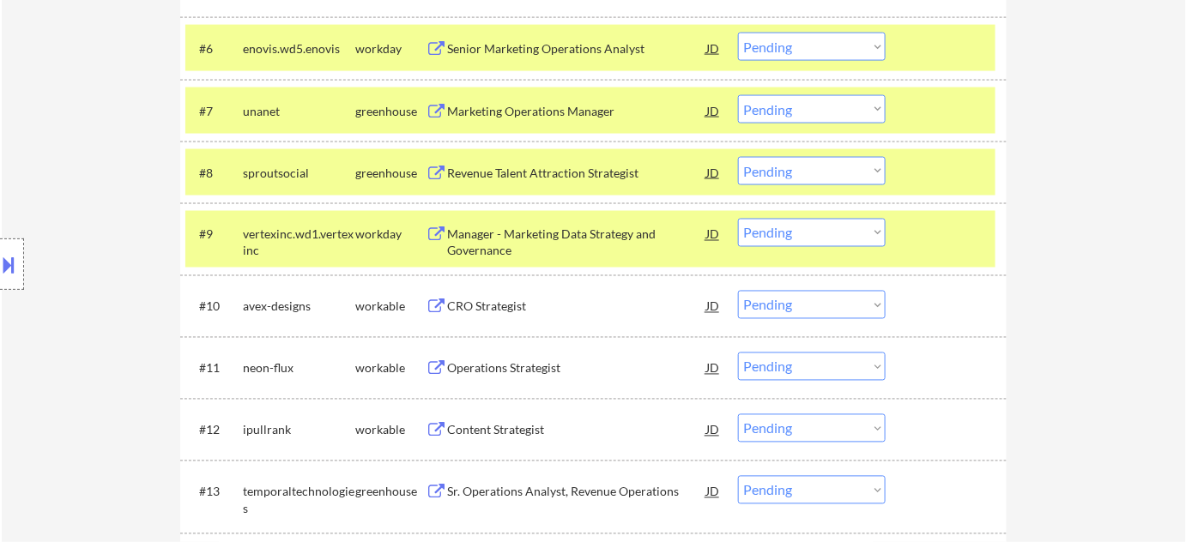
click at [857, 168] on select "Choose an option... Pending Applied Excluded (Questions) Excluded (Expired) Exc…" at bounding box center [812, 171] width 148 height 28
click at [738, 157] on select "Choose an option... Pending Applied Excluded (Questions) Excluded (Expired) Exc…" at bounding box center [812, 171] width 148 height 28
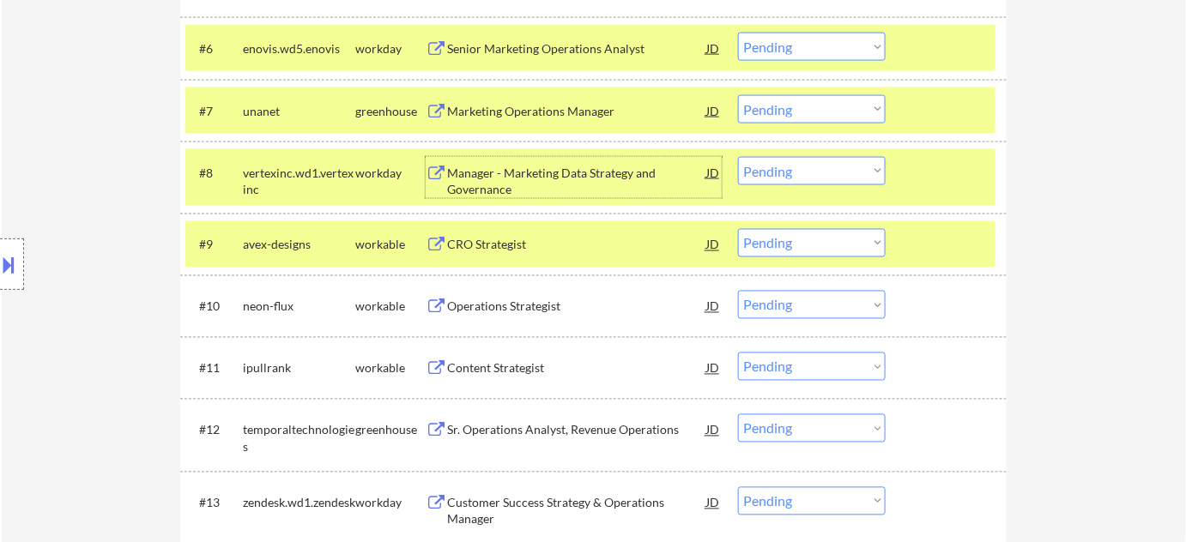
click at [519, 180] on div "Manager - Marketing Data Strategy and Governance" at bounding box center [576, 181] width 259 height 33
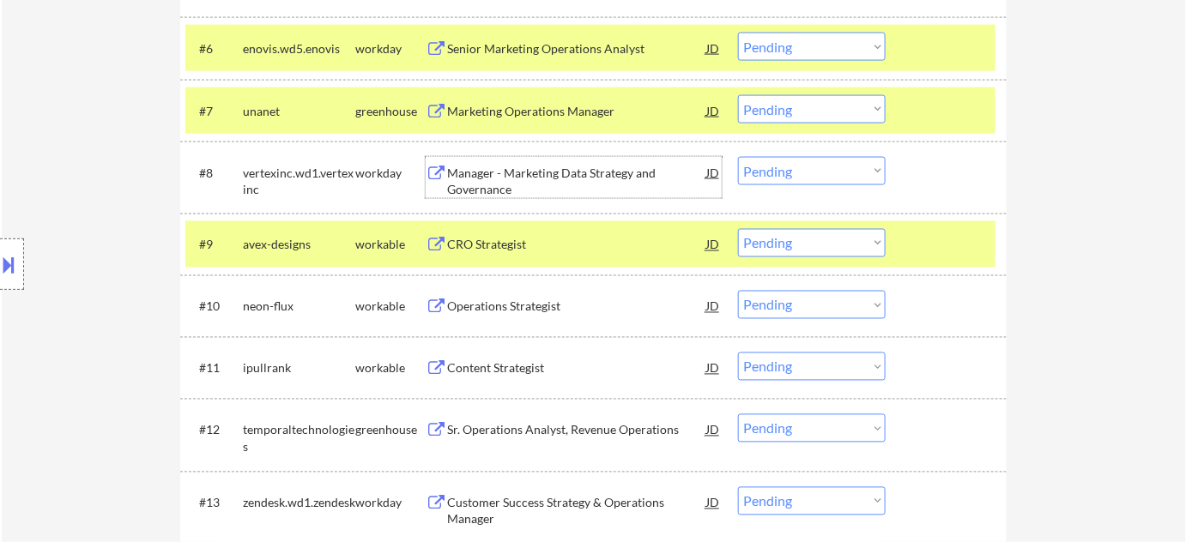
click at [778, 167] on select "Choose an option... Pending Applied Excluded (Questions) Excluded (Expired) Exc…" at bounding box center [812, 171] width 148 height 28
click at [738, 157] on select "Choose an option... Pending Applied Excluded (Questions) Excluded (Expired) Exc…" at bounding box center [812, 171] width 148 height 28
click at [462, 235] on div "CRO Strategist" at bounding box center [576, 244] width 259 height 31
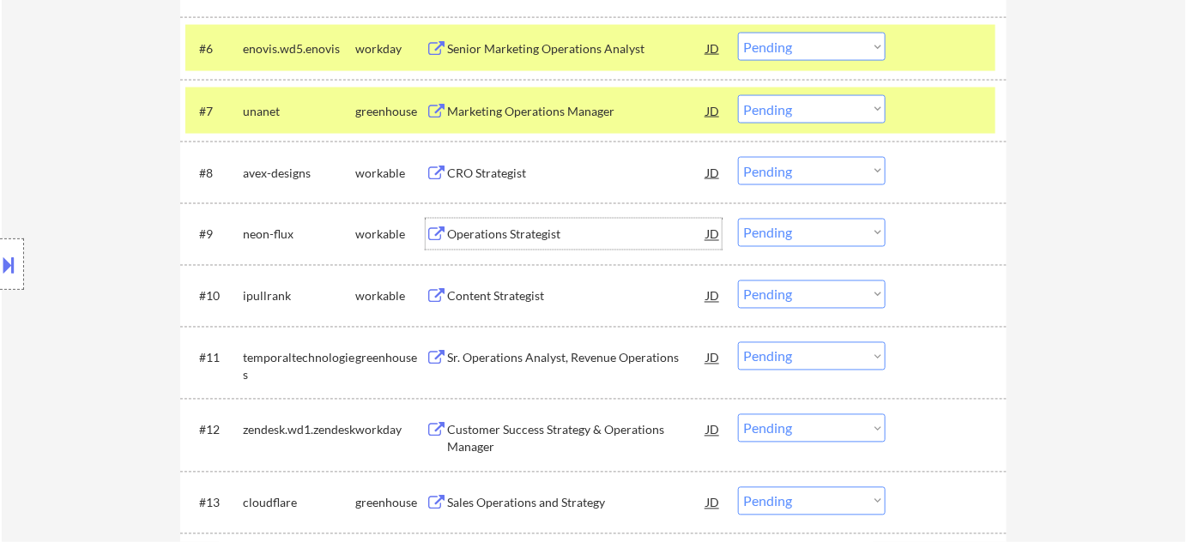
drag, startPoint x: 794, startPoint y: 164, endPoint x: 792, endPoint y: 183, distance: 19.0
click at [794, 164] on select "Choose an option... Pending Applied Excluded (Questions) Excluded (Expired) Exc…" at bounding box center [812, 171] width 148 height 28
click at [738, 157] on select "Choose an option... Pending Applied Excluded (Questions) Excluded (Expired) Exc…" at bounding box center [812, 171] width 148 height 28
click at [542, 229] on div "Operations Strategist" at bounding box center [576, 235] width 259 height 17
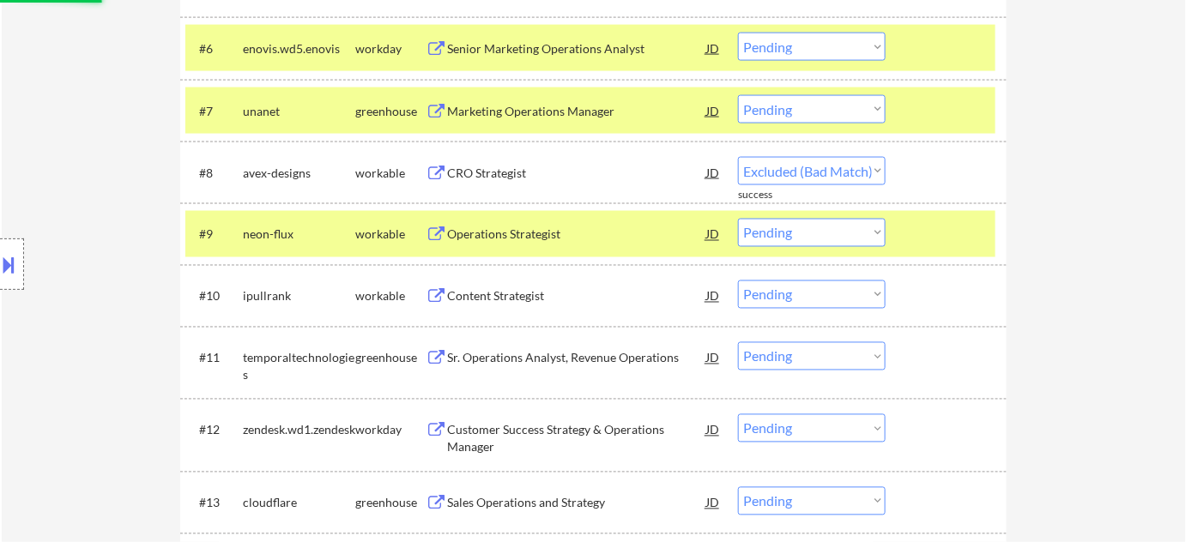
select select ""pending""
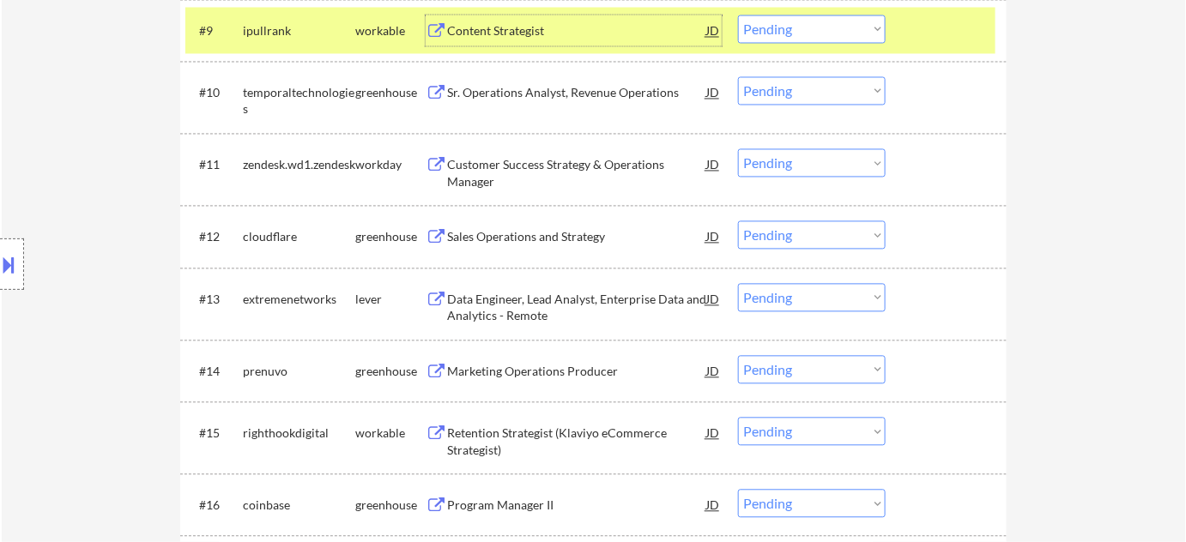
scroll to position [1092, 0]
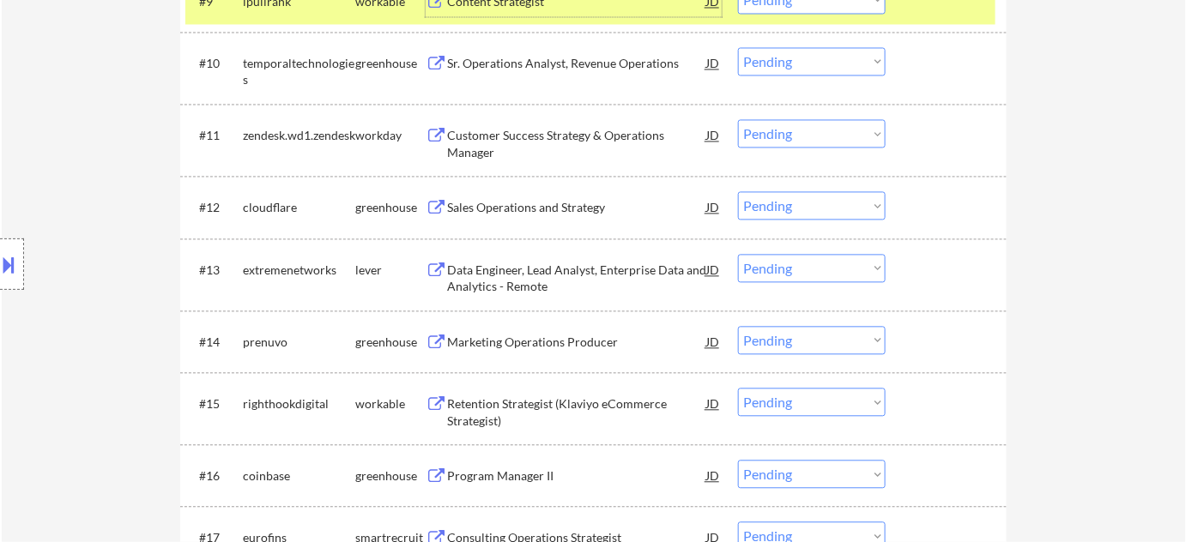
click at [539, 274] on div "Data Engineer, Lead Analyst, Enterprise Data and Analytics - Remote" at bounding box center [576, 278] width 259 height 33
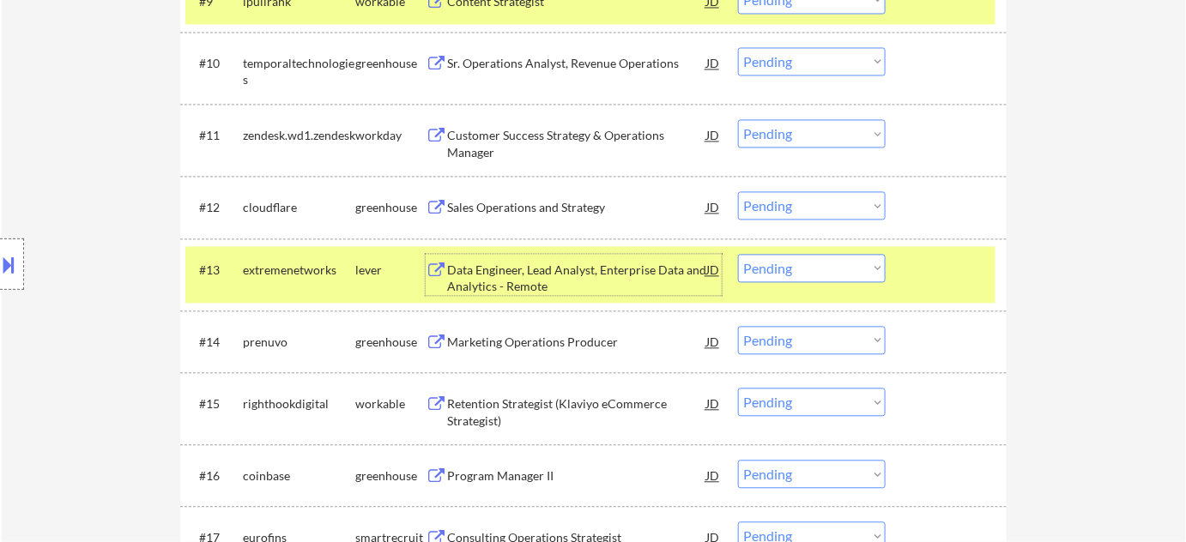
click at [816, 254] on select "Choose an option... Pending Applied Excluded (Questions) Excluded (Expired) Exc…" at bounding box center [812, 268] width 148 height 28
click at [738, 254] on select "Choose an option... Pending Applied Excluded (Questions) Excluded (Expired) Exc…" at bounding box center [812, 268] width 148 height 28
click at [540, 205] on div "Sales Operations and Strategy" at bounding box center [576, 207] width 259 height 17
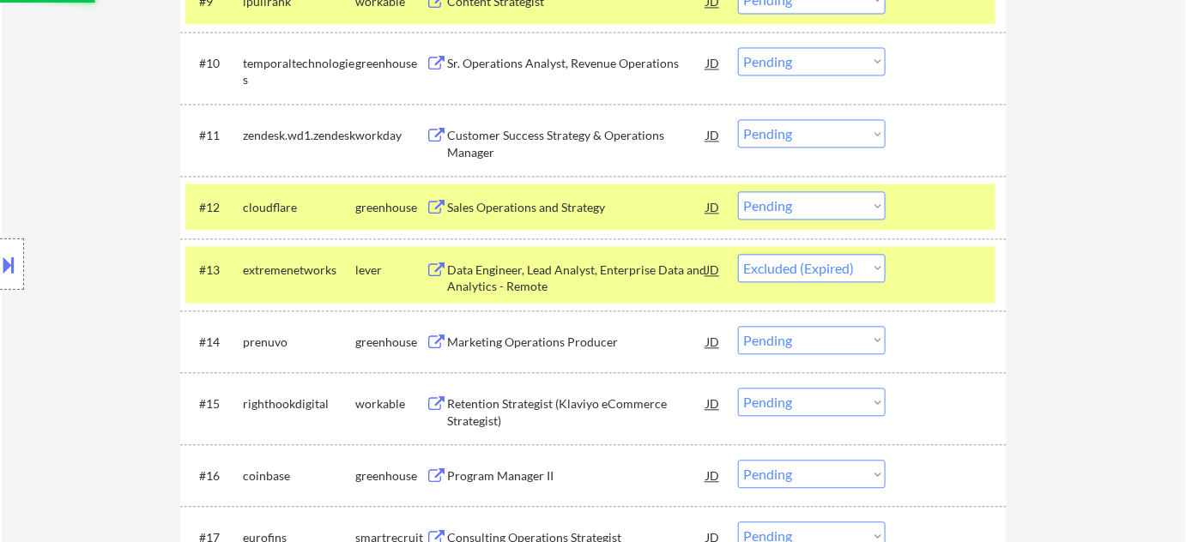
select select ""pending""
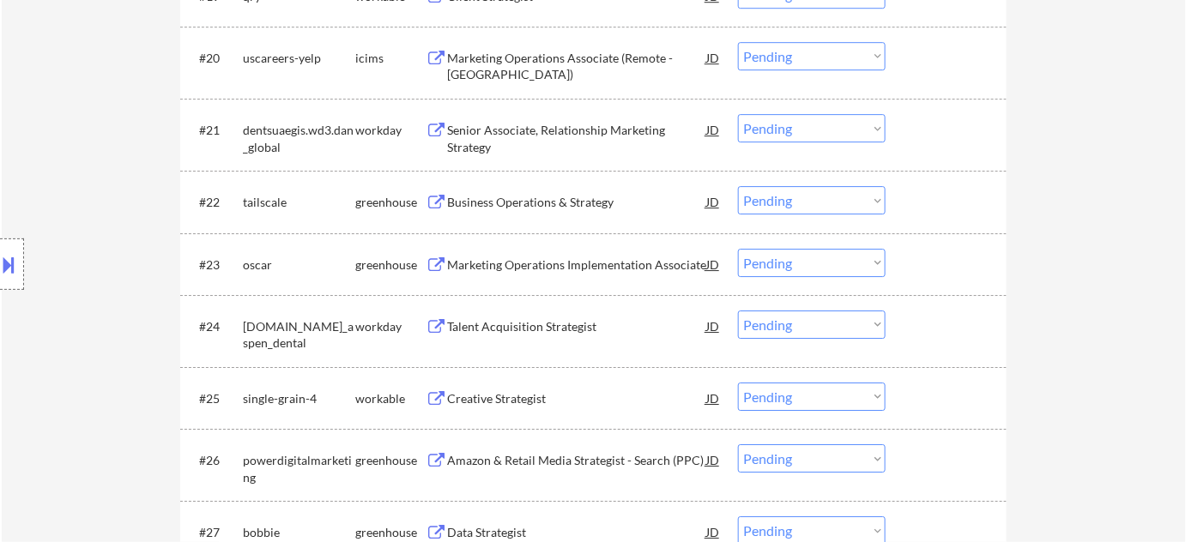
scroll to position [1794, 0]
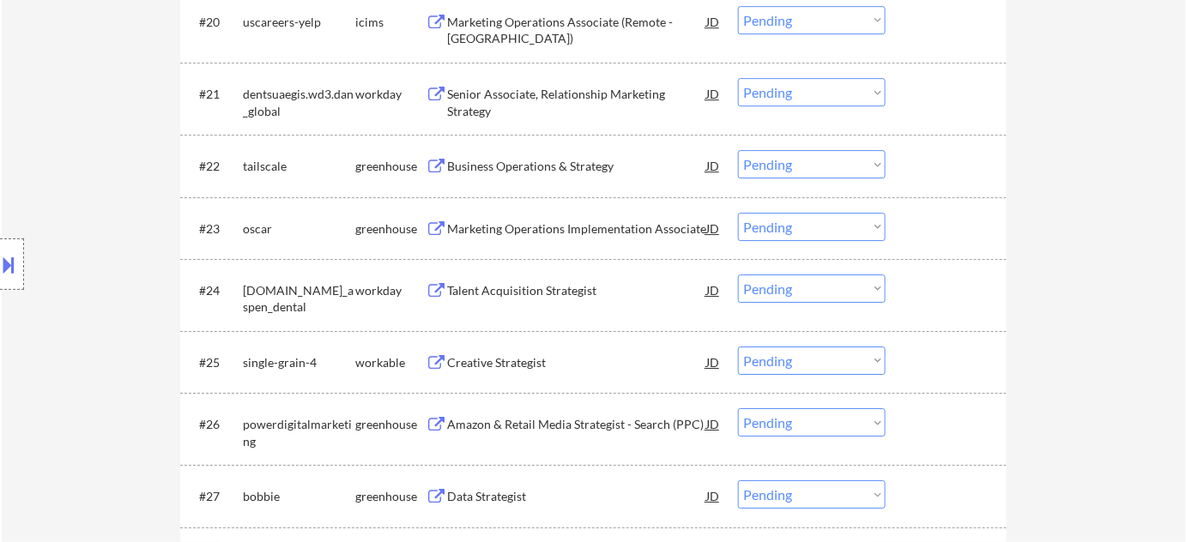
click at [803, 233] on select "Choose an option... Pending Applied Excluded (Questions) Excluded (Expired) Exc…" at bounding box center [812, 227] width 148 height 28
click at [738, 213] on select "Choose an option... Pending Applied Excluded (Questions) Excluded (Expired) Exc…" at bounding box center [812, 227] width 148 height 28
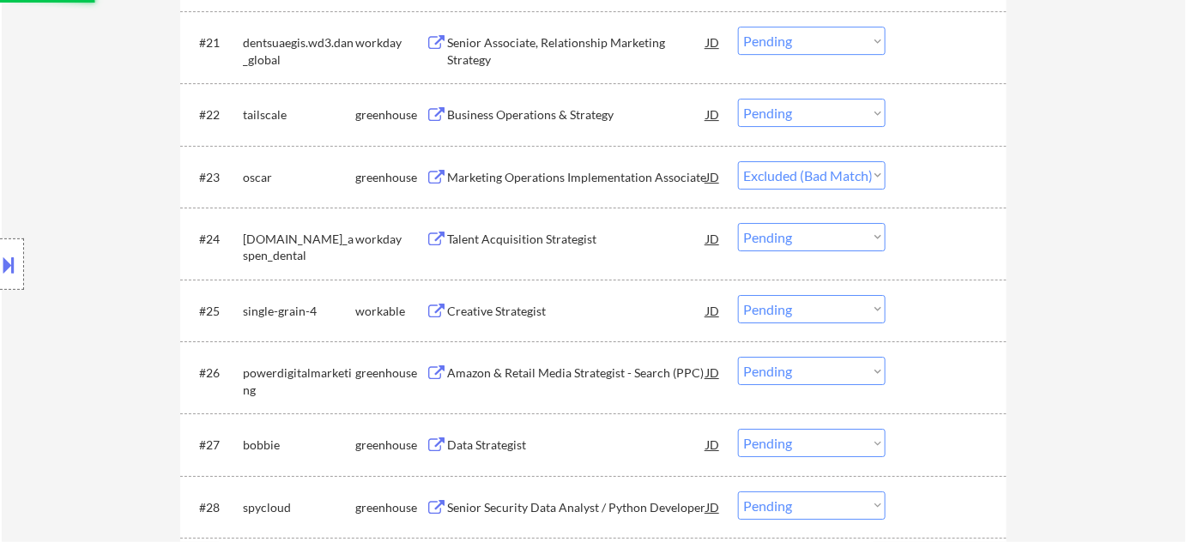
scroll to position [1872, 0]
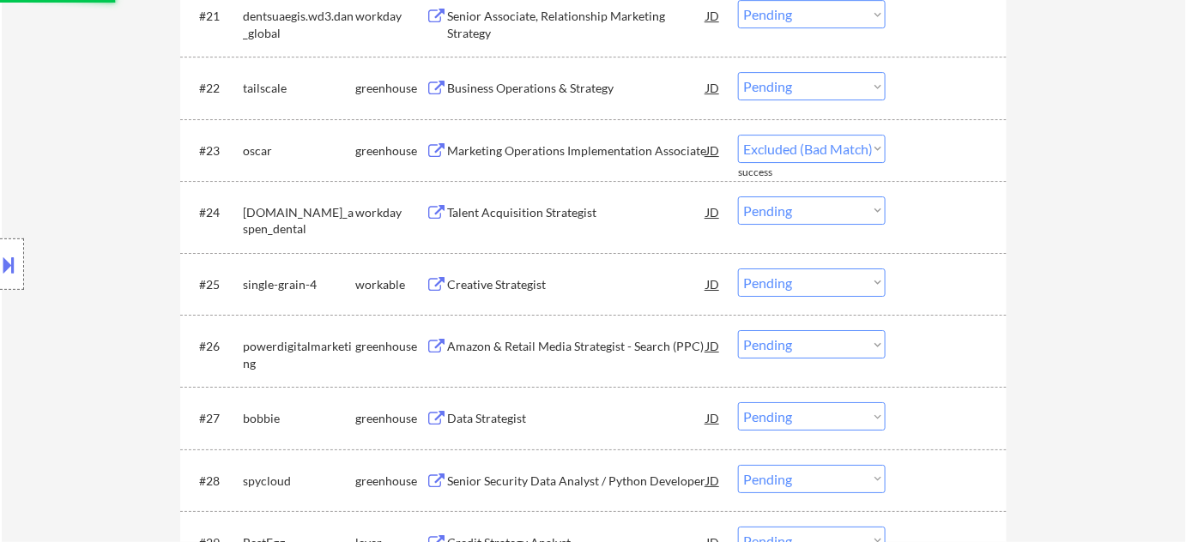
select select ""pending""
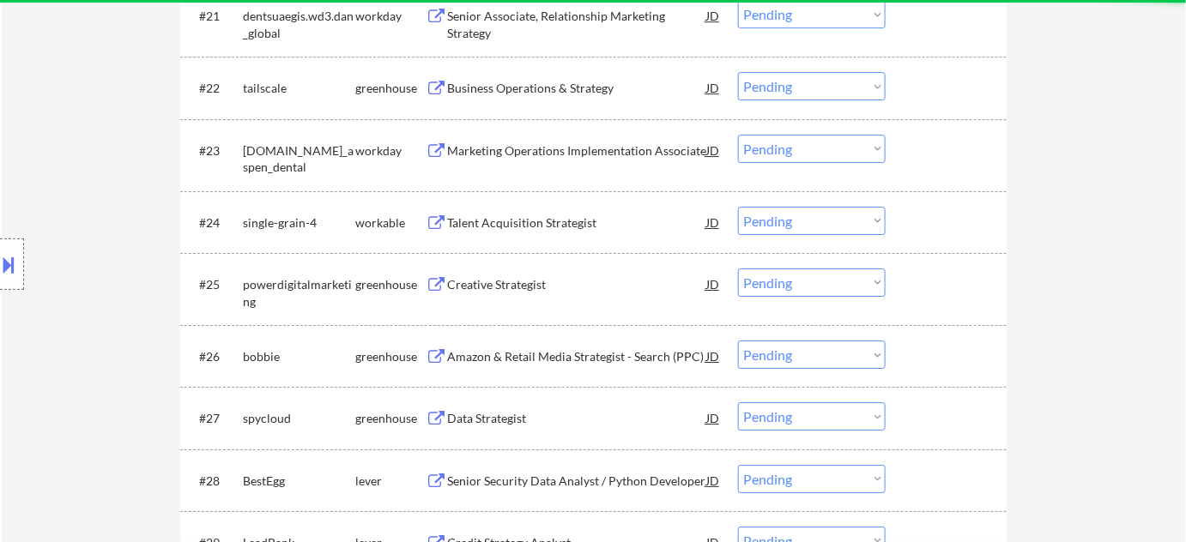
scroll to position [1950, 0]
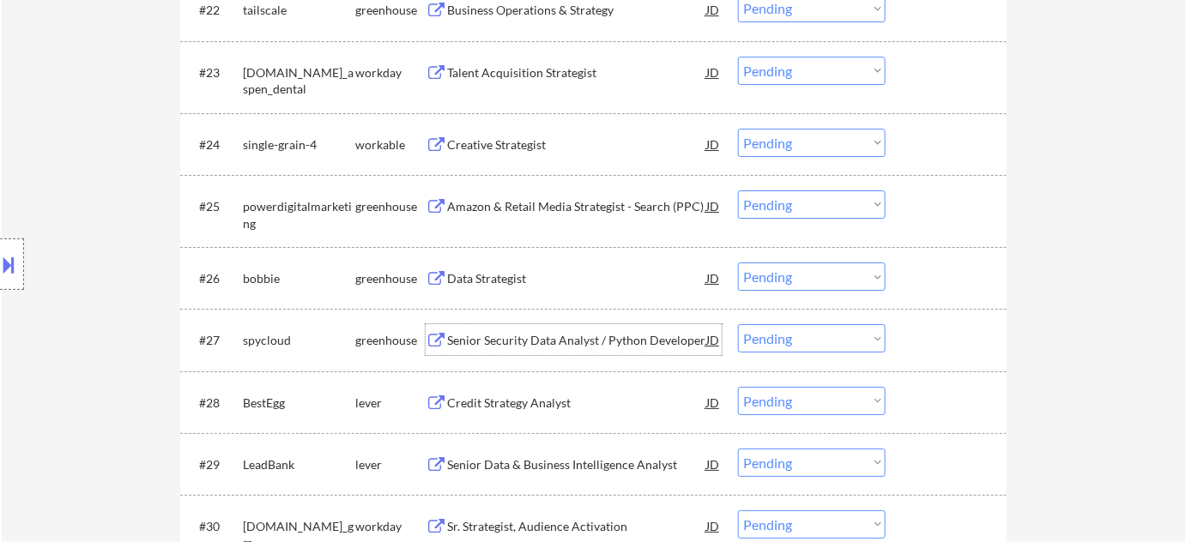
click at [544, 340] on div "Senior Security Data Analyst / Python Developer" at bounding box center [576, 340] width 259 height 17
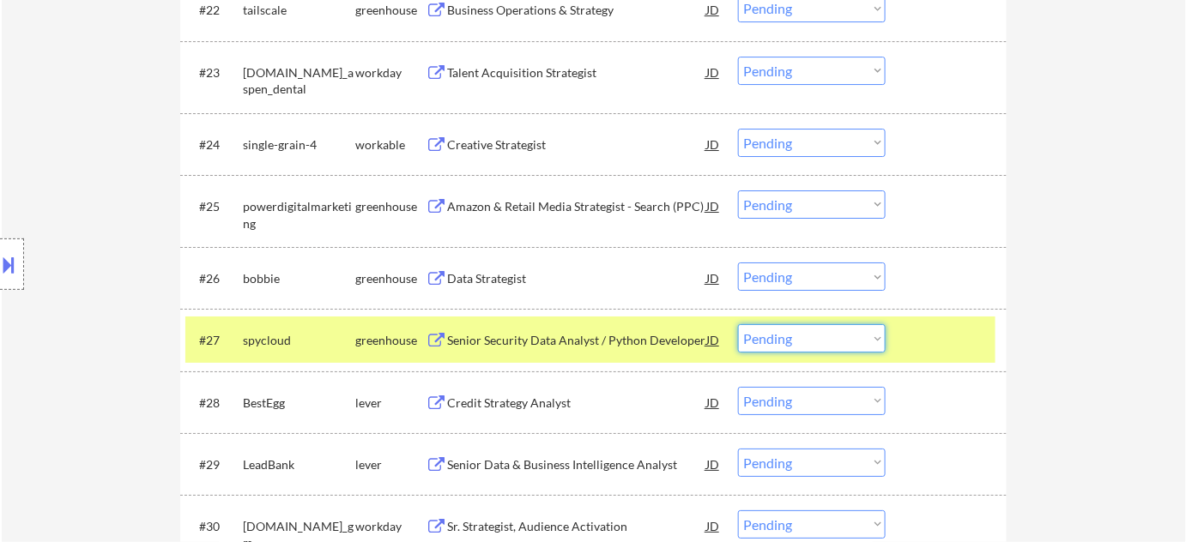
click at [784, 334] on select "Choose an option... Pending Applied Excluded (Questions) Excluded (Expired) Exc…" at bounding box center [812, 338] width 148 height 28
click at [738, 324] on select "Choose an option... Pending Applied Excluded (Questions) Excluded (Expired) Exc…" at bounding box center [812, 338] width 148 height 28
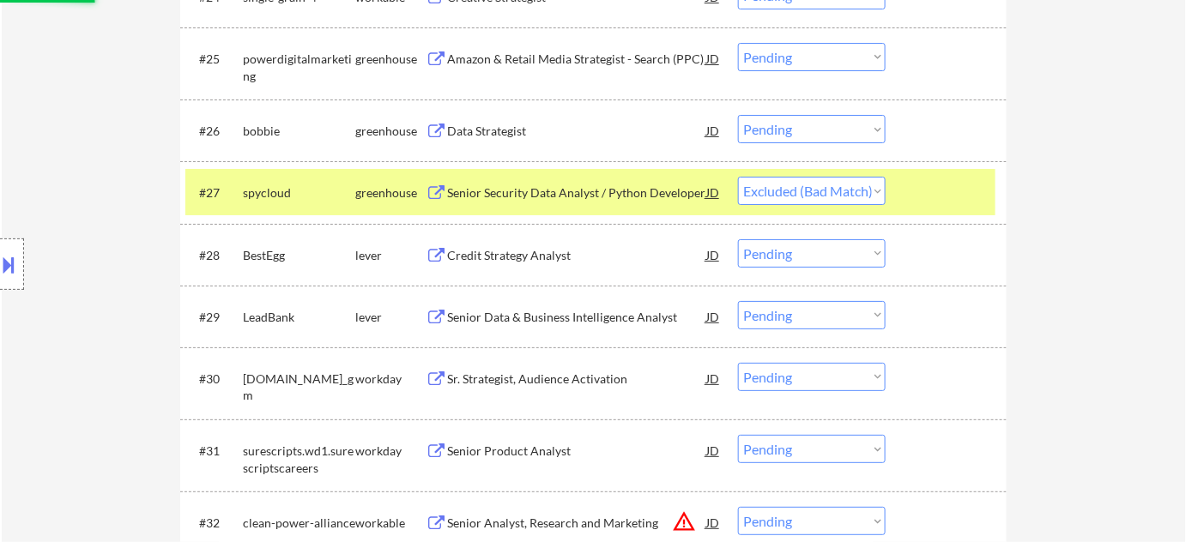
scroll to position [2106, 0]
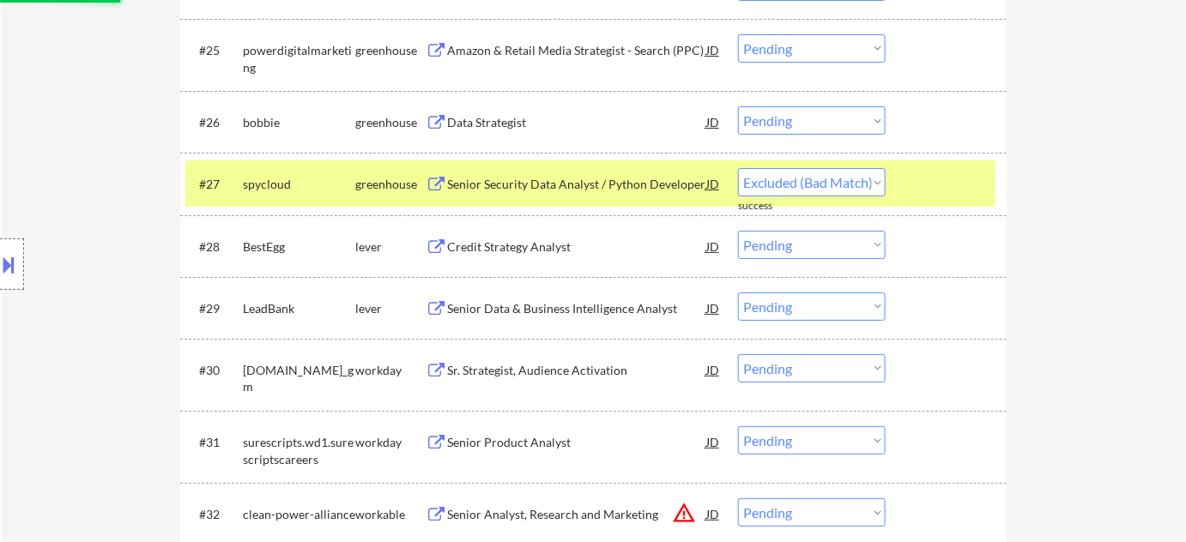
select select ""pending""
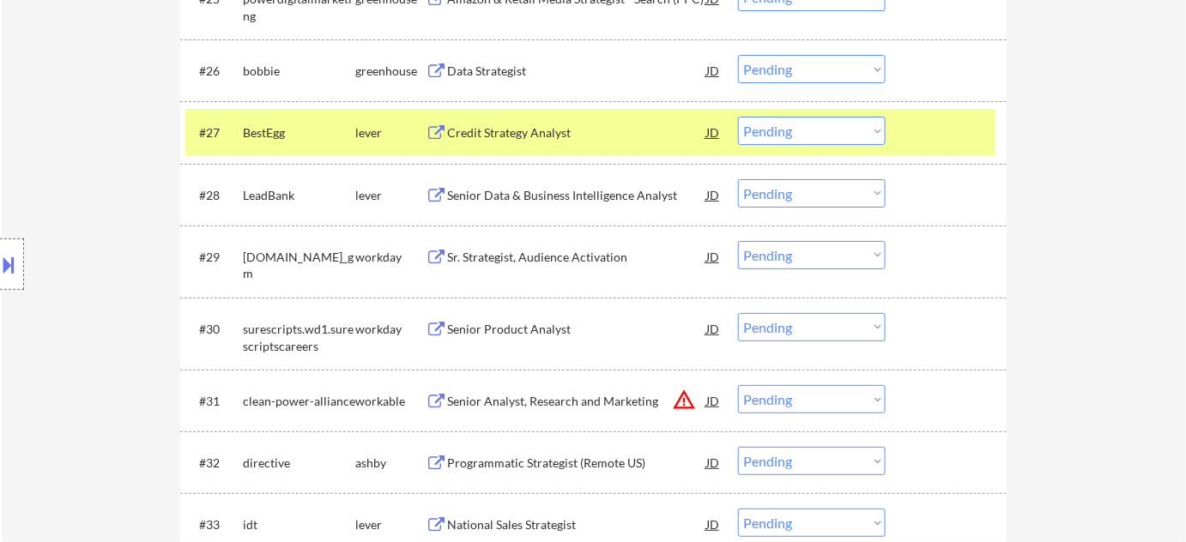
scroll to position [2184, 0]
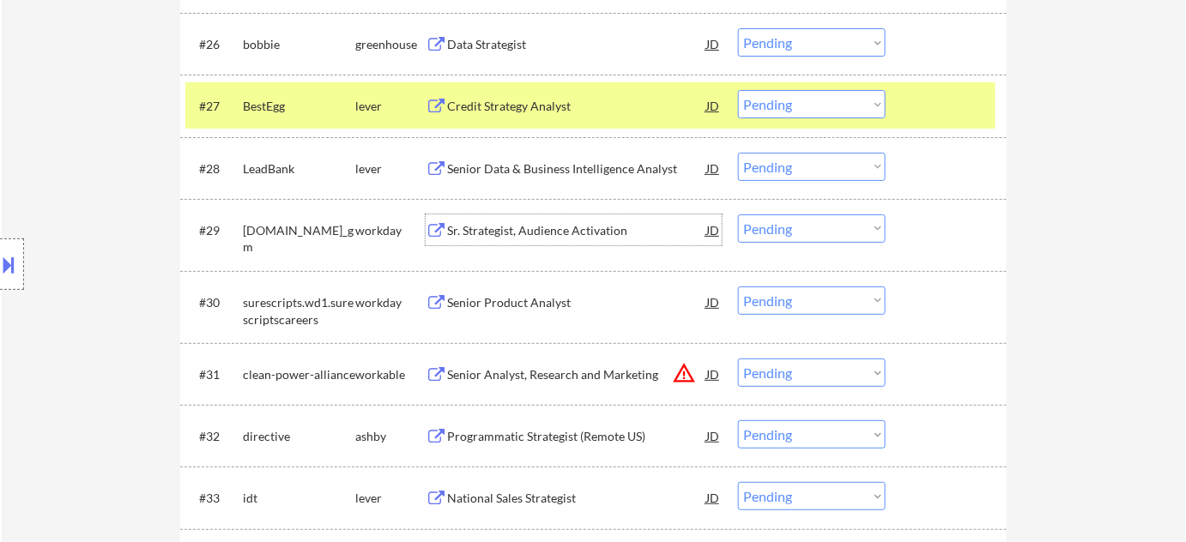
click at [605, 233] on div "Sr. Strategist, Audience Activation" at bounding box center [576, 230] width 259 height 17
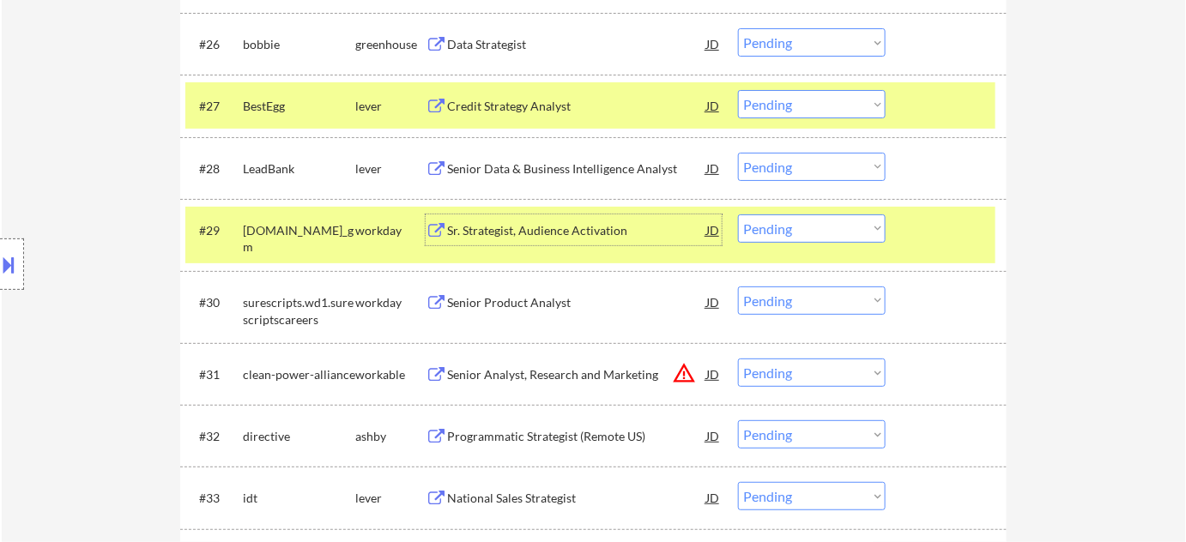
click at [833, 232] on select "Choose an option... Pending Applied Excluded (Questions) Excluded (Expired) Exc…" at bounding box center [812, 229] width 148 height 28
click at [738, 215] on select "Choose an option... Pending Applied Excluded (Questions) Excluded (Expired) Exc…" at bounding box center [812, 229] width 148 height 28
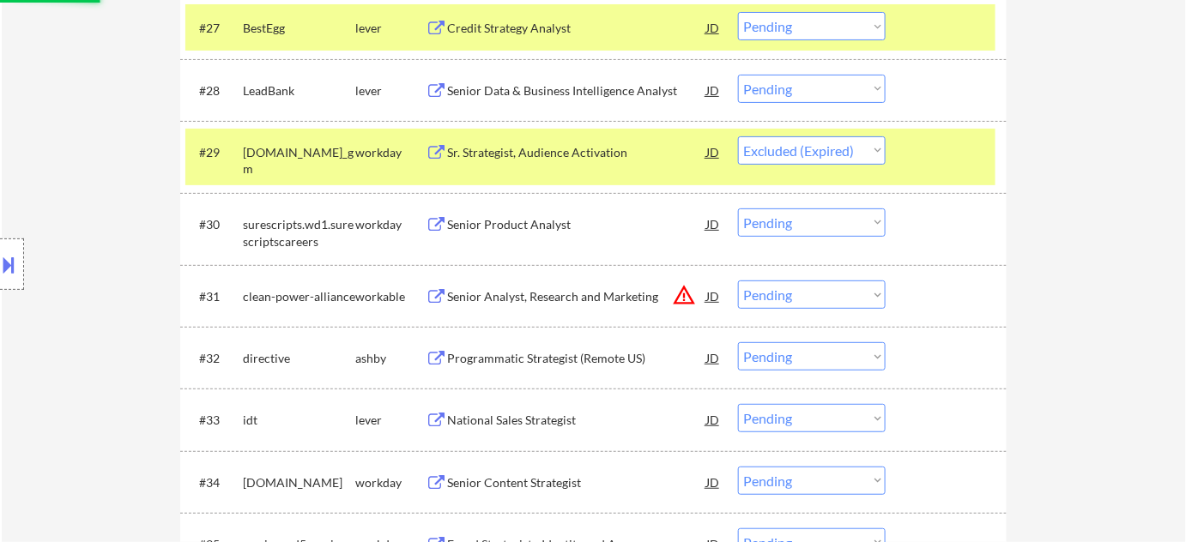
click at [492, 226] on div "Senior Product Analyst" at bounding box center [576, 224] width 259 height 17
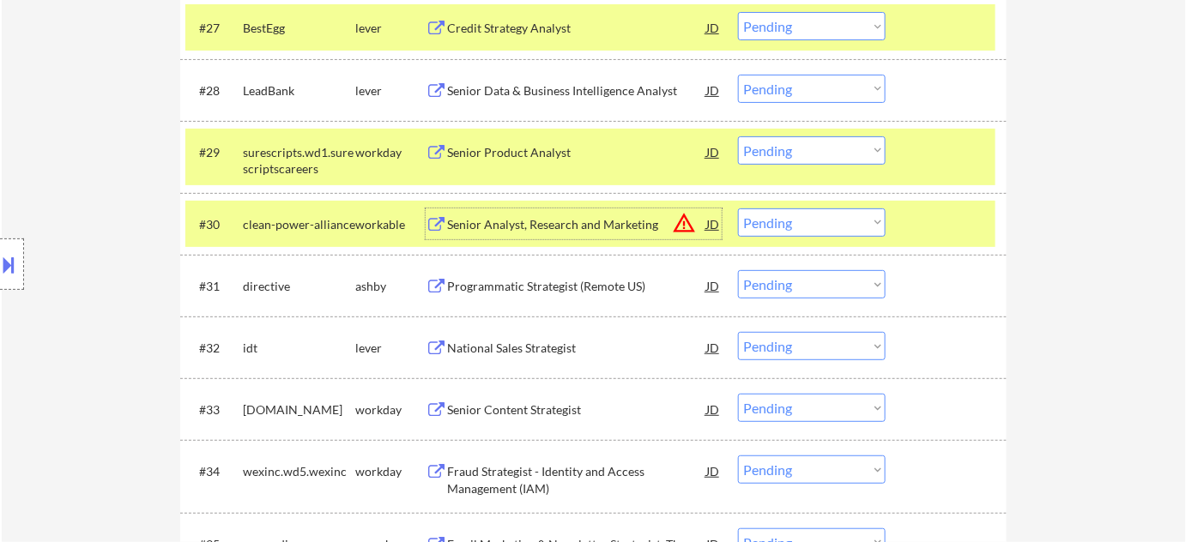
click at [802, 148] on select "Choose an option... Pending Applied Excluded (Questions) Excluded (Expired) Exc…" at bounding box center [812, 150] width 148 height 28
click at [738, 136] on select "Choose an option... Pending Applied Excluded (Questions) Excluded (Expired) Exc…" at bounding box center [812, 150] width 148 height 28
select select ""pending""
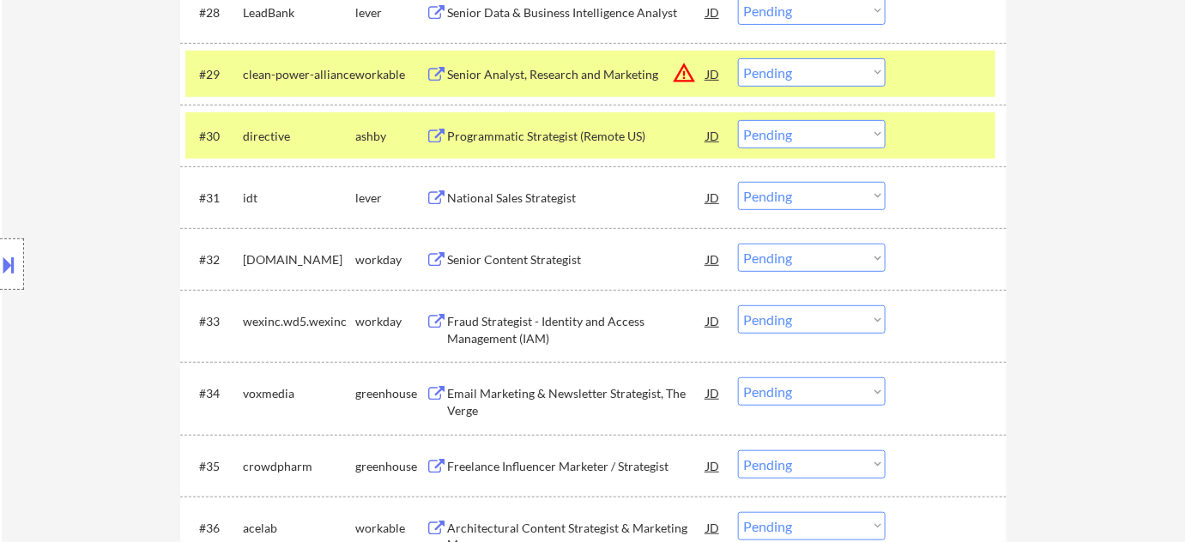
scroll to position [2419, 0]
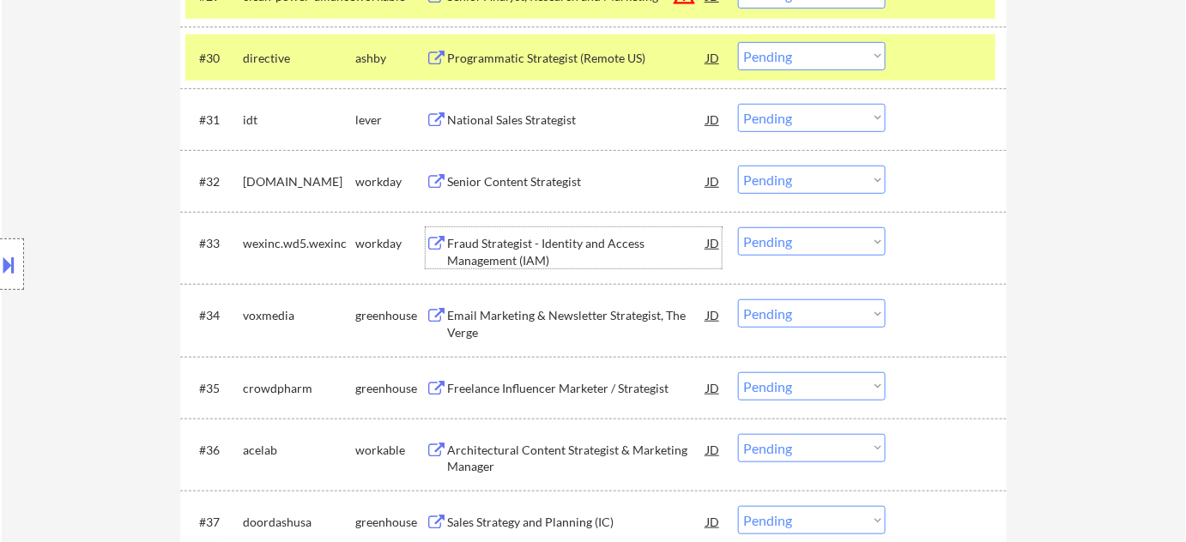
click at [522, 262] on div "Fraud Strategist - Identity and Access Management (IAM)" at bounding box center [576, 251] width 259 height 33
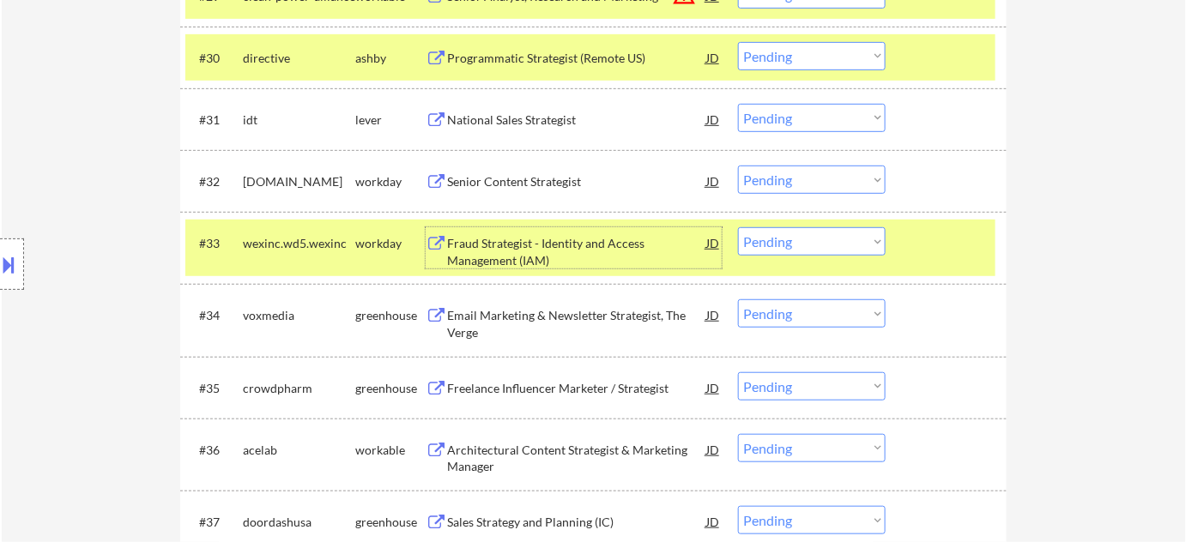
drag, startPoint x: 768, startPoint y: 236, endPoint x: 790, endPoint y: 253, distance: 27.5
click at [768, 236] on select "Choose an option... Pending Applied Excluded (Questions) Excluded (Expired) Exc…" at bounding box center [812, 241] width 148 height 28
click at [738, 227] on select "Choose an option... Pending Applied Excluded (Questions) Excluded (Expired) Exc…" at bounding box center [812, 241] width 148 height 28
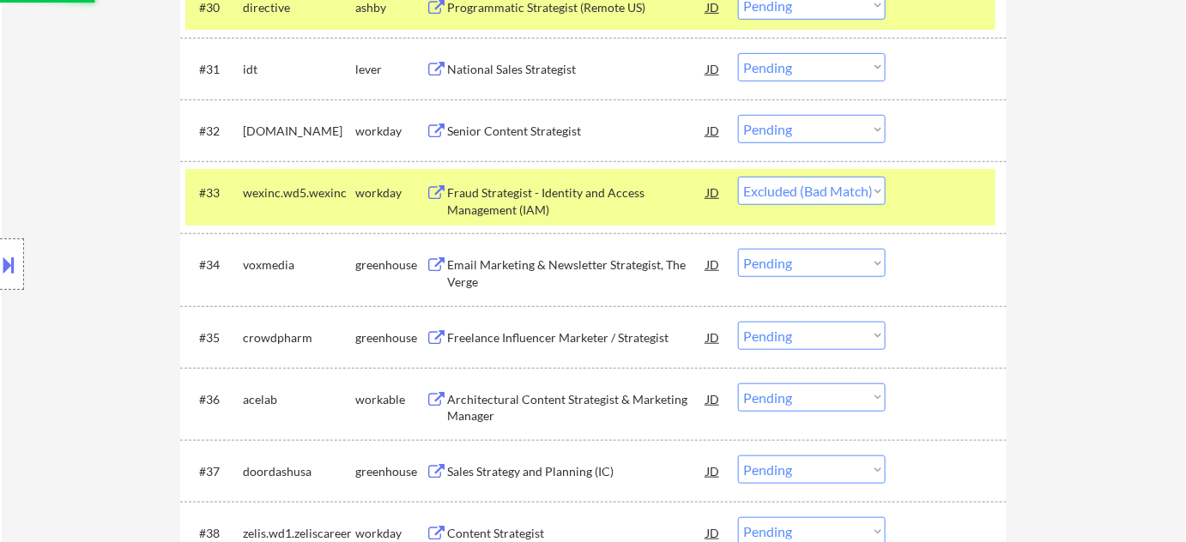
scroll to position [2497, 0]
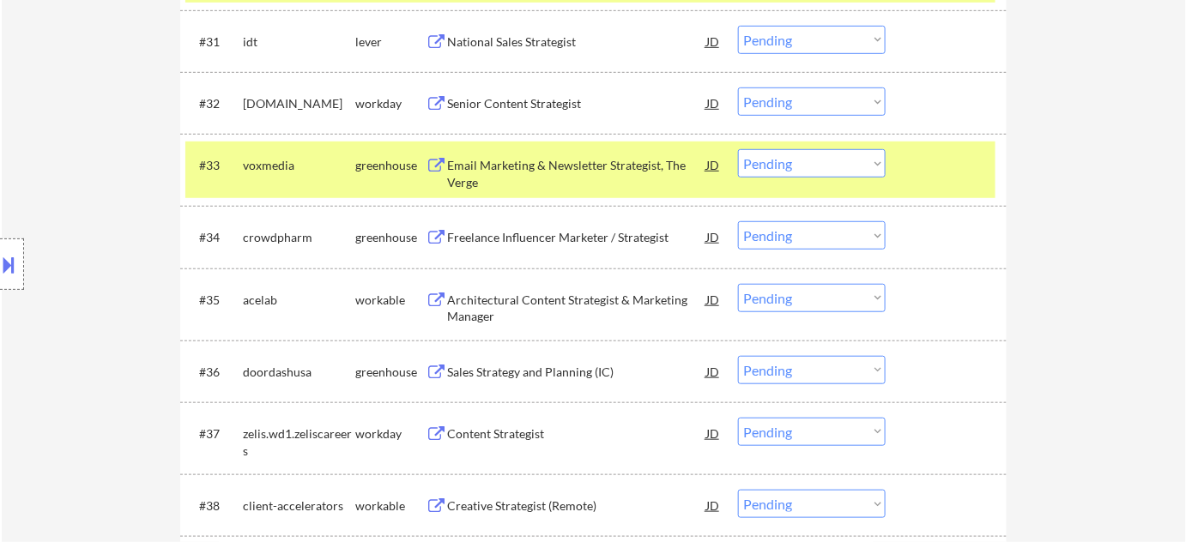
click at [823, 160] on select "Choose an option... Pending Applied Excluded (Questions) Excluded (Expired) Exc…" at bounding box center [812, 163] width 148 height 28
click at [738, 149] on select "Choose an option... Pending Applied Excluded (Questions) Excluded (Expired) Exc…" at bounding box center [812, 163] width 148 height 28
select select ""pending""
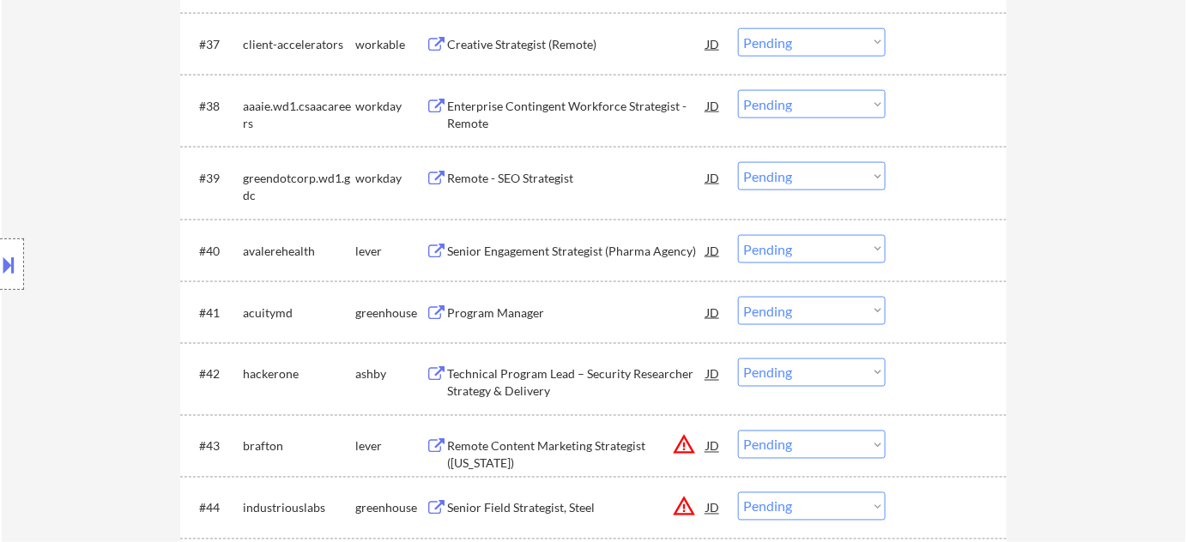
scroll to position [2965, 0]
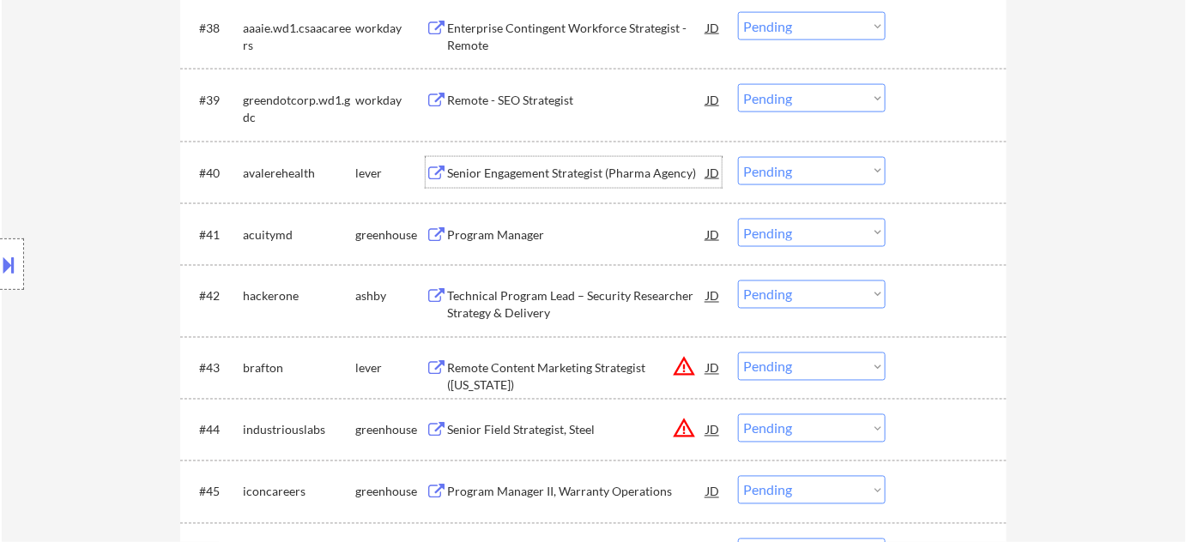
click at [617, 180] on div "Senior Engagement Strategist (Pharma Agency)" at bounding box center [576, 173] width 259 height 17
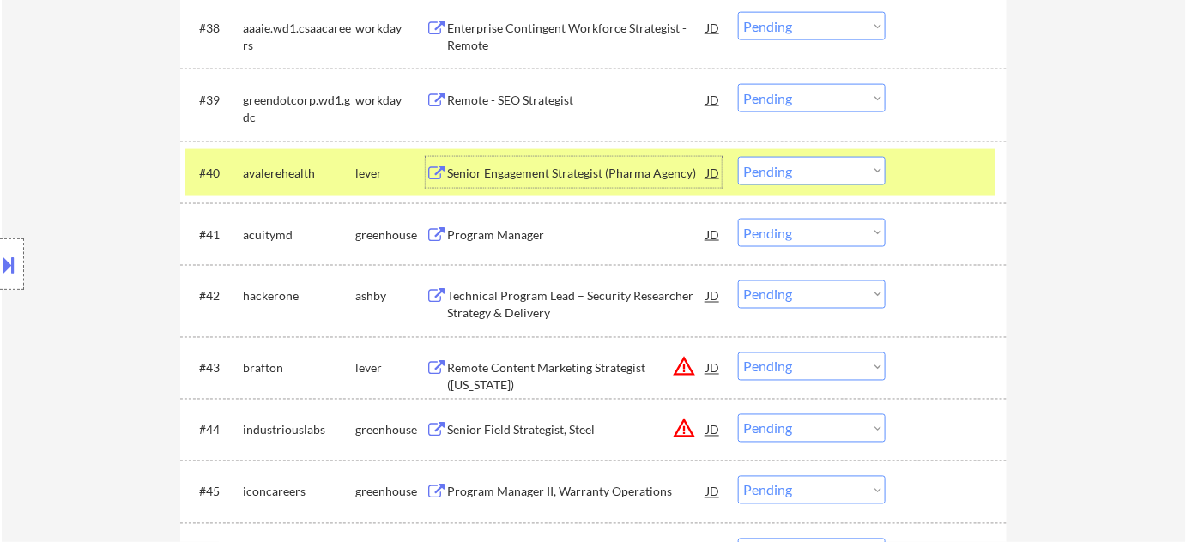
click at [794, 167] on select "Choose an option... Pending Applied Excluded (Questions) Excluded (Expired) Exc…" at bounding box center [812, 171] width 148 height 28
click at [738, 157] on select "Choose an option... Pending Applied Excluded (Questions) Excluded (Expired) Exc…" at bounding box center [812, 171] width 148 height 28
click at [538, 239] on div "Program Manager" at bounding box center [576, 235] width 259 height 17
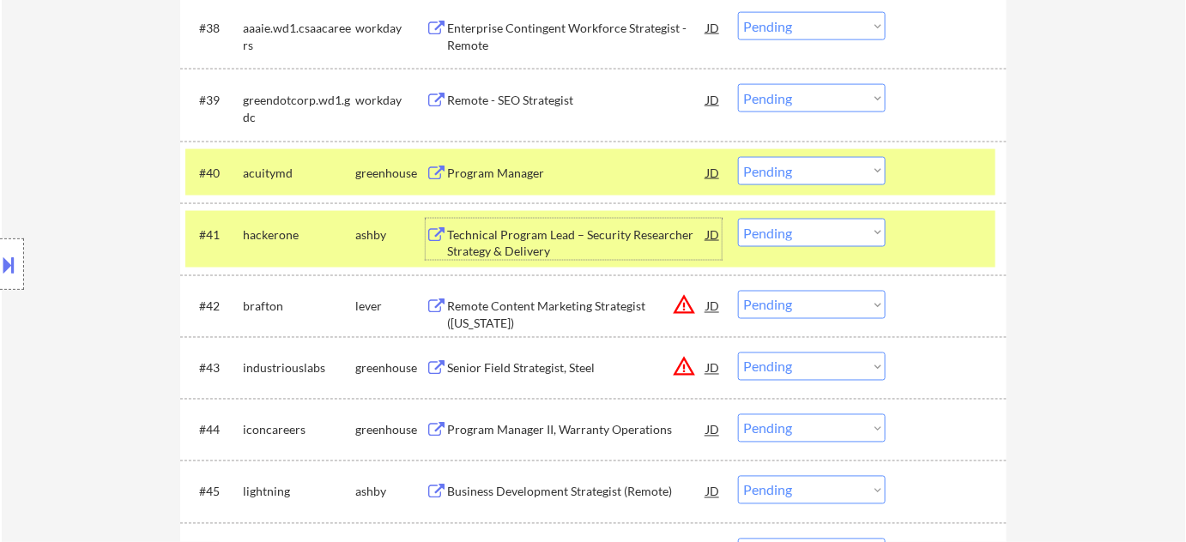
click at [791, 166] on select "Choose an option... Pending Applied Excluded (Questions) Excluded (Expired) Exc…" at bounding box center [812, 171] width 148 height 28
click at [738, 157] on select "Choose an option... Pending Applied Excluded (Questions) Excluded (Expired) Exc…" at bounding box center [812, 171] width 148 height 28
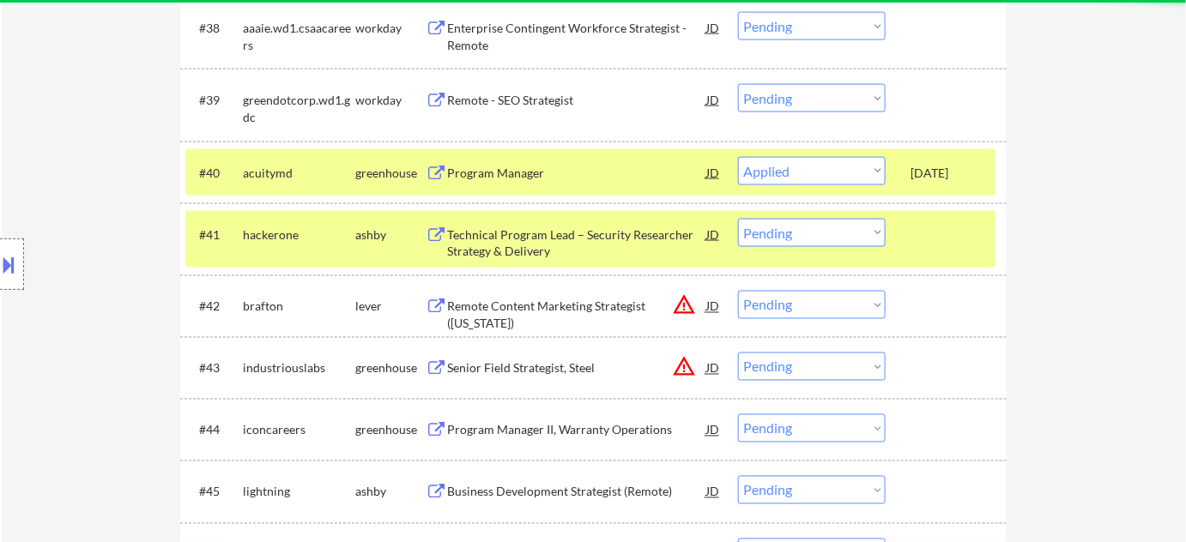
select select ""pending""
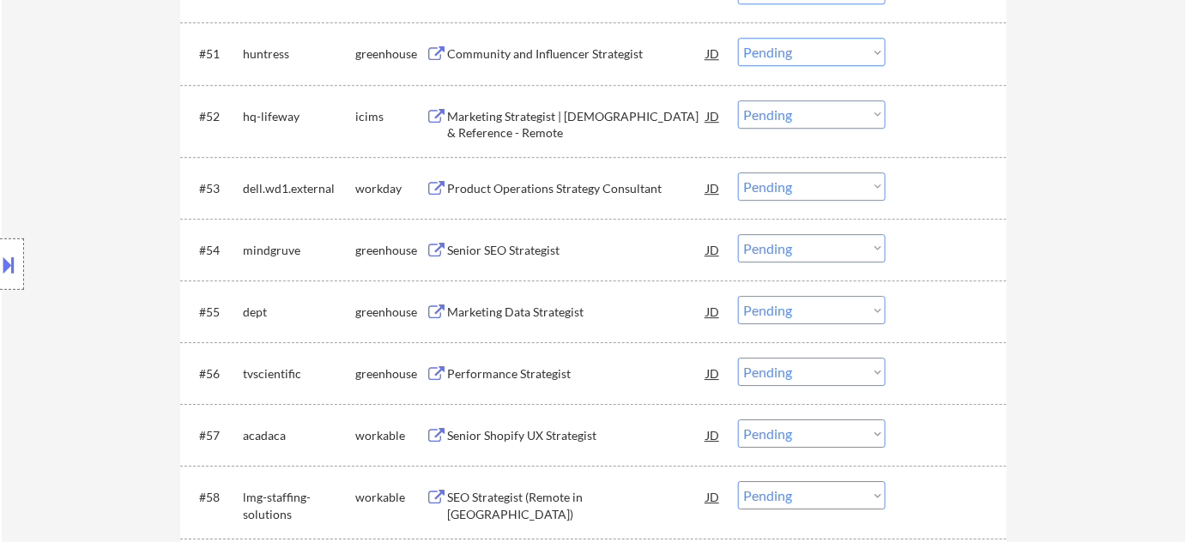
scroll to position [3823, 0]
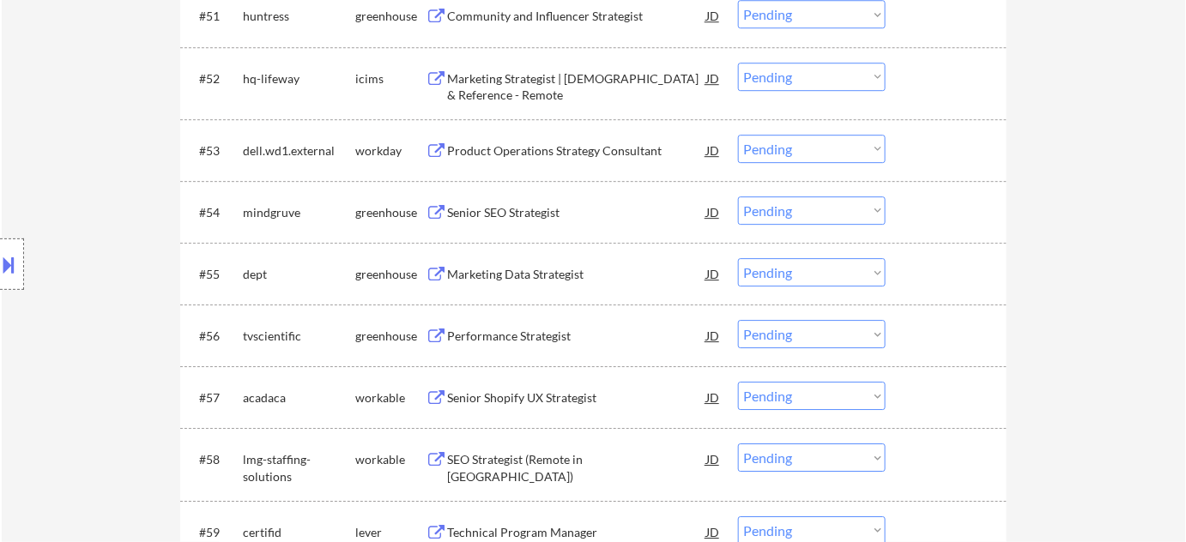
click at [488, 208] on div "Senior SEO Strategist" at bounding box center [576, 212] width 259 height 17
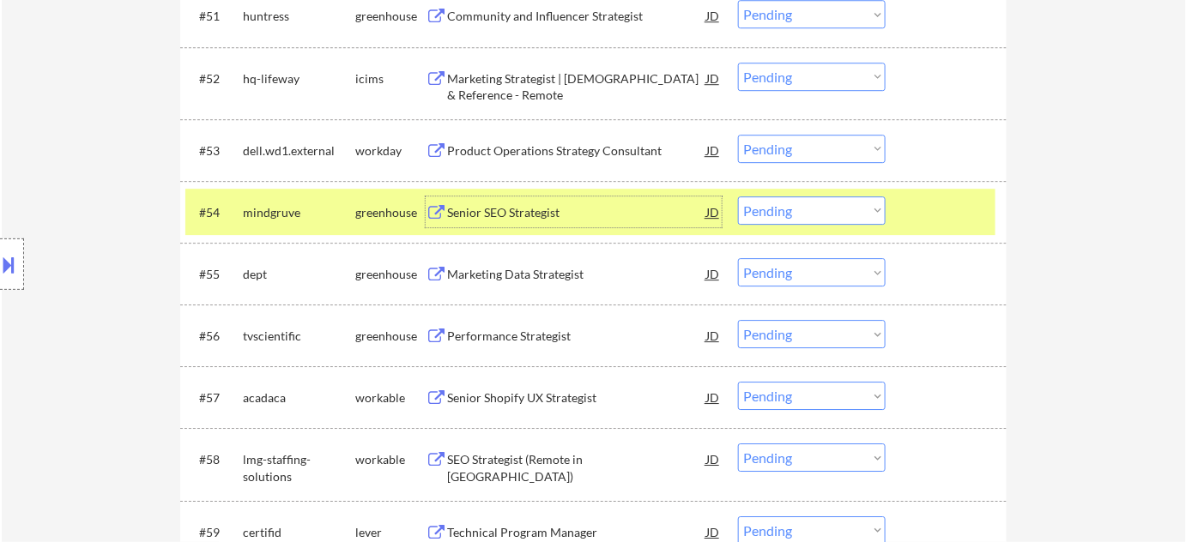
click at [808, 208] on select "Choose an option... Pending Applied Excluded (Questions) Excluded (Expired) Exc…" at bounding box center [812, 211] width 148 height 28
click at [738, 197] on select "Choose an option... Pending Applied Excluded (Questions) Excluded (Expired) Exc…" at bounding box center [812, 211] width 148 height 28
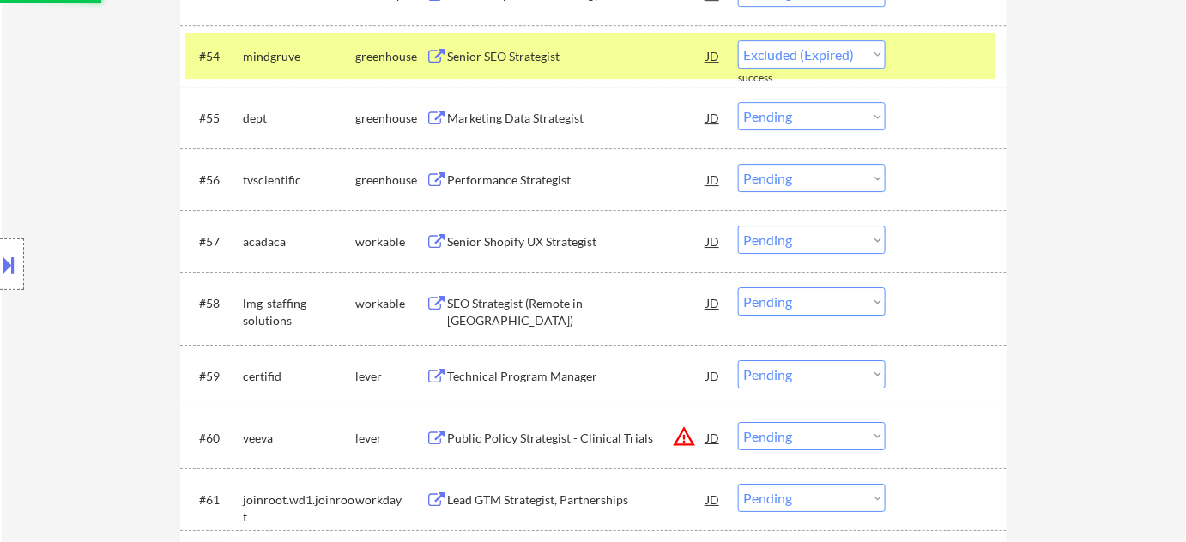
scroll to position [4057, 0]
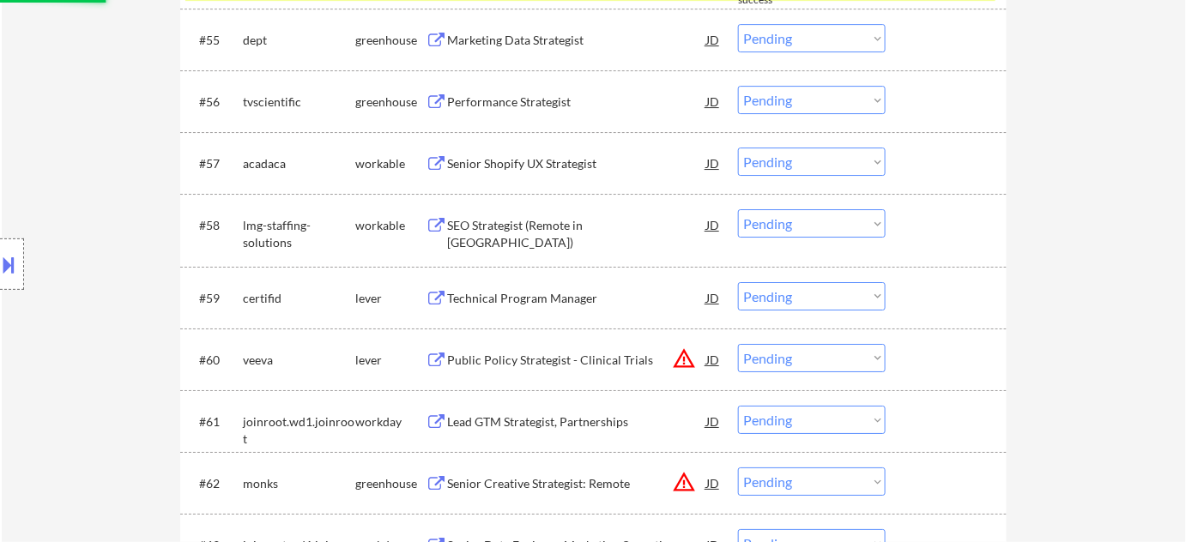
select select ""pending""
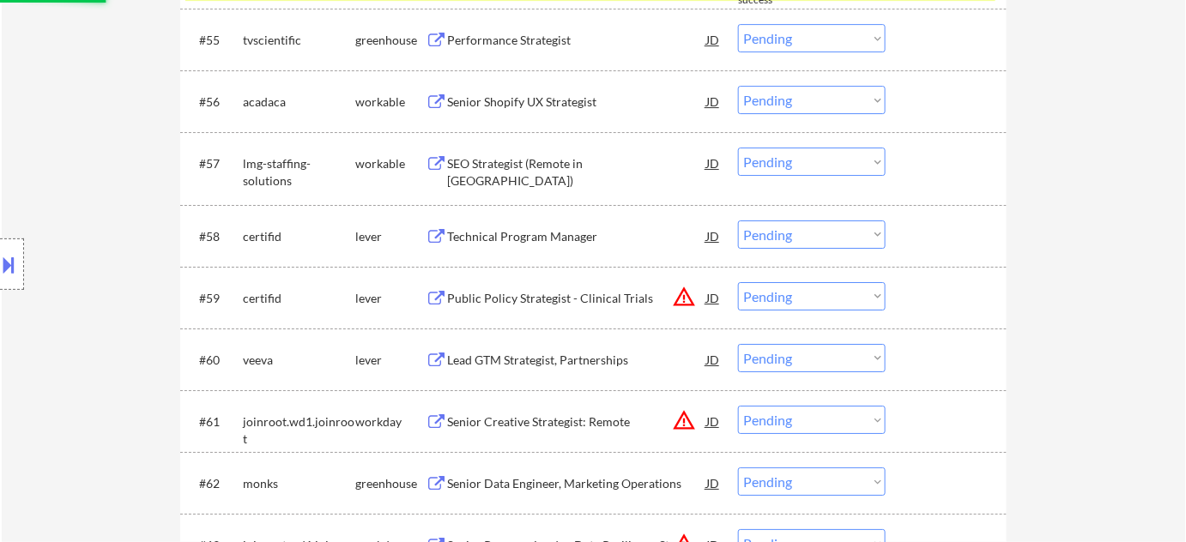
scroll to position [4135, 0]
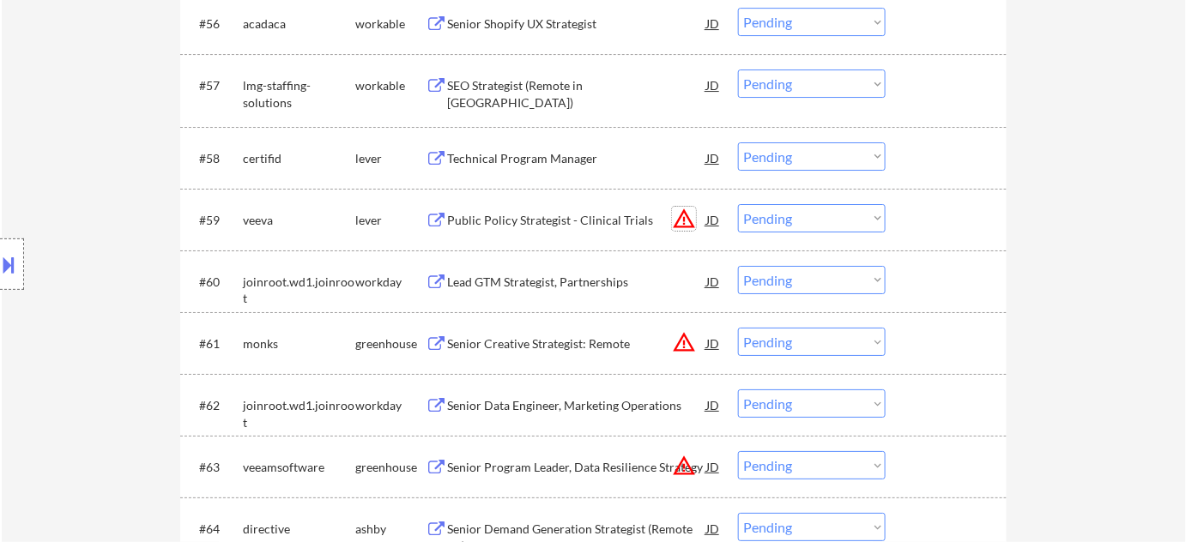
click at [684, 224] on button "warning_amber" at bounding box center [684, 219] width 24 height 24
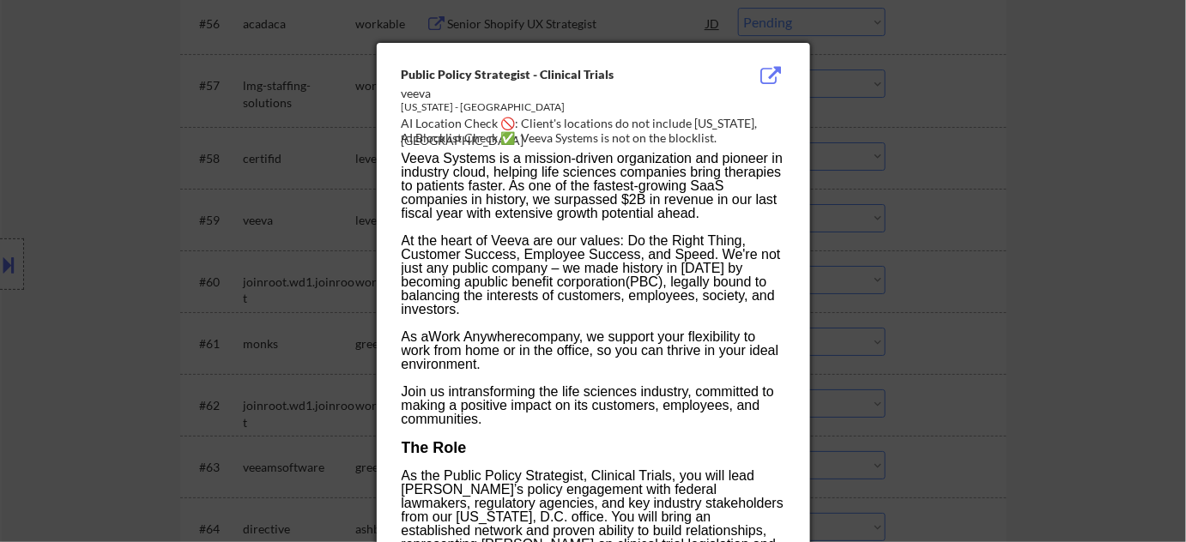
click at [909, 251] on div at bounding box center [593, 271] width 1186 height 542
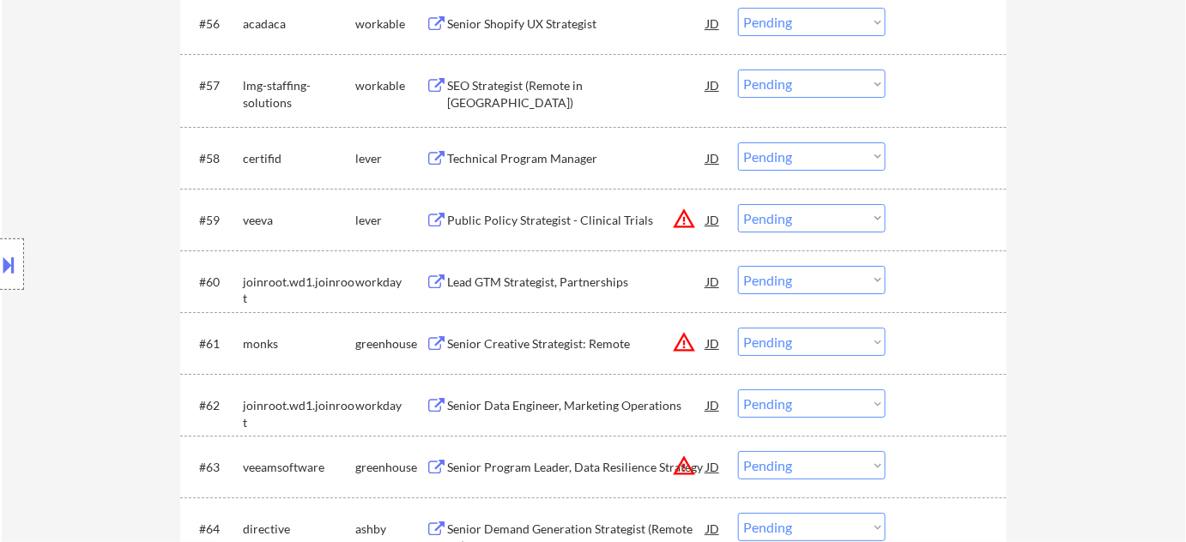
click at [821, 222] on select "Choose an option... Pending Applied Excluded (Questions) Excluded (Expired) Exc…" at bounding box center [812, 218] width 148 height 28
click at [738, 204] on select "Choose an option... Pending Applied Excluded (Questions) Excluded (Expired) Exc…" at bounding box center [812, 218] width 148 height 28
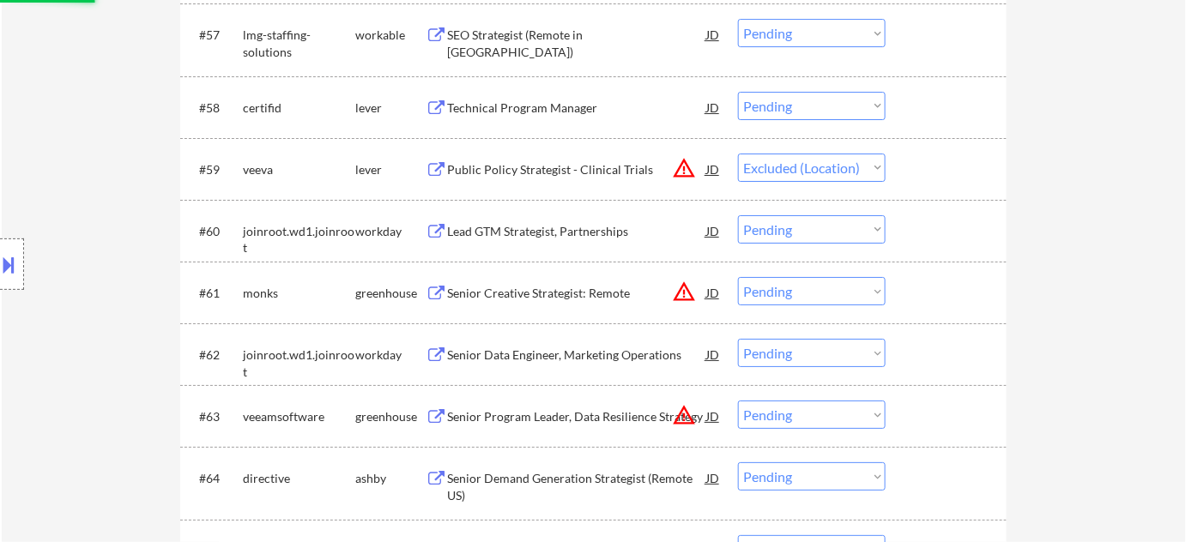
scroll to position [4213, 0]
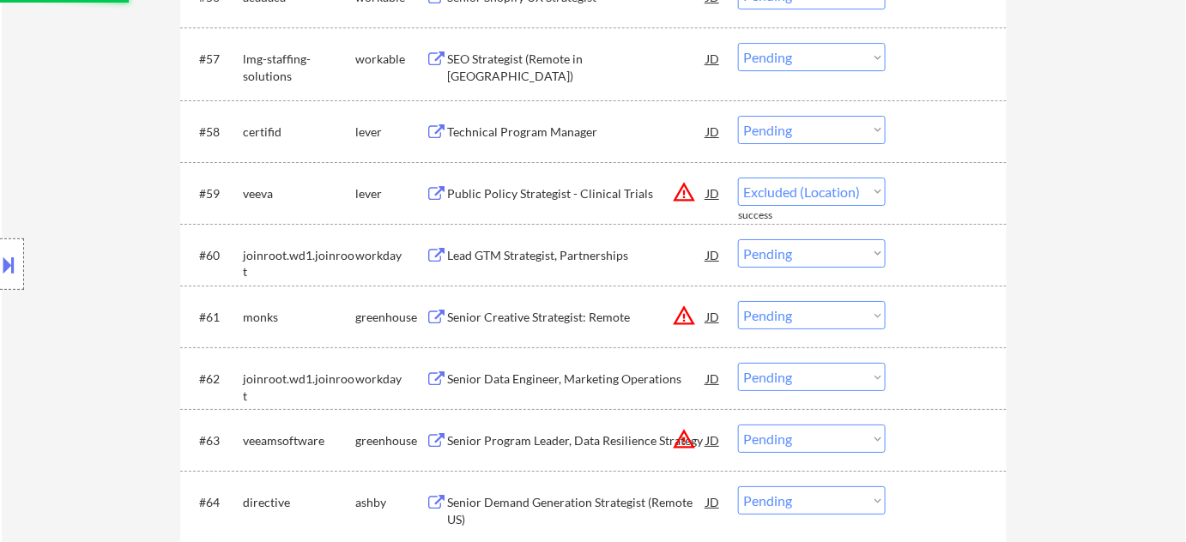
select select ""pending""
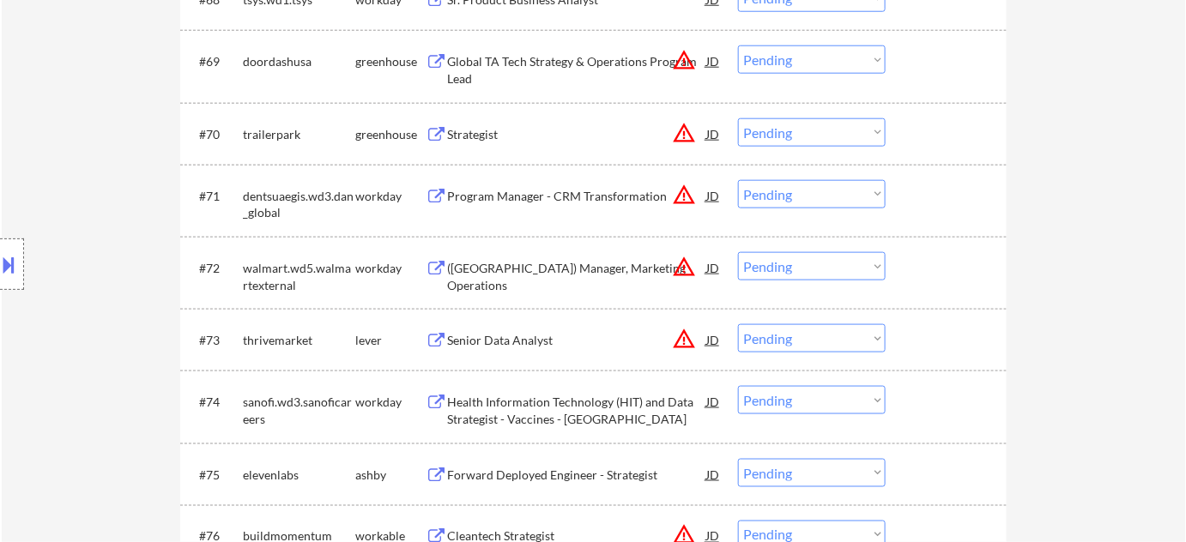
scroll to position [4915, 0]
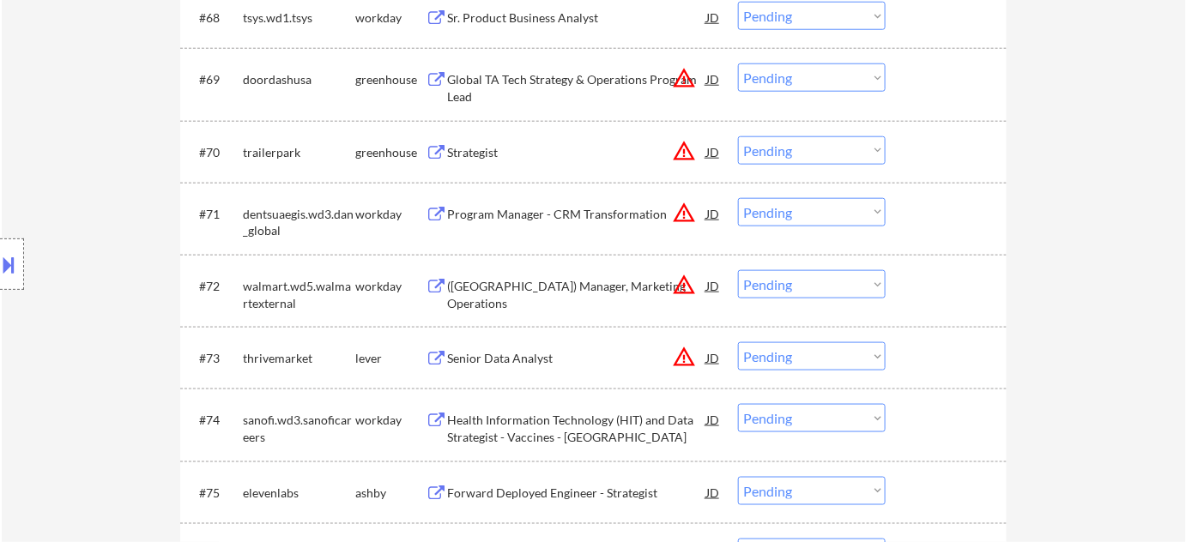
click at [533, 357] on div "Senior Data Analyst" at bounding box center [576, 358] width 259 height 17
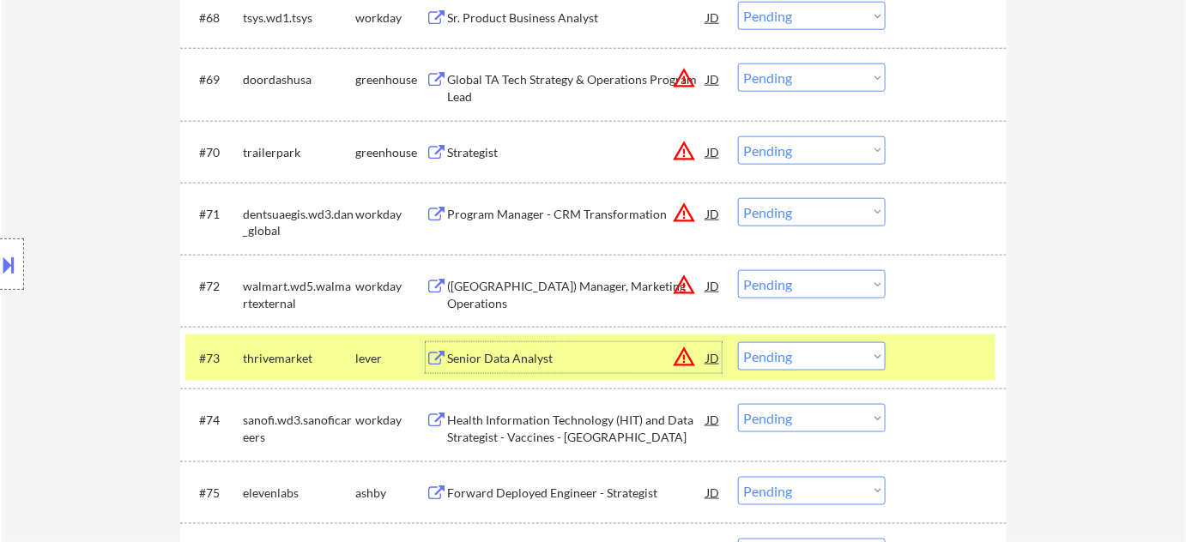
click at [684, 356] on button "warning_amber" at bounding box center [684, 357] width 24 height 24
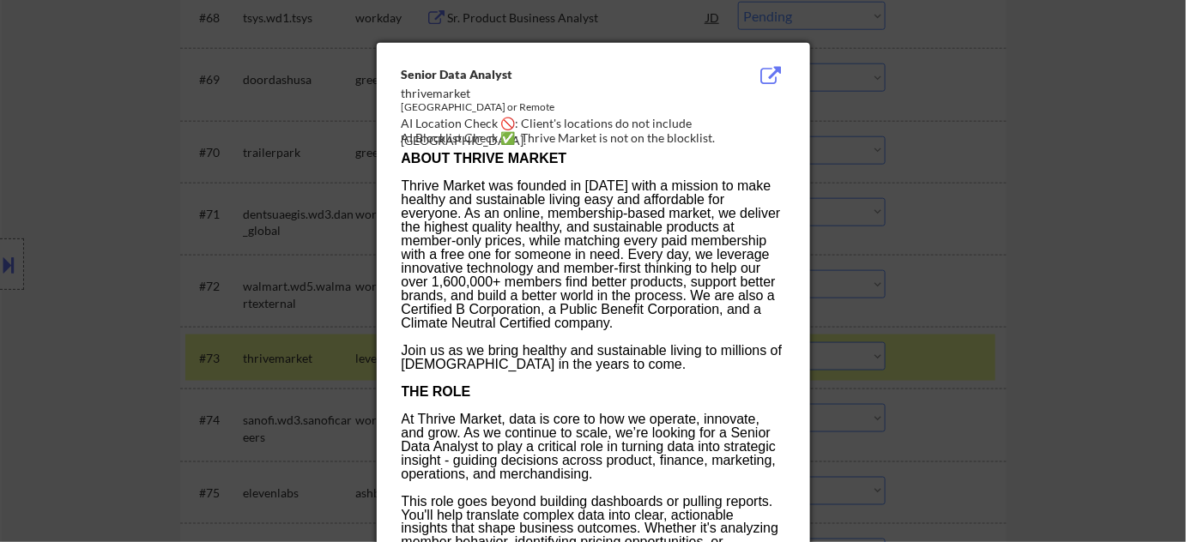
click at [1054, 318] on div at bounding box center [593, 271] width 1186 height 542
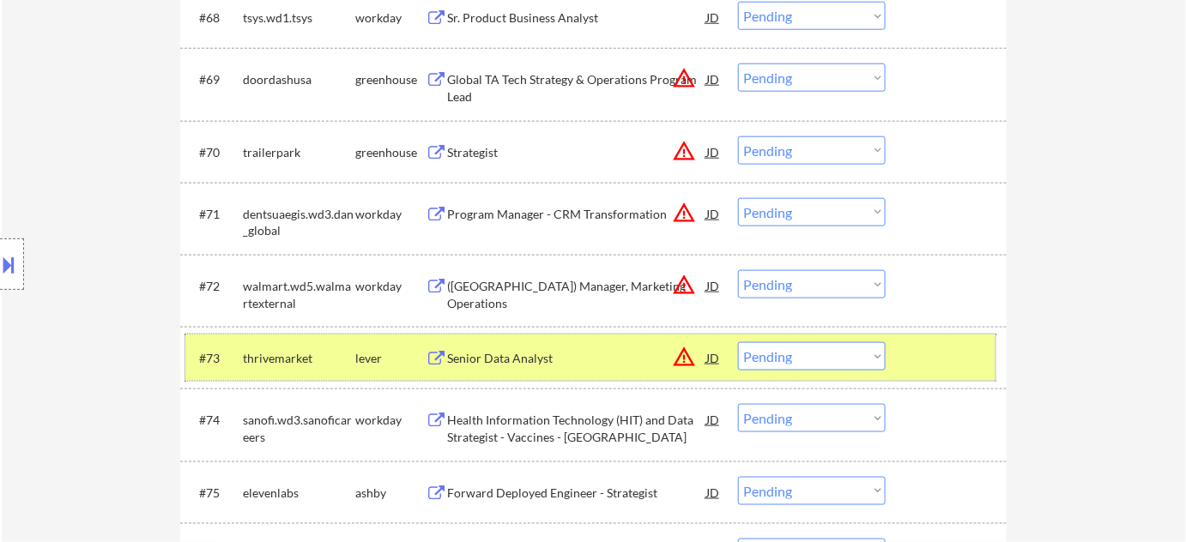
click at [851, 340] on div "#73 thrivemarket lever Senior Data Analyst JD warning_amber Choose an option...…" at bounding box center [590, 358] width 810 height 46
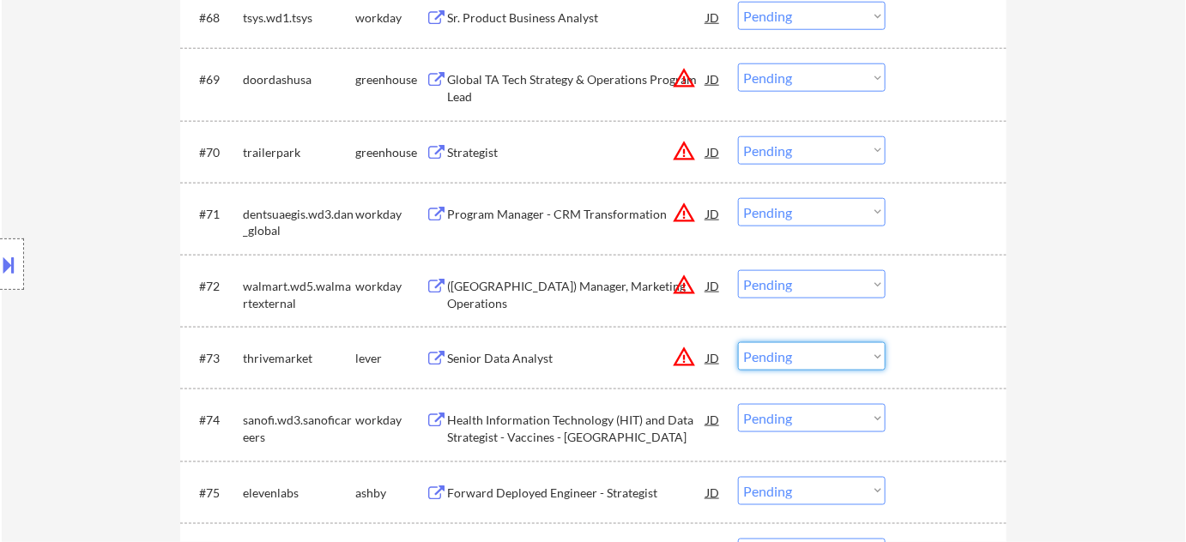
click at [821, 354] on select "Choose an option... Pending Applied Excluded (Questions) Excluded (Expired) Exc…" at bounding box center [812, 356] width 148 height 28
click at [738, 342] on select "Choose an option... Pending Applied Excluded (Questions) Excluded (Expired) Exc…" at bounding box center [812, 356] width 148 height 28
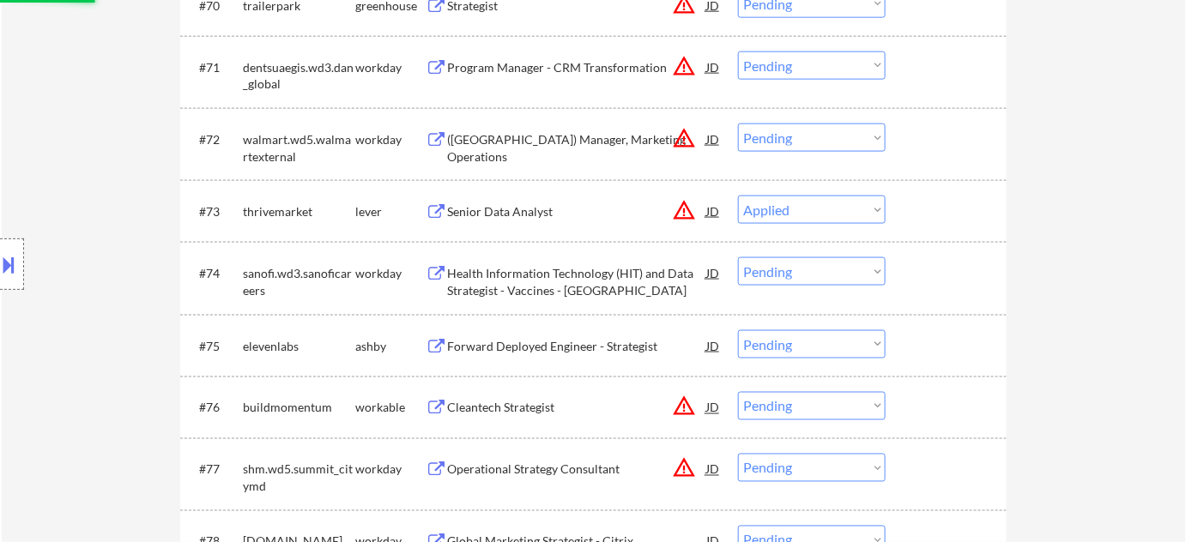
scroll to position [5072, 0]
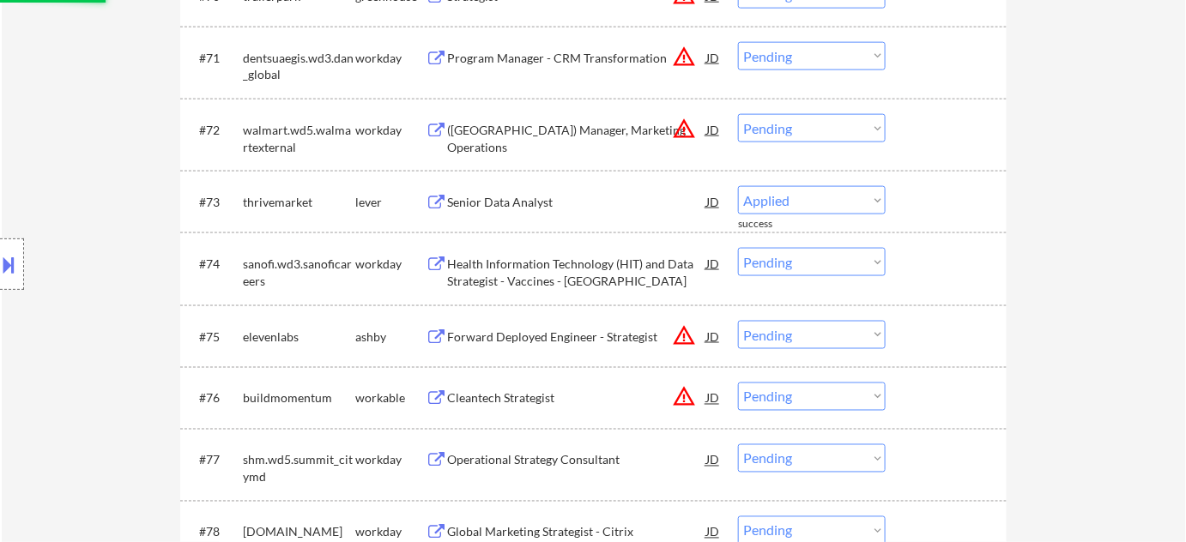
select select ""pending""
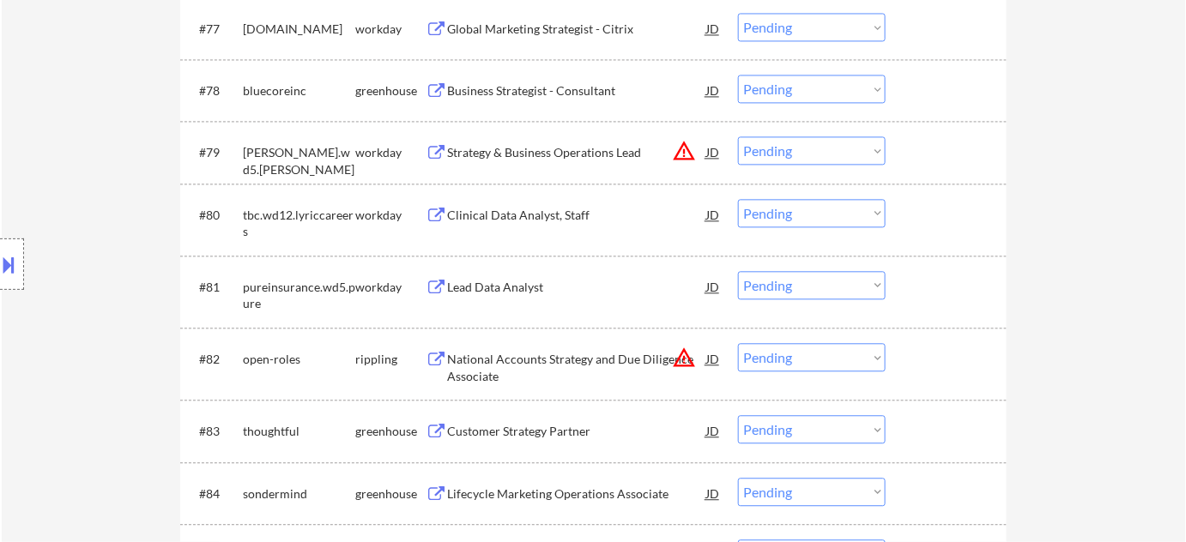
scroll to position [5539, 0]
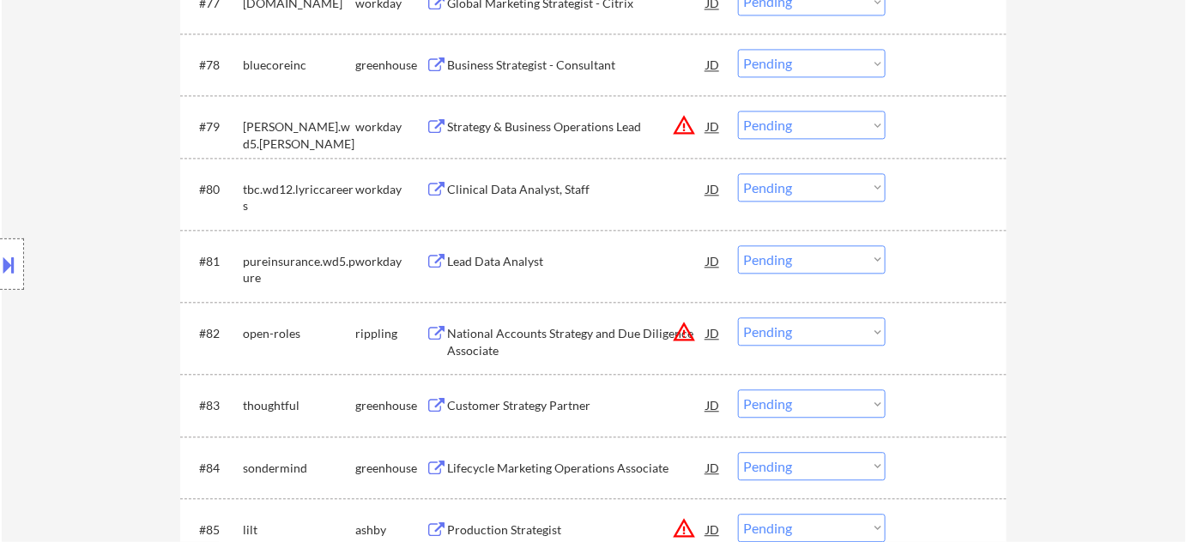
click at [562, 185] on div "Clinical Data Analyst, Staff" at bounding box center [576, 189] width 259 height 17
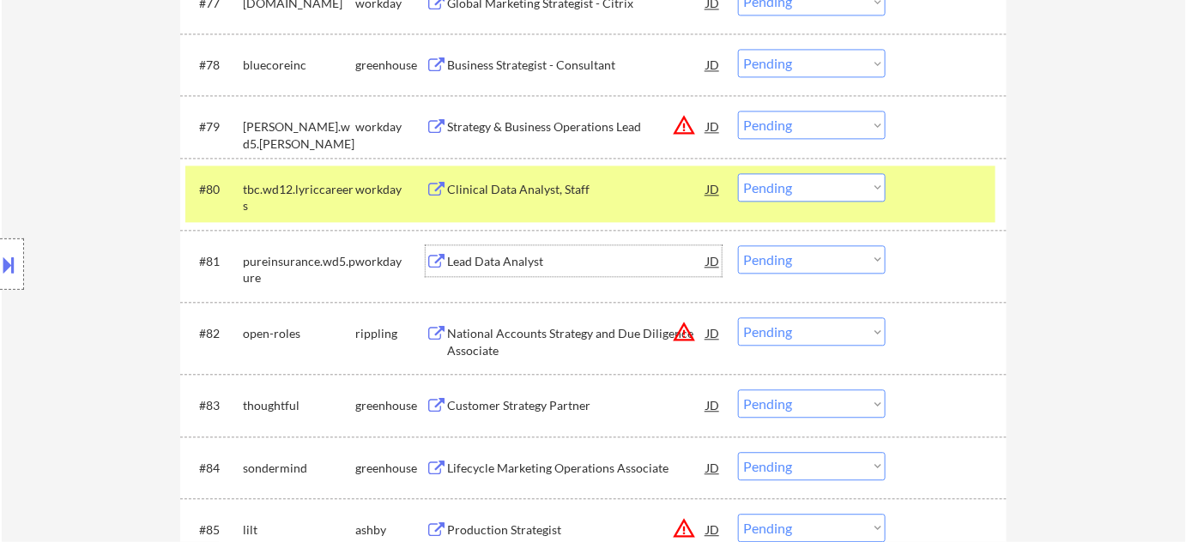
click at [515, 269] on div "Lead Data Analyst" at bounding box center [576, 261] width 259 height 17
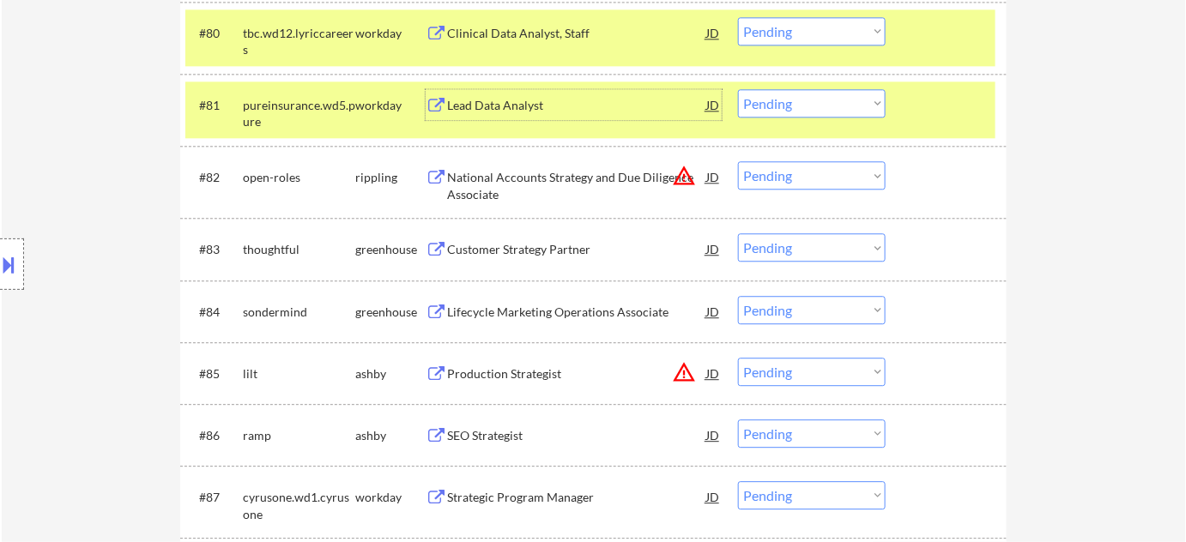
scroll to position [5774, 0]
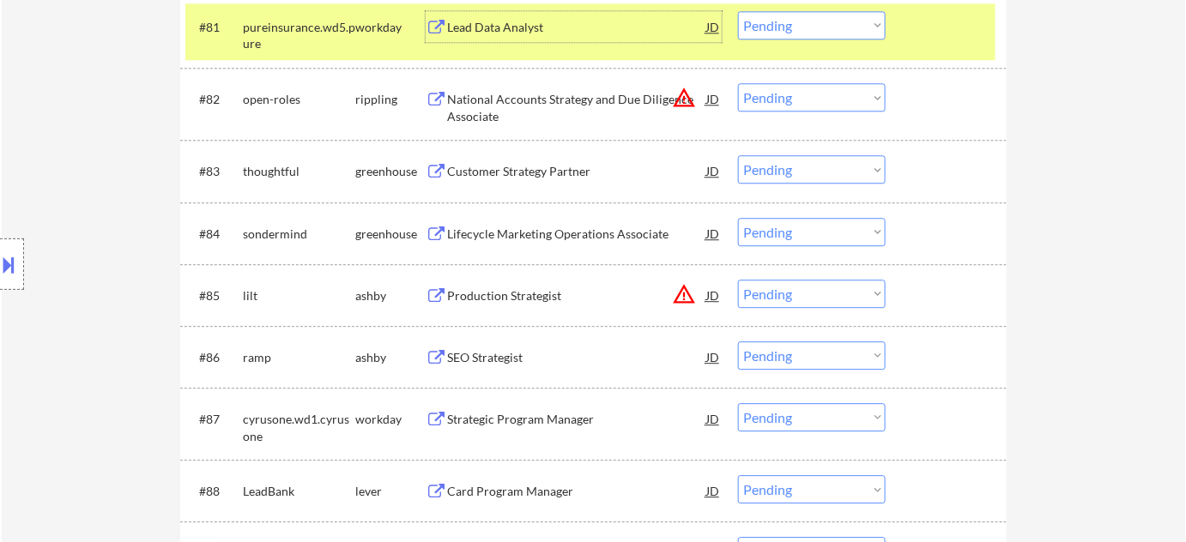
click at [788, 240] on select "Choose an option... Pending Applied Excluded (Questions) Excluded (Expired) Exc…" at bounding box center [812, 232] width 148 height 28
click at [738, 218] on select "Choose an option... Pending Applied Excluded (Questions) Excluded (Expired) Exc…" at bounding box center [812, 232] width 148 height 28
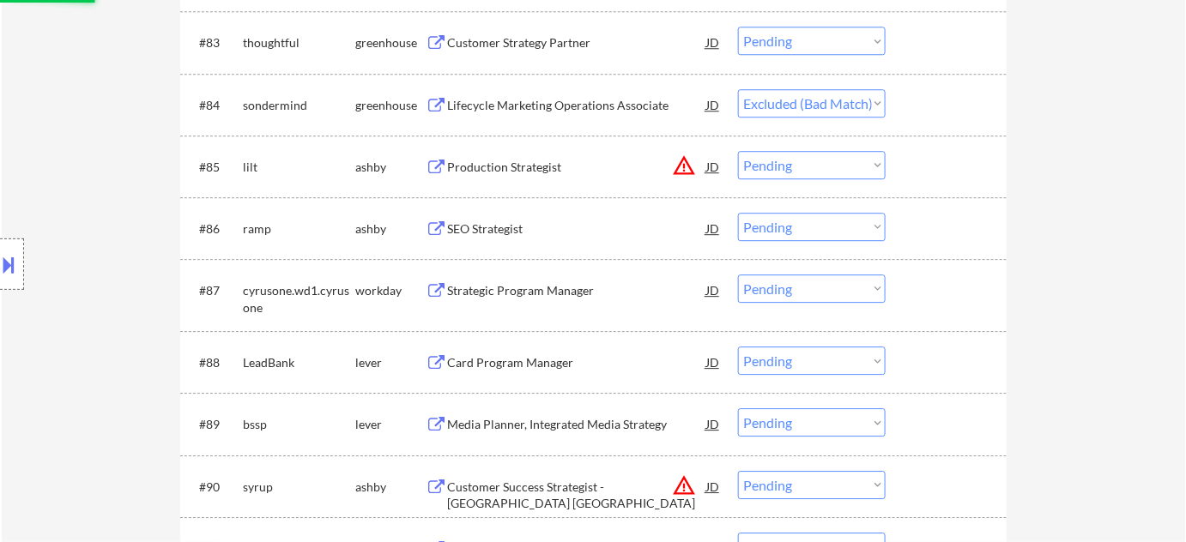
scroll to position [5930, 0]
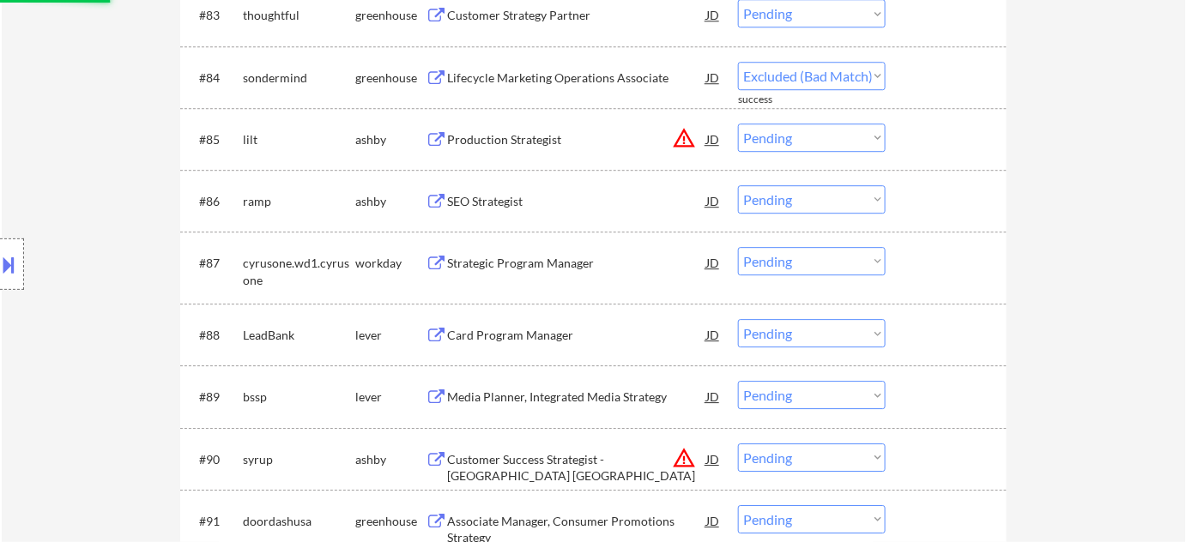
select select ""pending""
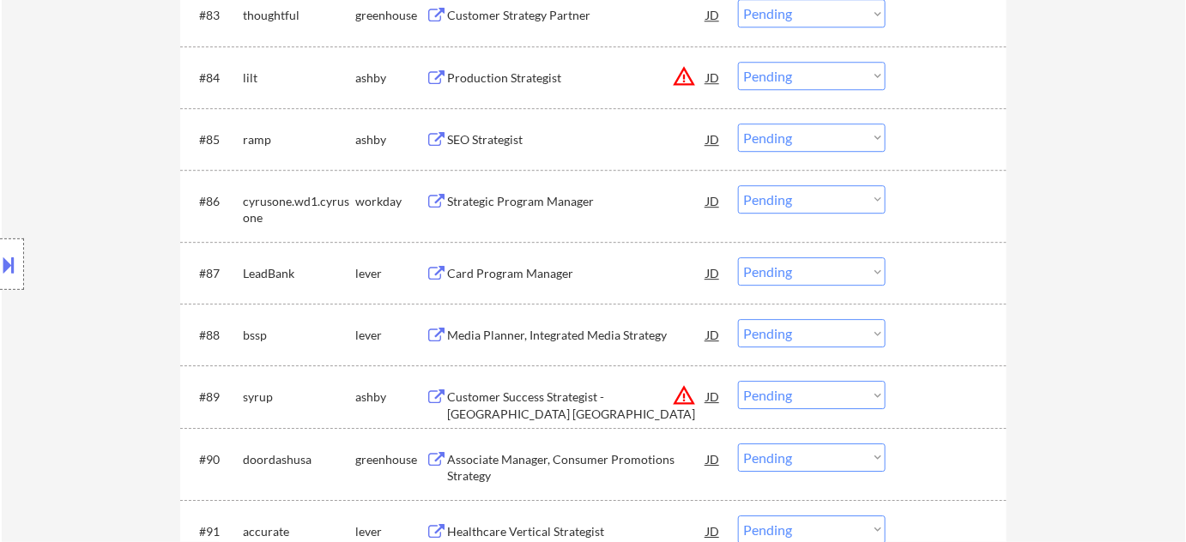
click at [549, 201] on div "Strategic Program Manager" at bounding box center [576, 201] width 259 height 17
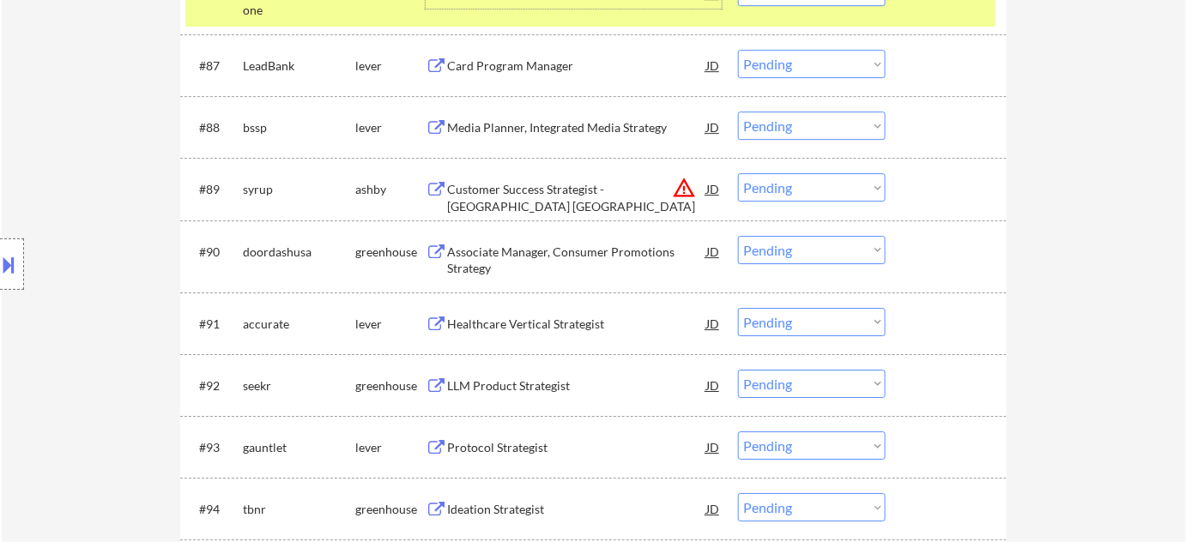
scroll to position [6163, 0]
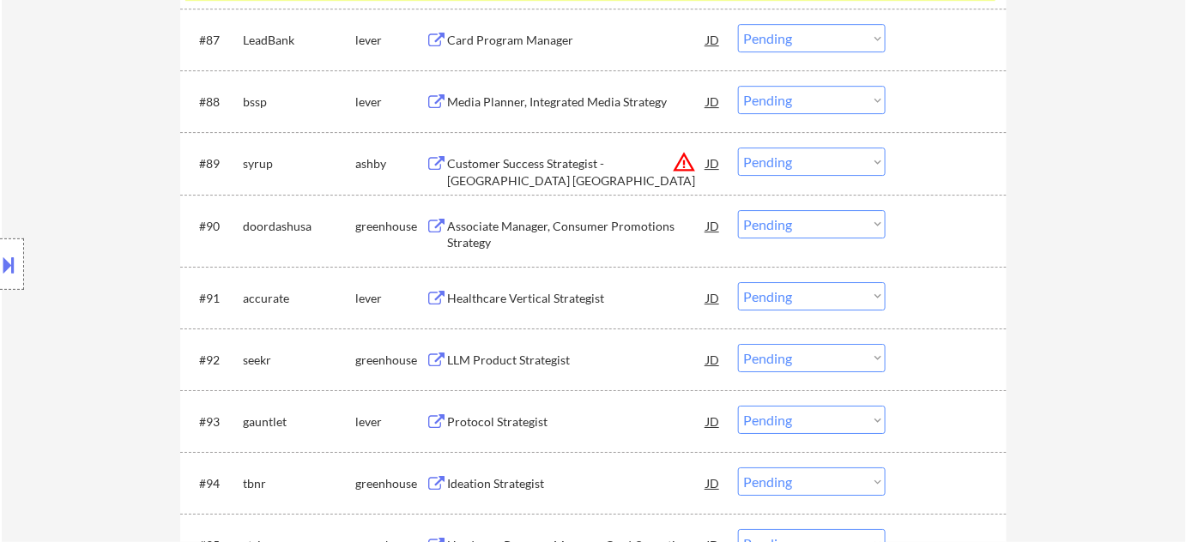
click at [790, 217] on select "Choose an option... Pending Applied Excluded (Questions) Excluded (Expired) Exc…" at bounding box center [812, 224] width 148 height 28
click at [738, 210] on select "Choose an option... Pending Applied Excluded (Questions) Excluded (Expired) Exc…" at bounding box center [812, 224] width 148 height 28
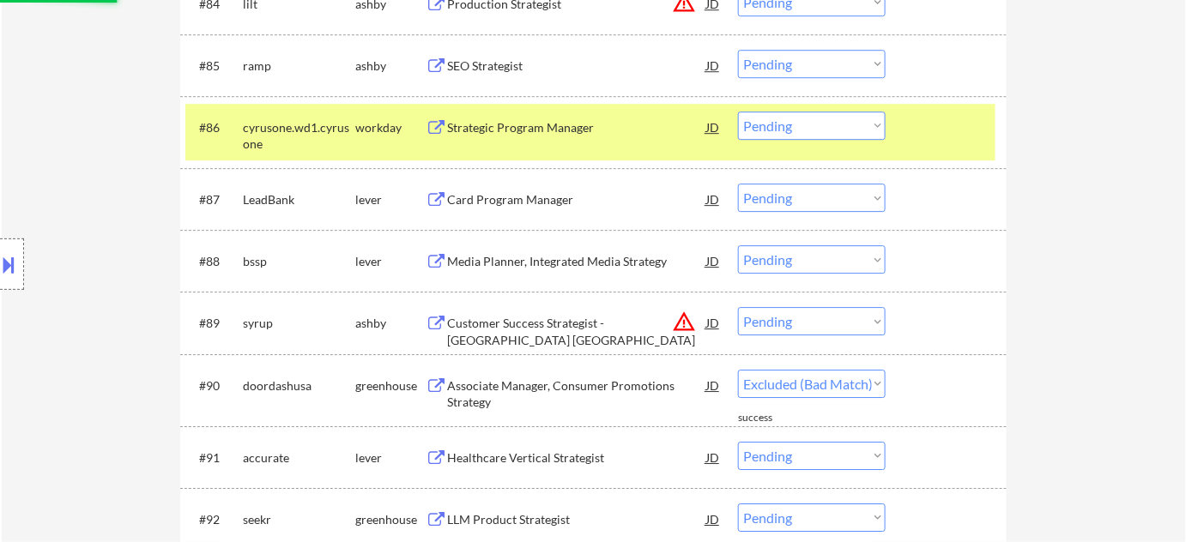
select select ""pending""
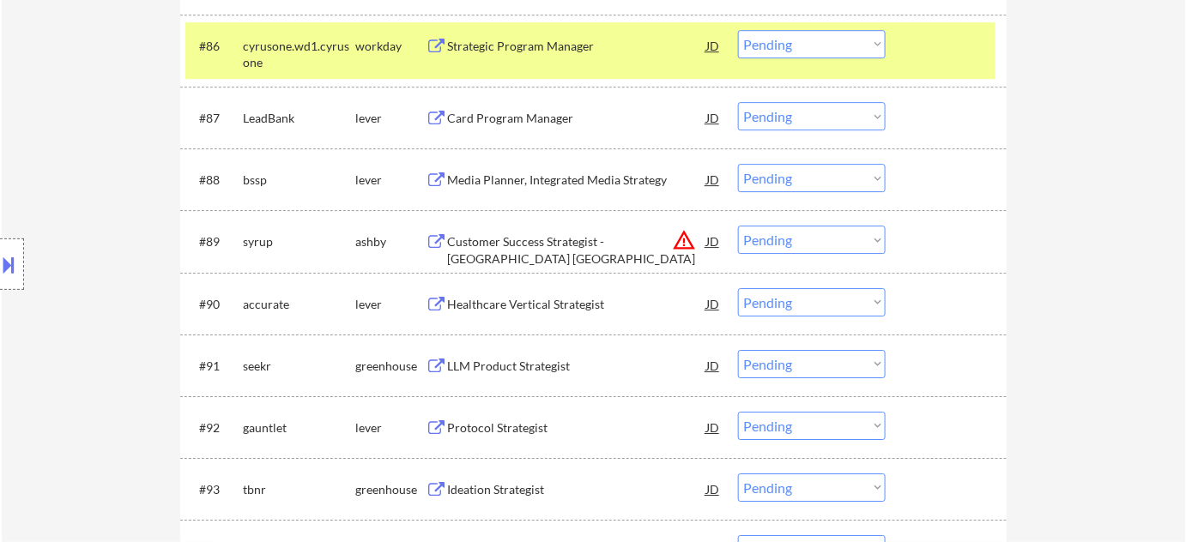
click at [786, 236] on select "Choose an option... Pending Applied Excluded (Questions) Excluded (Expired) Exc…" at bounding box center [812, 240] width 148 height 28
select select ""excluded__location_""
click at [738, 226] on select "Choose an option... Pending Applied Excluded (Questions) Excluded (Expired) Exc…" at bounding box center [812, 240] width 148 height 28
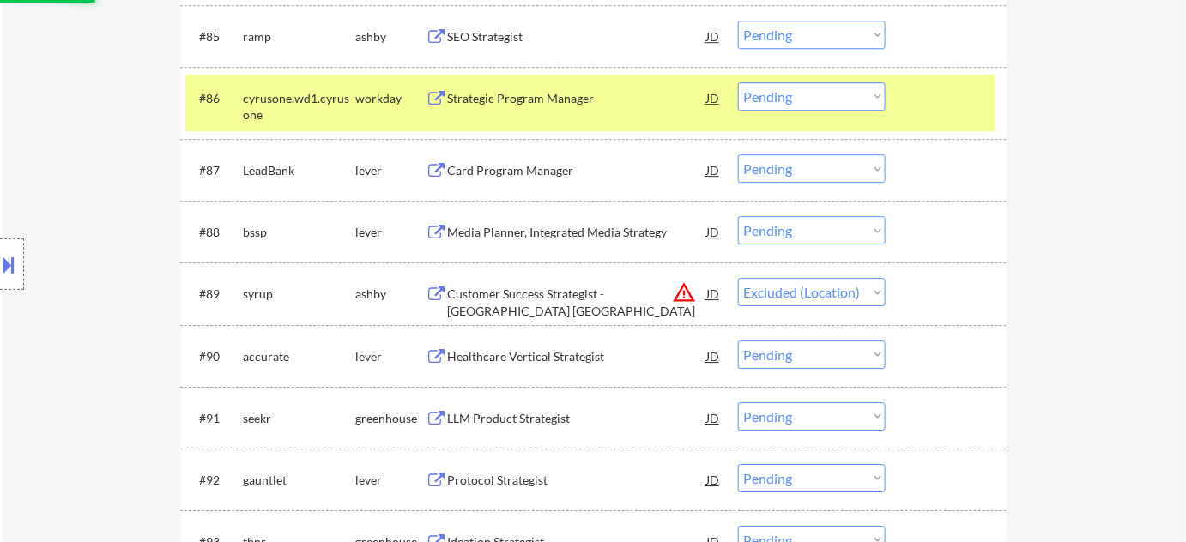
scroll to position [5930, 0]
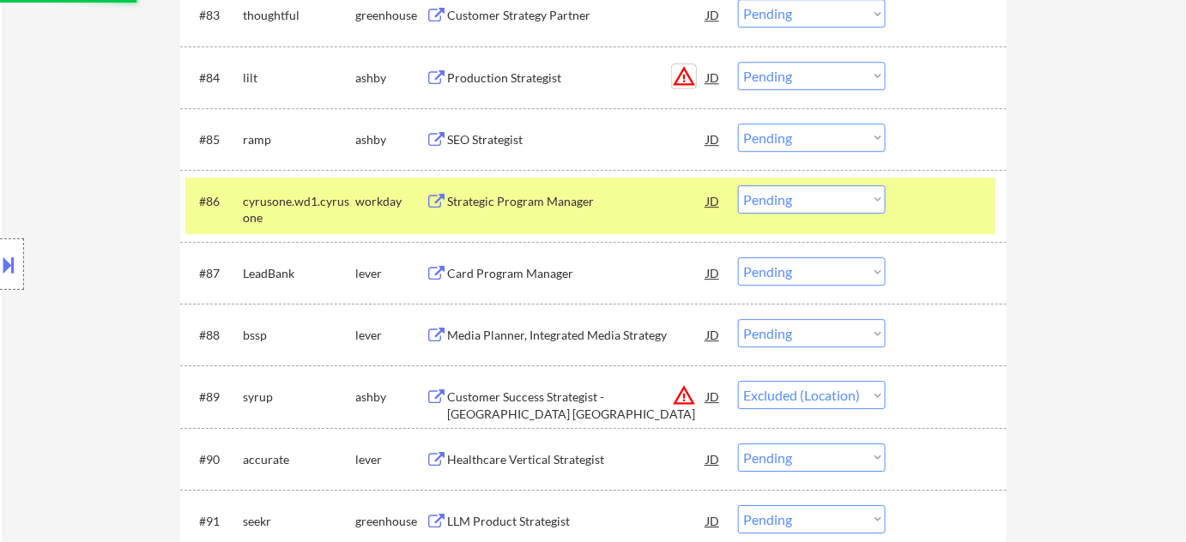
click at [691, 72] on button "warning_amber" at bounding box center [684, 76] width 24 height 24
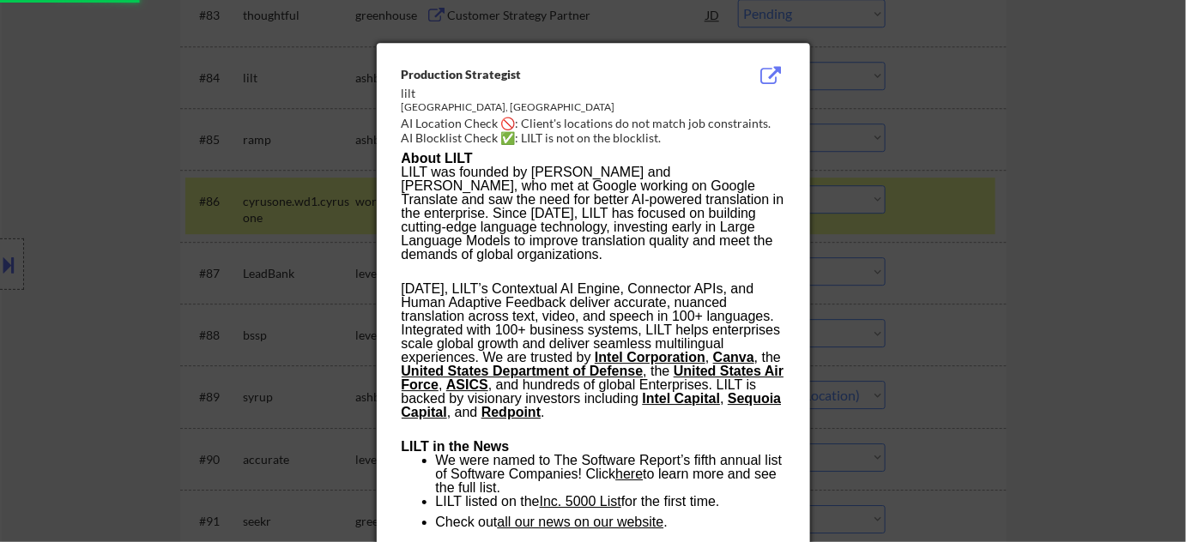
click at [1068, 184] on div at bounding box center [593, 271] width 1186 height 542
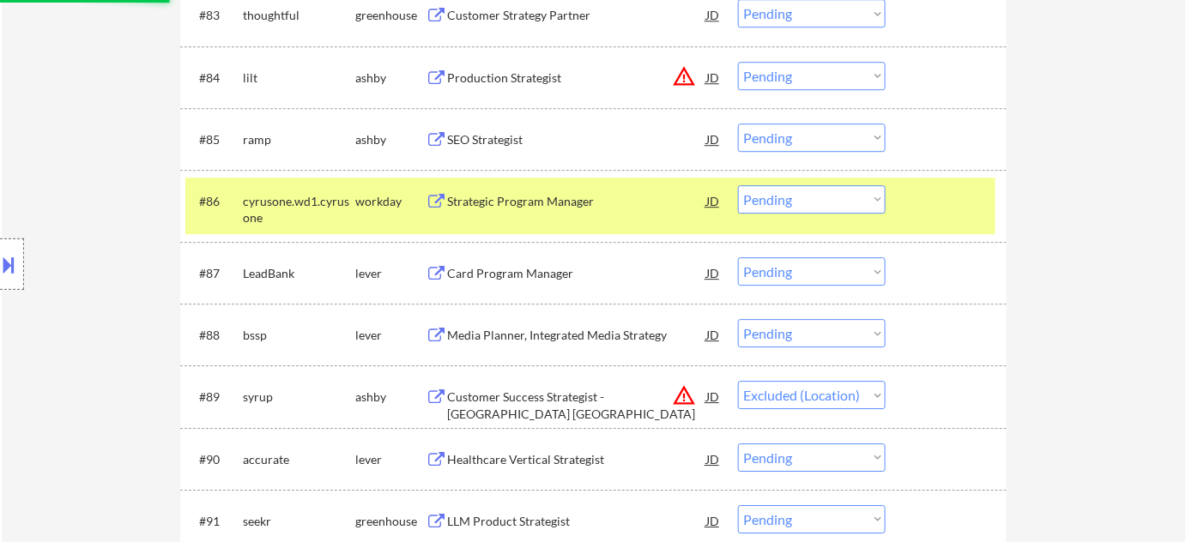
click at [805, 76] on select "Choose an option... Pending Applied Excluded (Questions) Excluded (Expired) Exc…" at bounding box center [812, 76] width 148 height 28
select select ""excluded__location_""
click at [738, 62] on select "Choose an option... Pending Applied Excluded (Questions) Excluded (Expired) Exc…" at bounding box center [812, 76] width 148 height 28
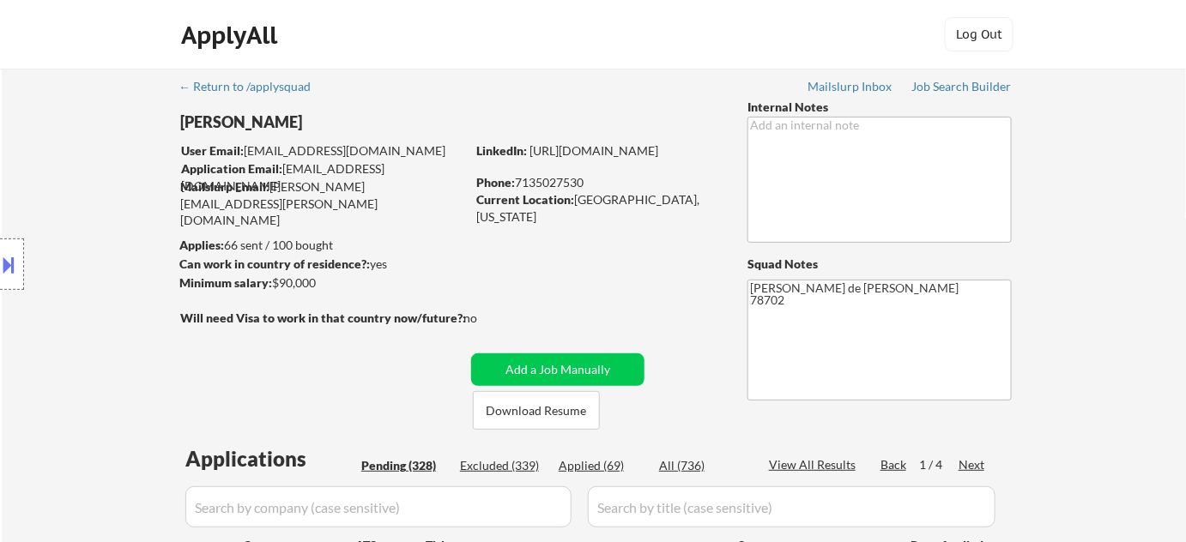
scroll to position [6666, 0]
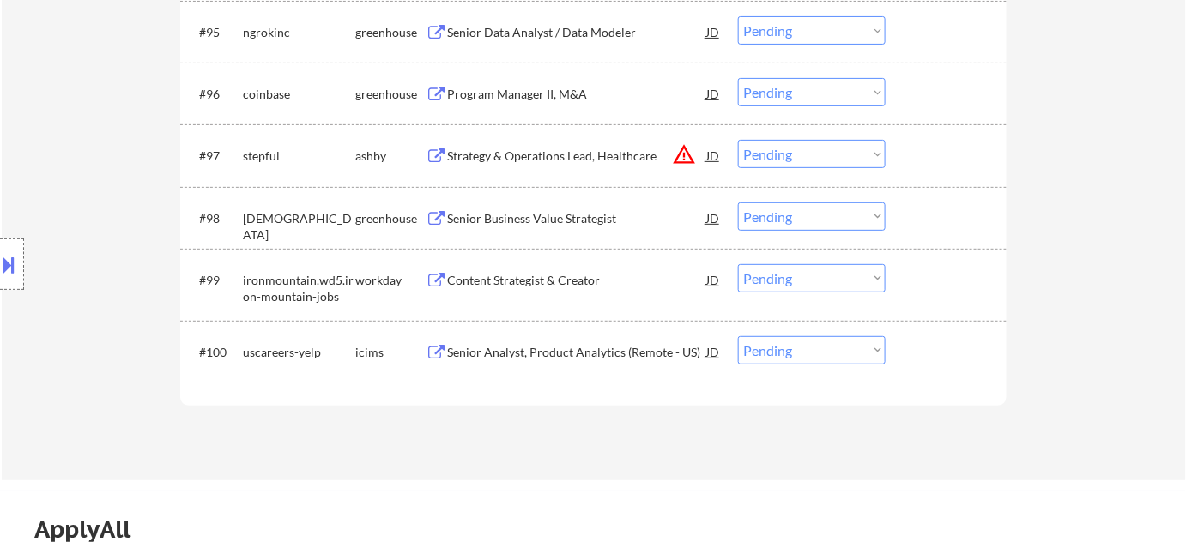
select select ""pending""
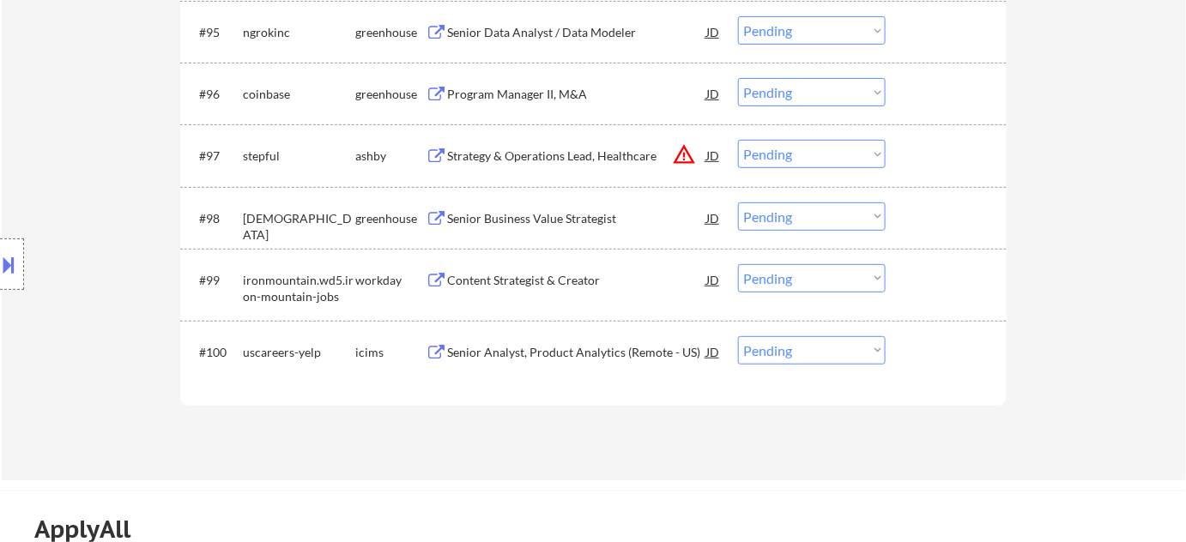
select select ""pending""
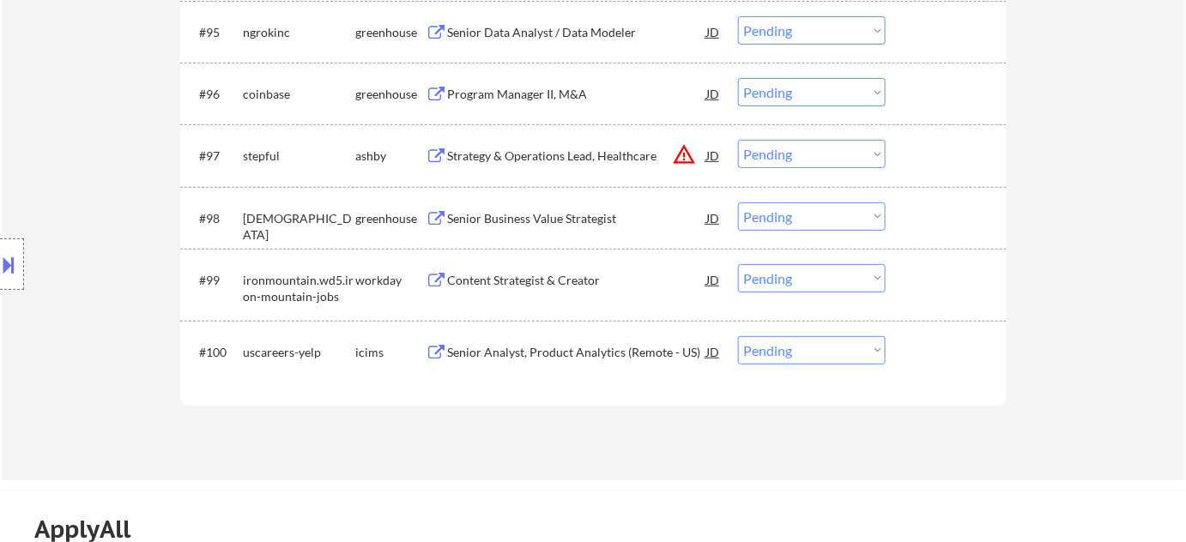
select select ""pending""
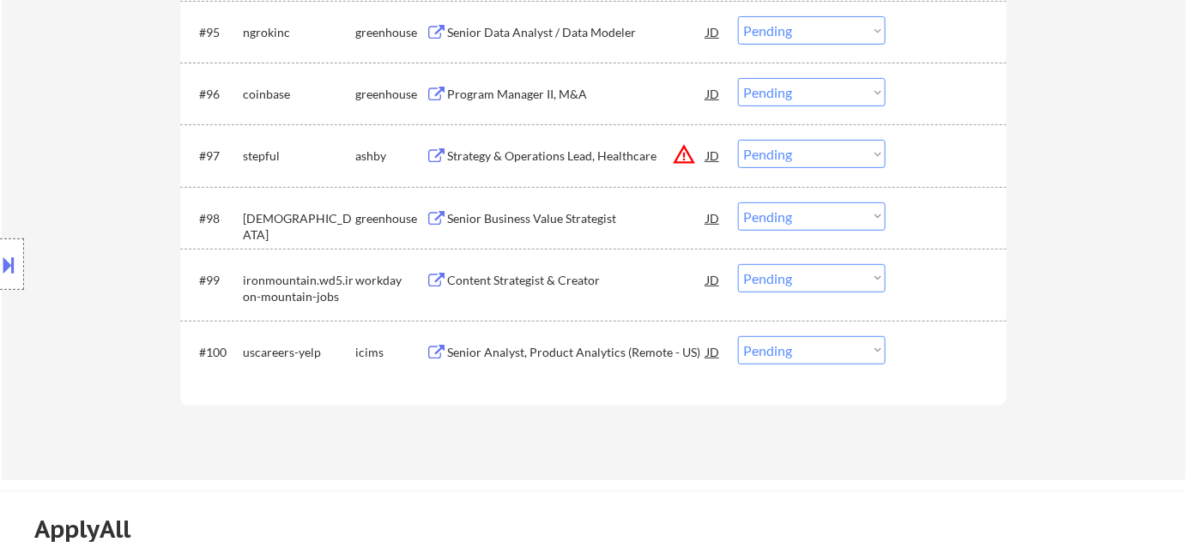
select select ""pending""
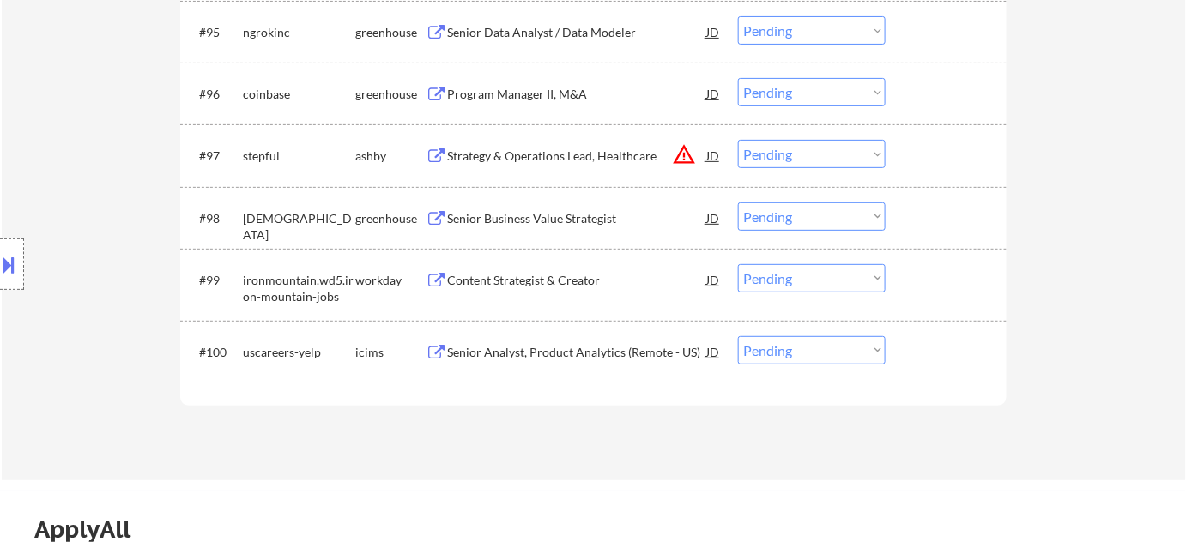
select select ""pending""
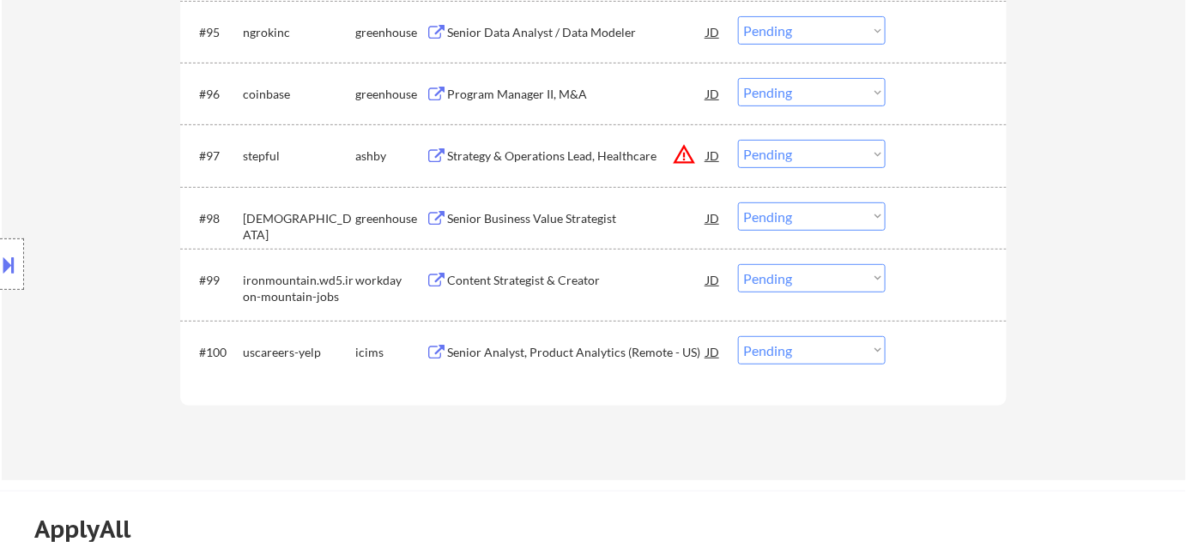
select select ""pending""
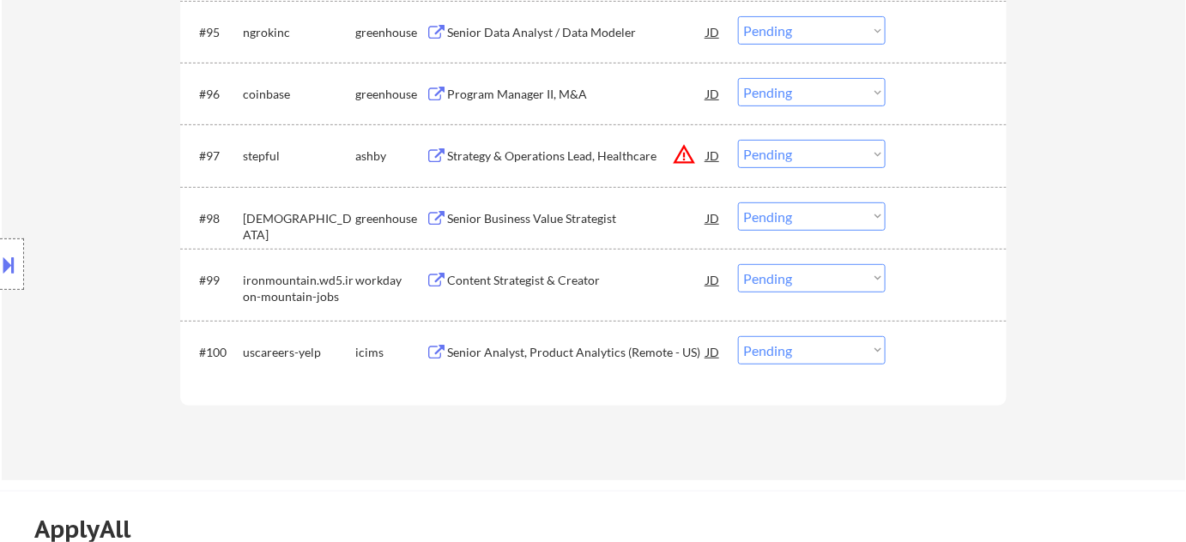
select select ""pending""
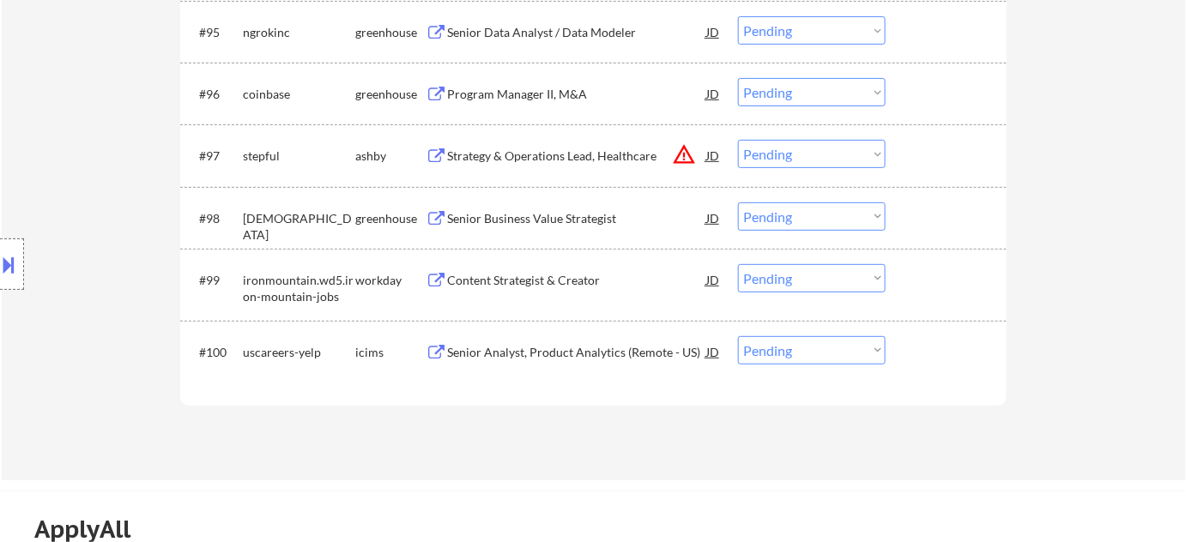
select select ""pending""
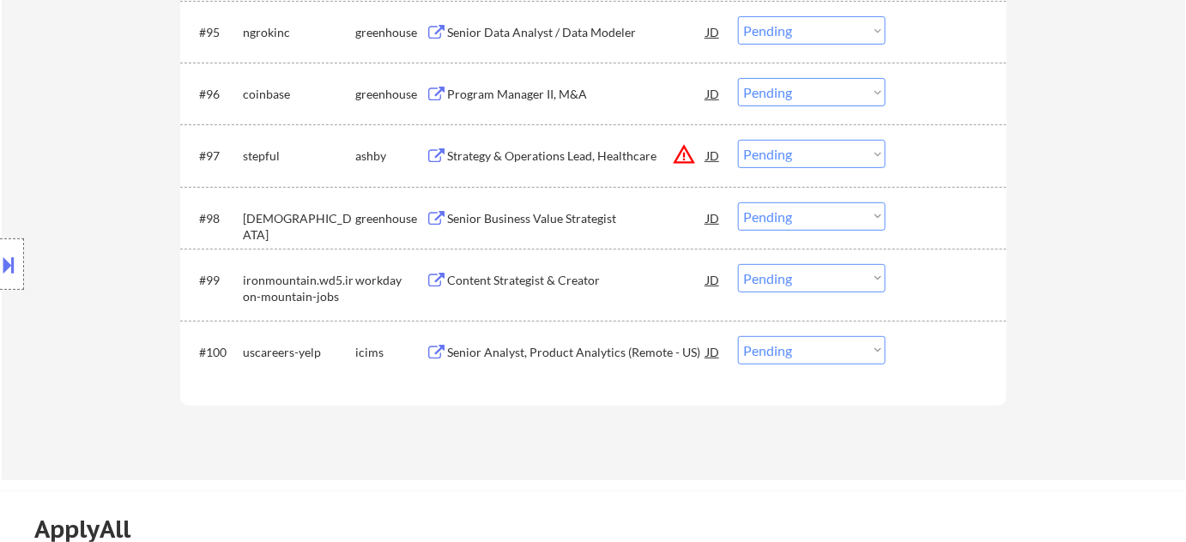
select select ""pending""
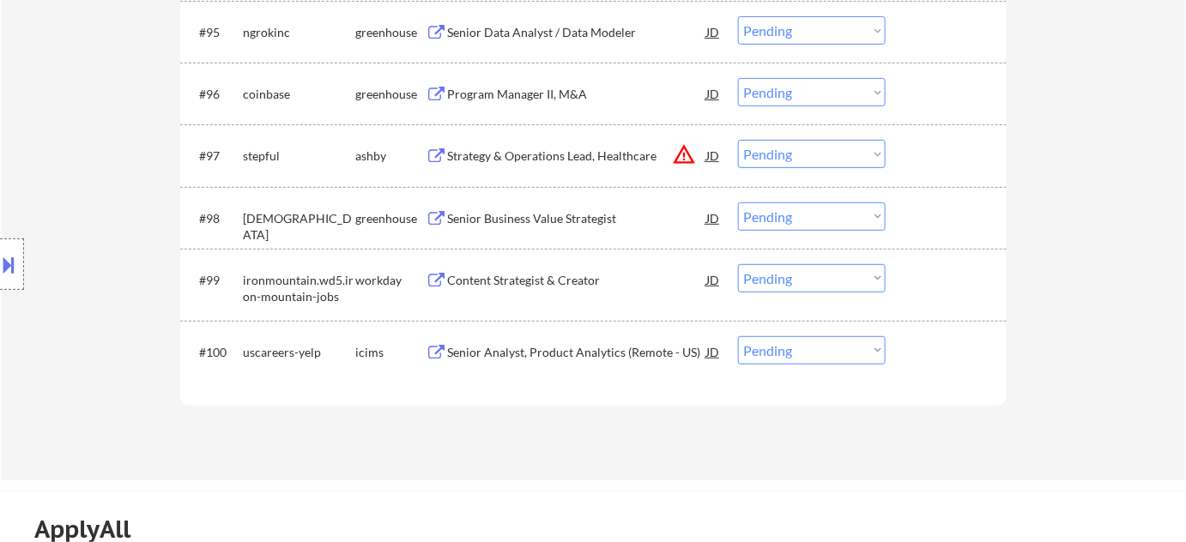
select select ""pending""
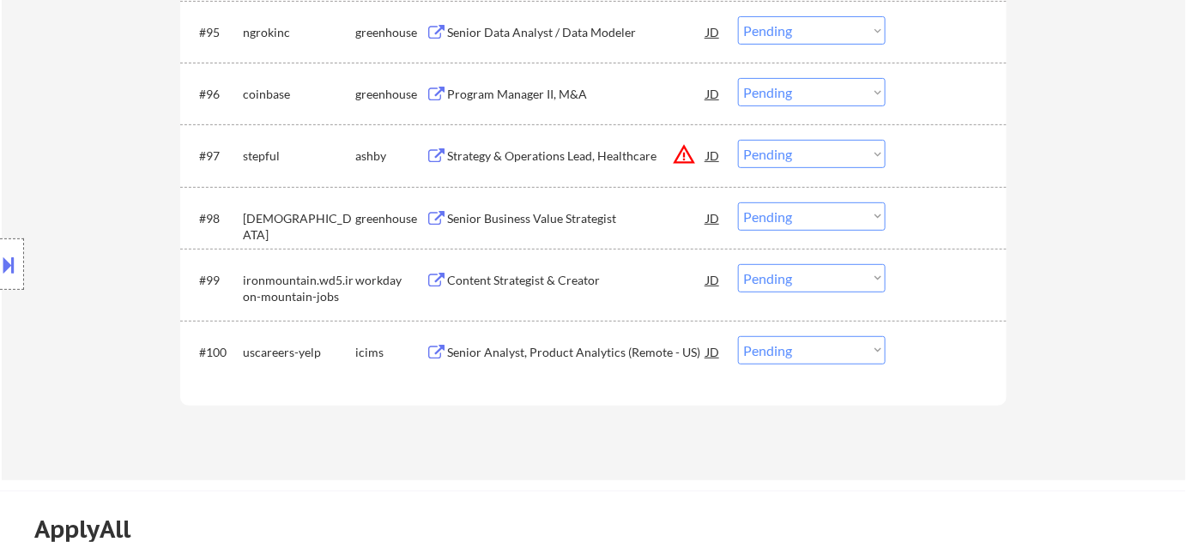
select select ""pending""
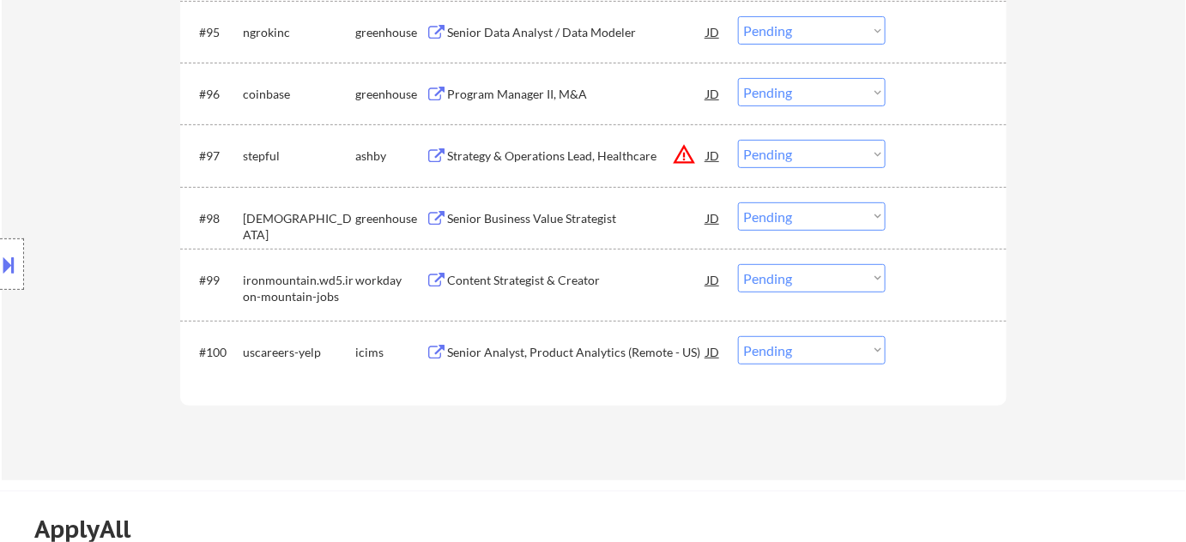
select select ""pending""
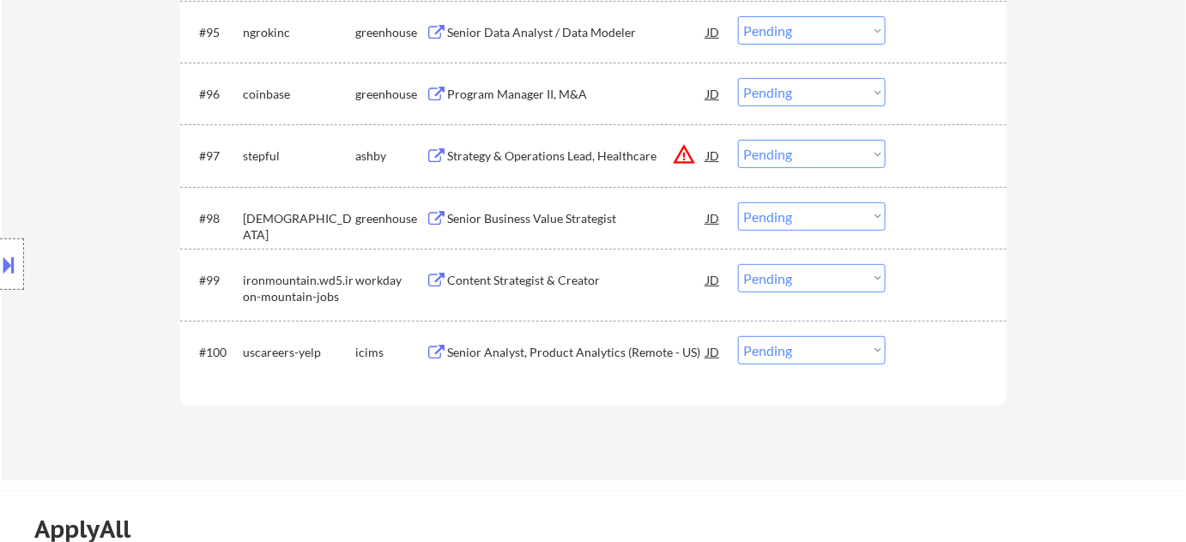
select select ""pending""
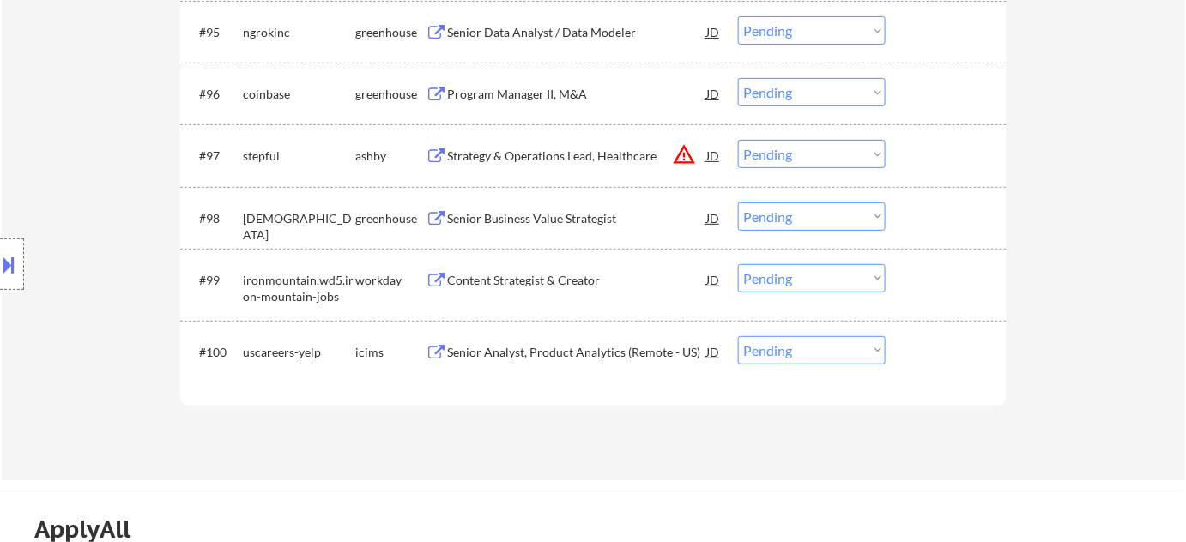
select select ""pending""
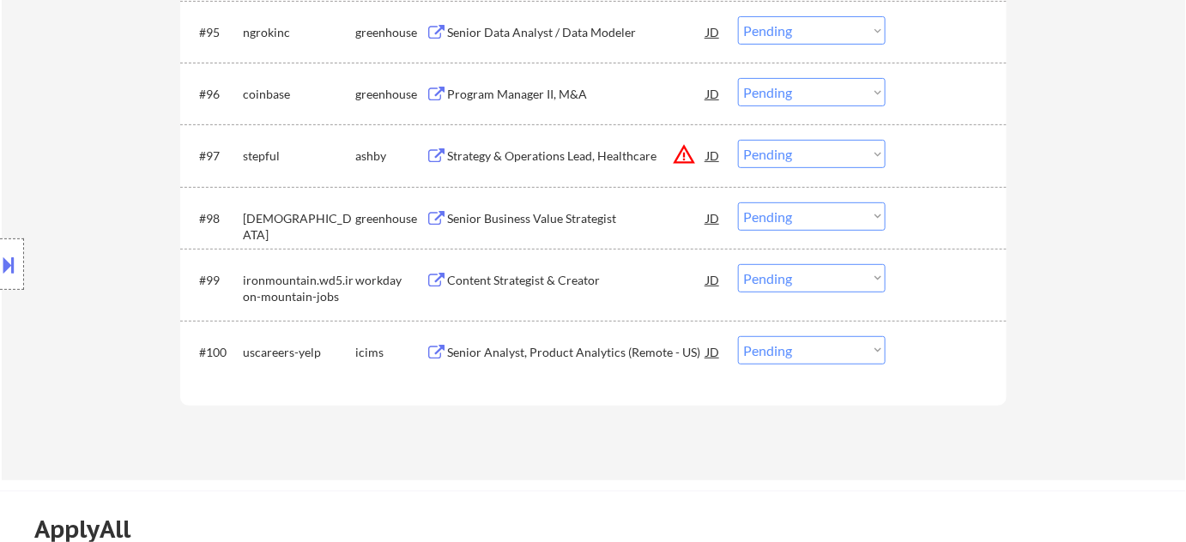
select select ""pending""
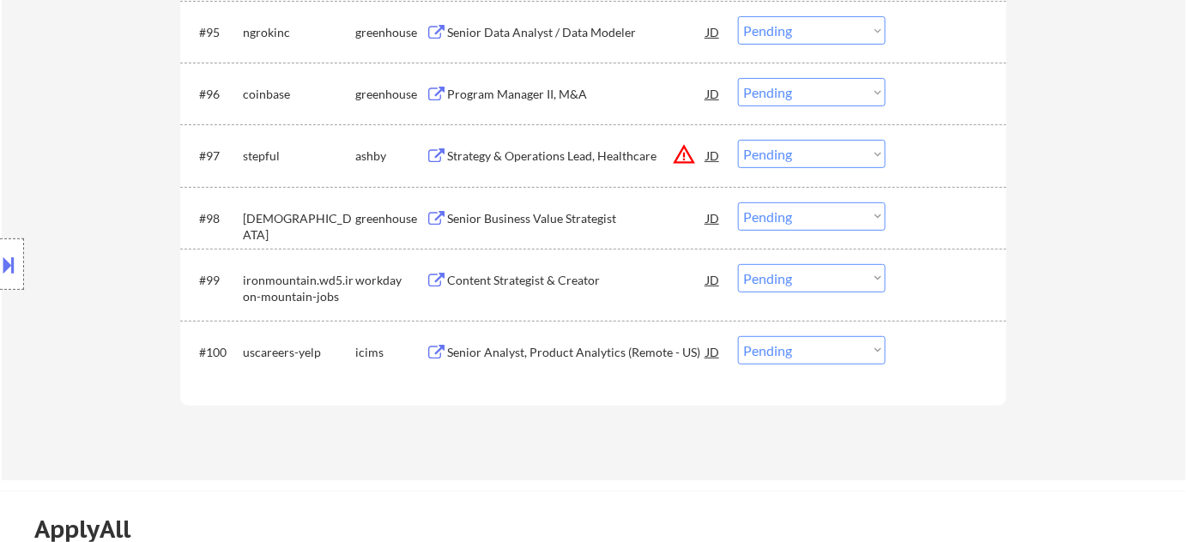
select select ""pending""
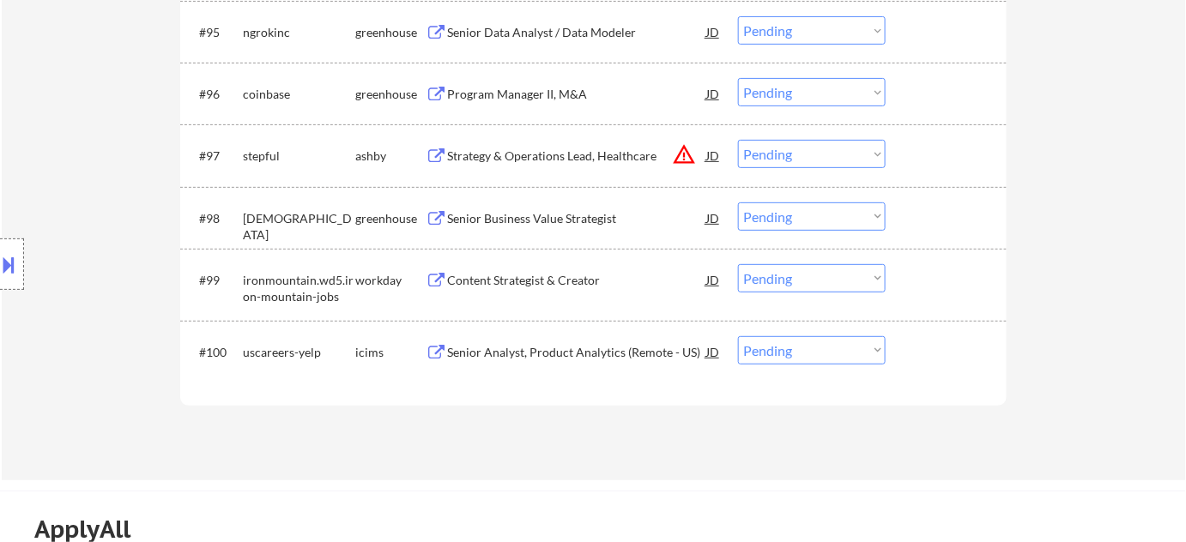
select select ""pending""
select select ""excluded__location_""
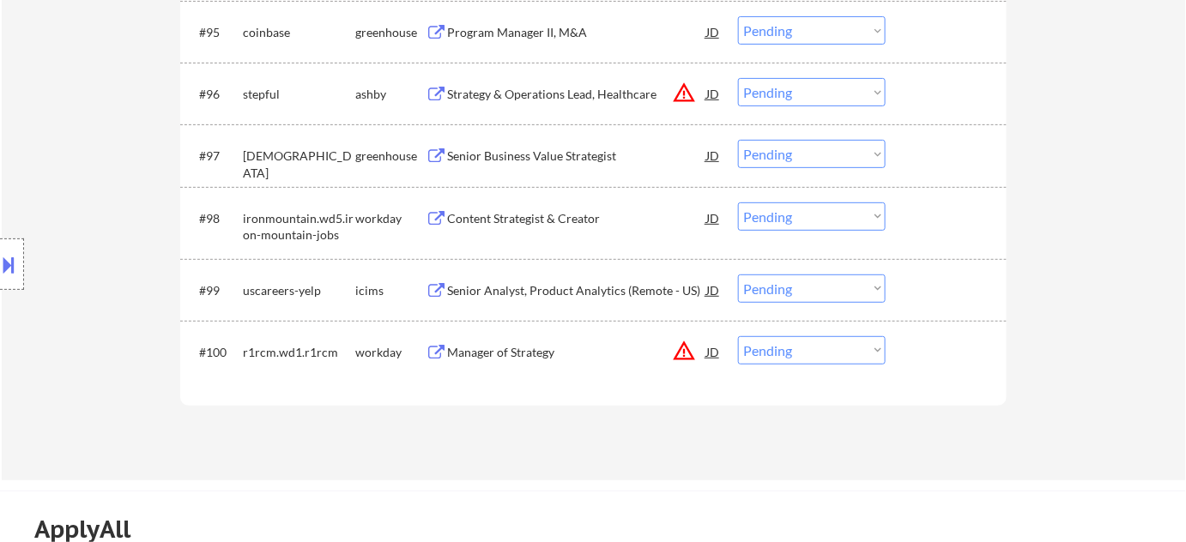
click at [555, 161] on div "Senior Business Value Strategist" at bounding box center [576, 156] width 259 height 17
